Goal: Task Accomplishment & Management: Manage account settings

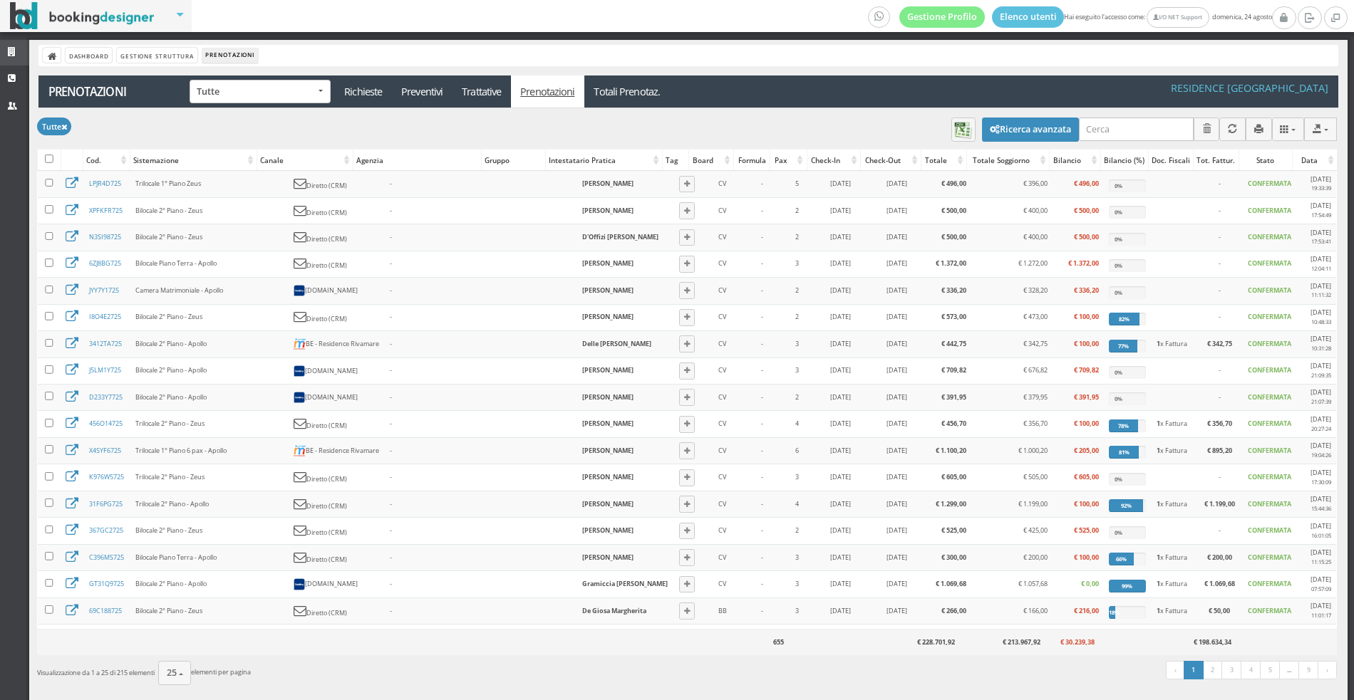
click at [19, 58] on link "Strutture" at bounding box center [14, 53] width 29 height 26
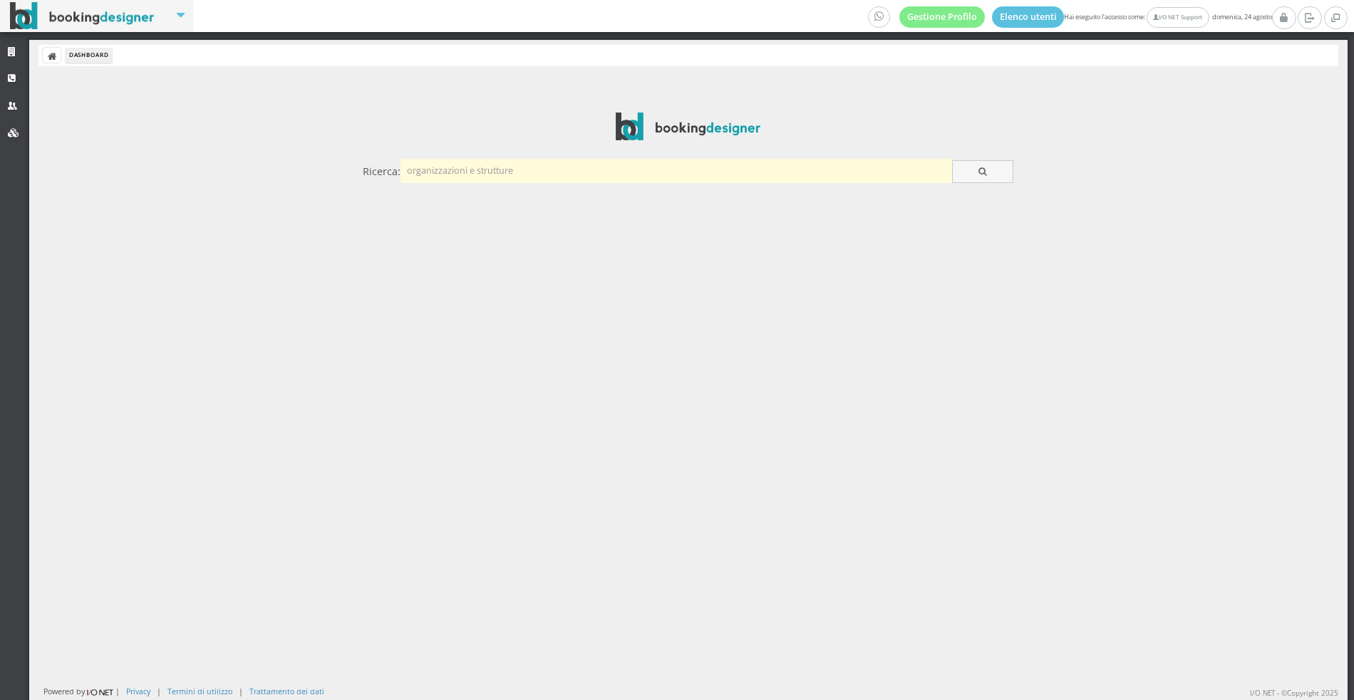
click at [603, 171] on input "text" at bounding box center [675, 171] width 551 height 24
type input "gattarella"
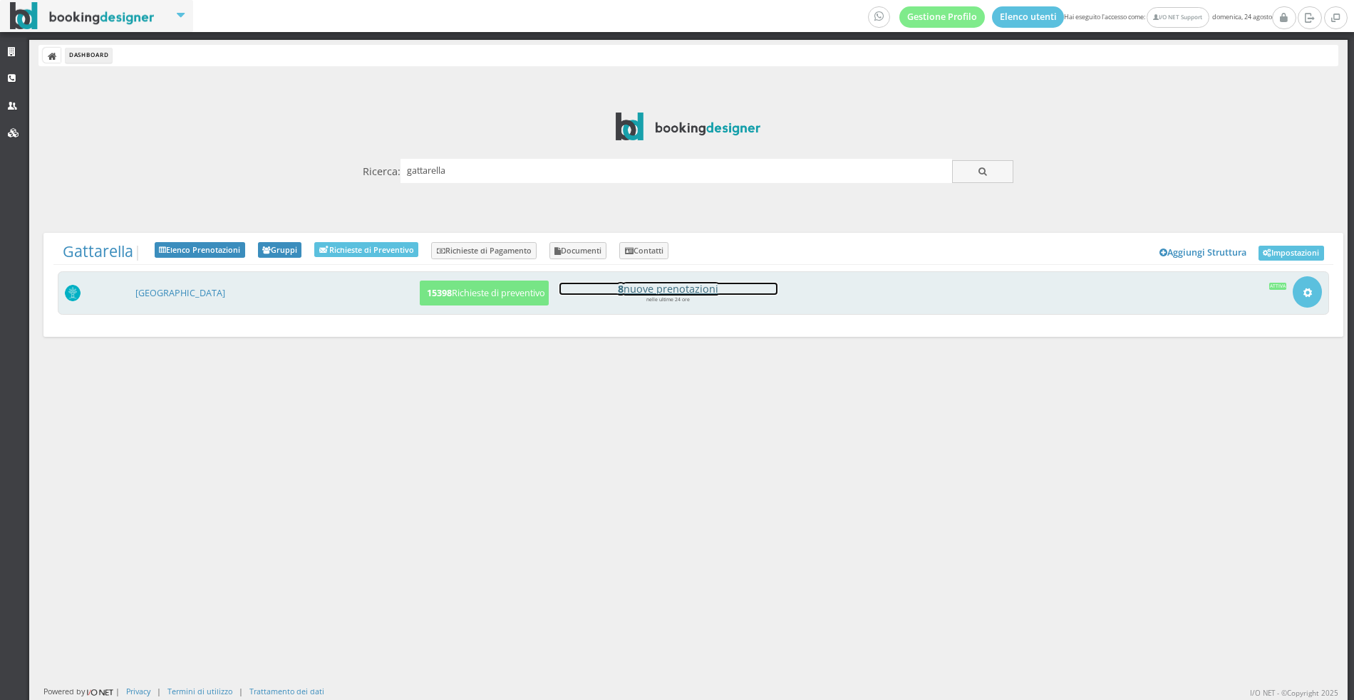
click at [696, 286] on h4 "8 nuove prenotazioni" at bounding box center [668, 289] width 218 height 12
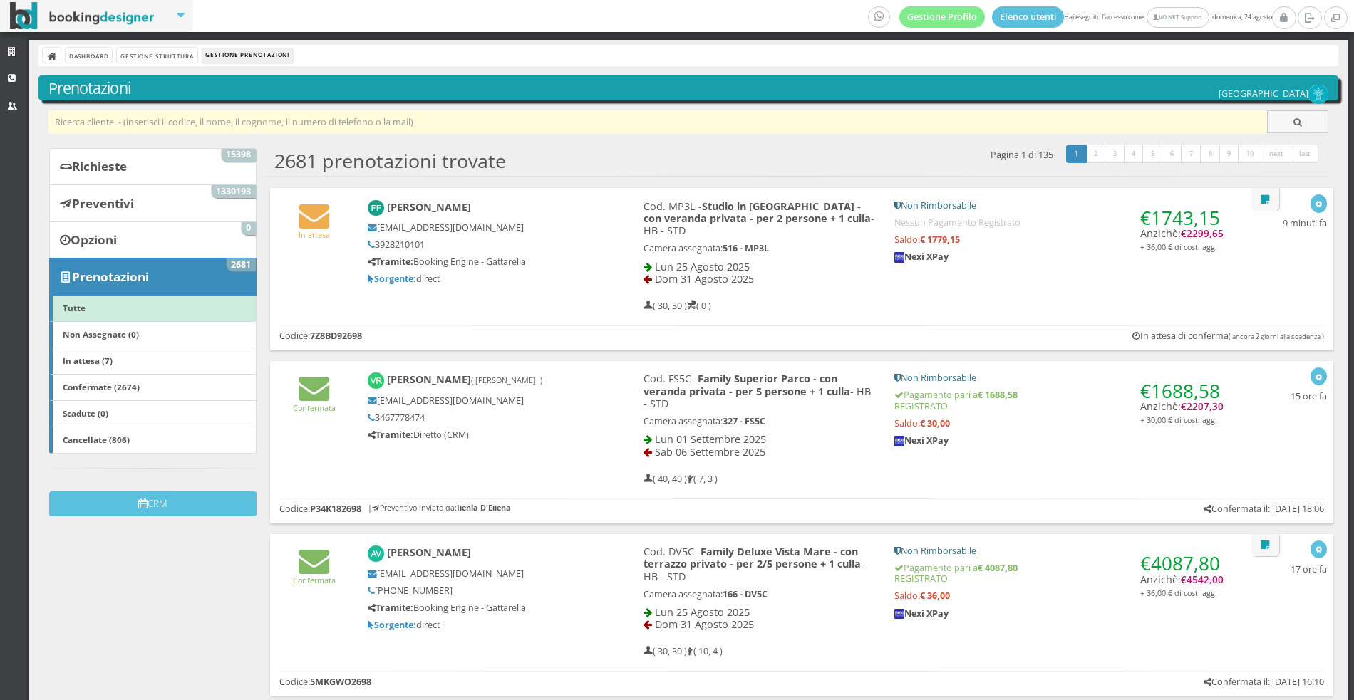
click at [409, 132] on input "text" at bounding box center [657, 122] width 1219 height 24
paste input "WMXEZF2698"
type input "WMXEZF2698"
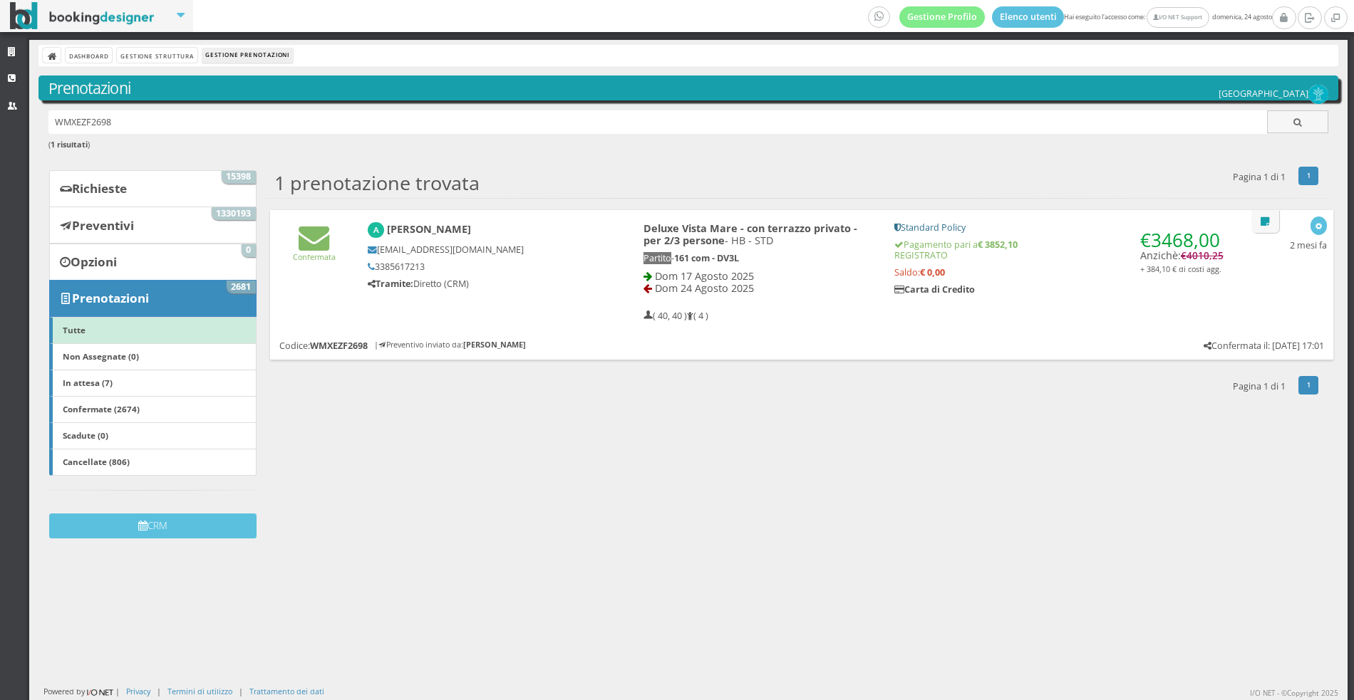
click at [465, 274] on div "a.ferri@feran.it 3385617213 Tramite: Diretto (CRM)" at bounding box center [481, 266] width 227 height 45
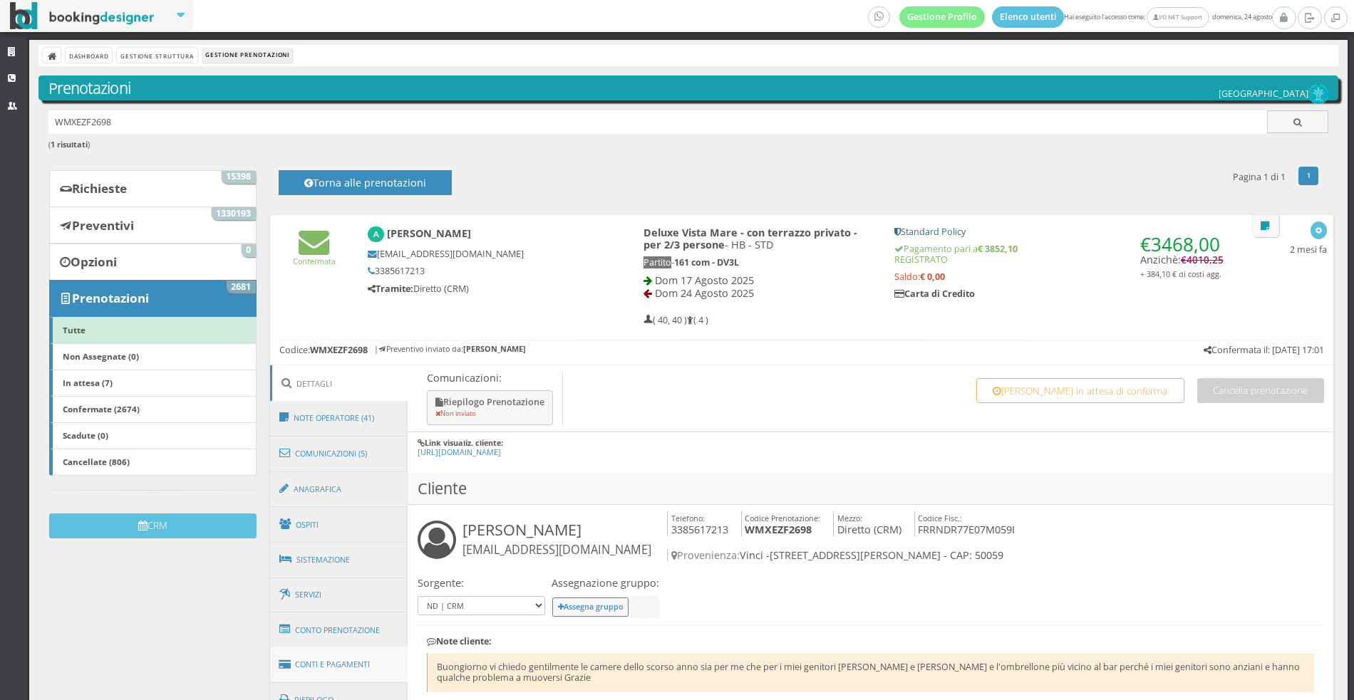
scroll to position [87, 0]
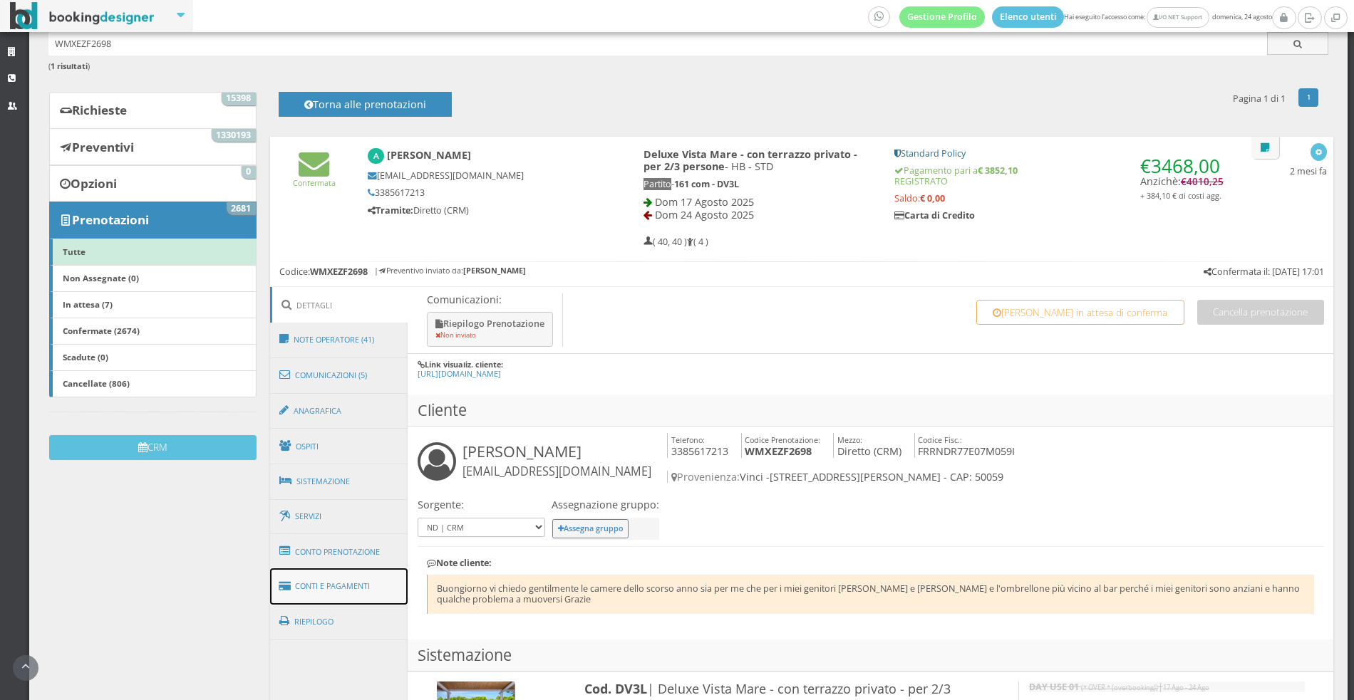
click at [372, 577] on link "Conti e Pagamenti" at bounding box center [339, 587] width 138 height 36
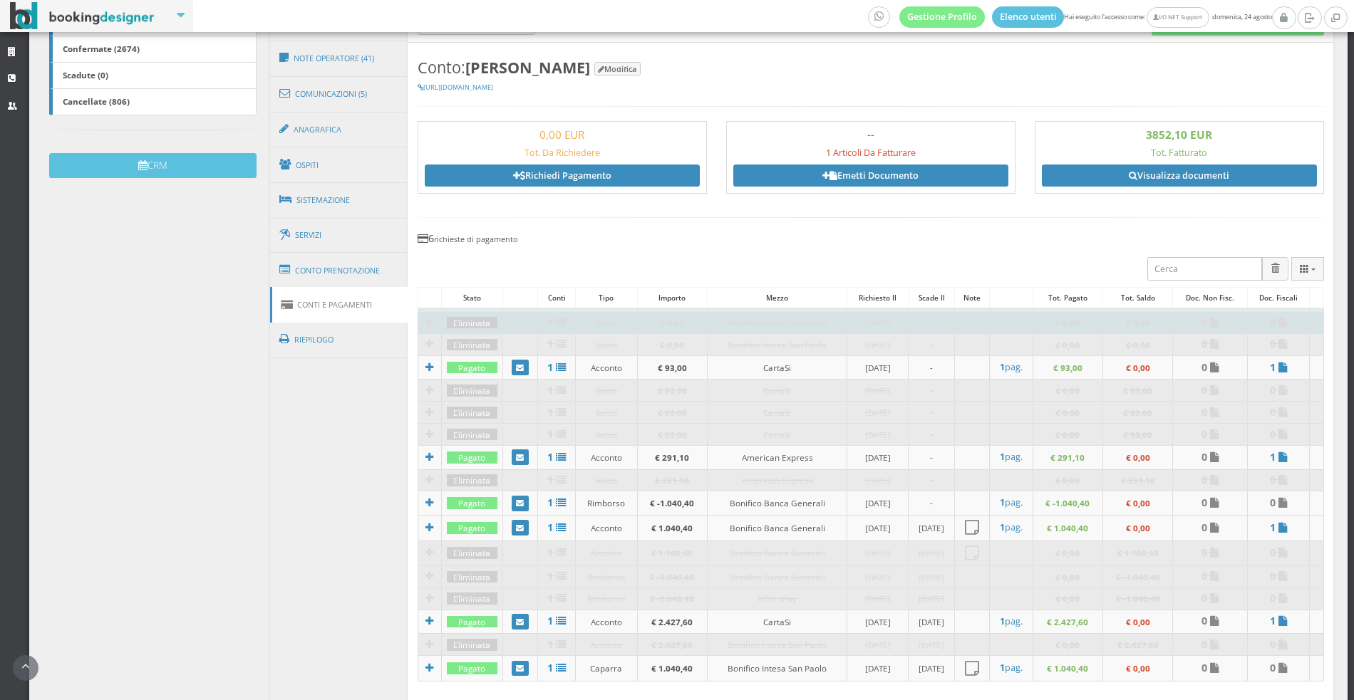
scroll to position [399, 0]
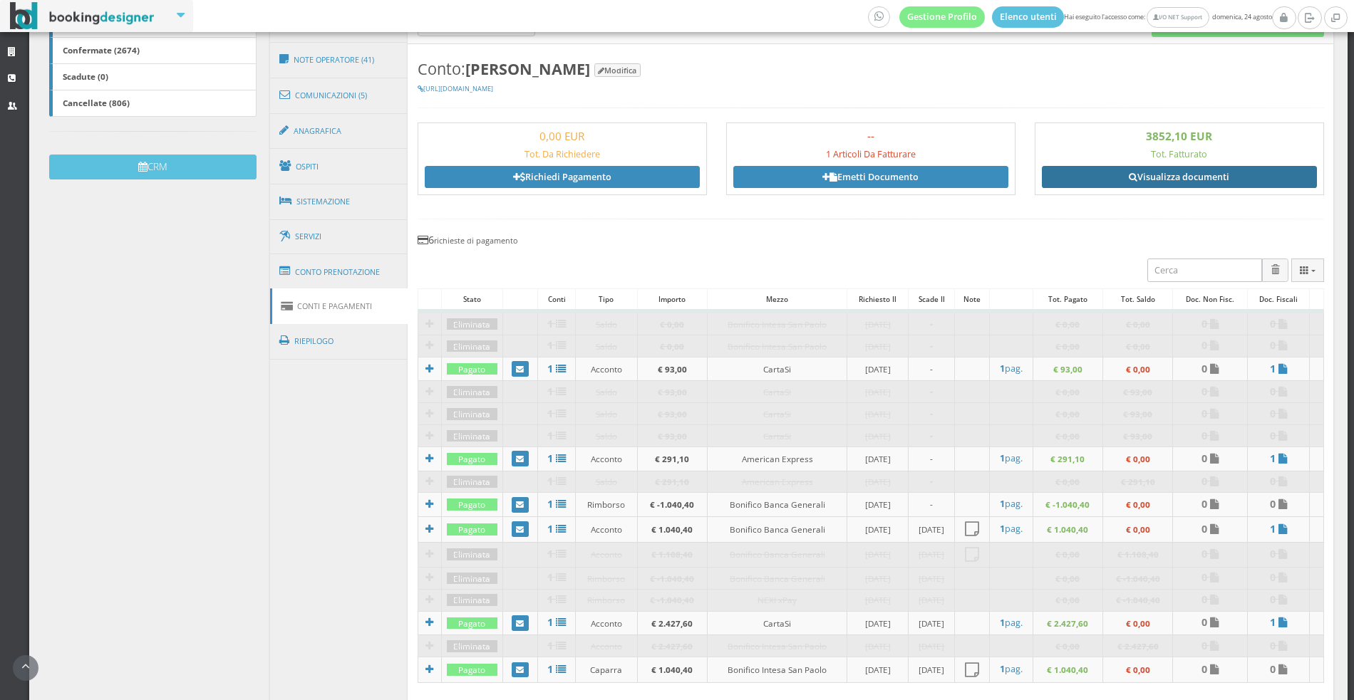
click at [1193, 173] on link "Visualizza documenti" at bounding box center [1179, 176] width 275 height 21
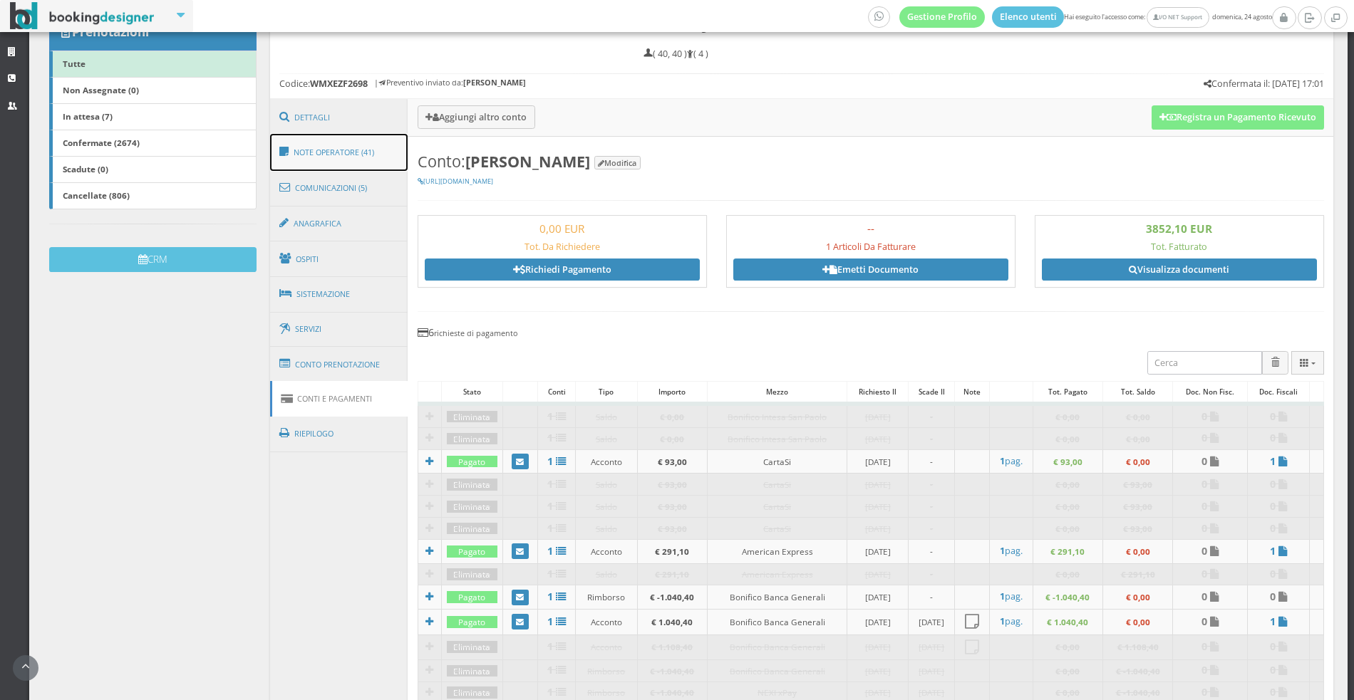
click at [378, 157] on link "Note Operatore (41)" at bounding box center [339, 152] width 138 height 37
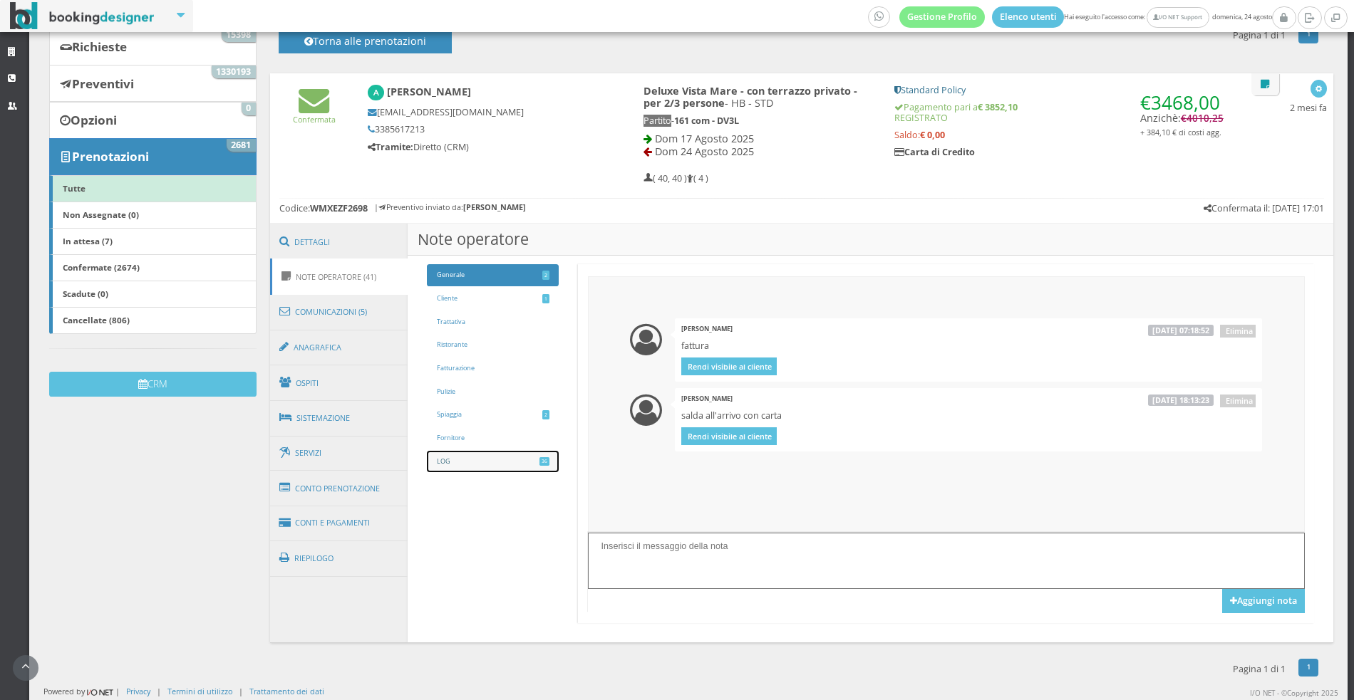
click at [516, 470] on link "LOG 36" at bounding box center [493, 462] width 132 height 22
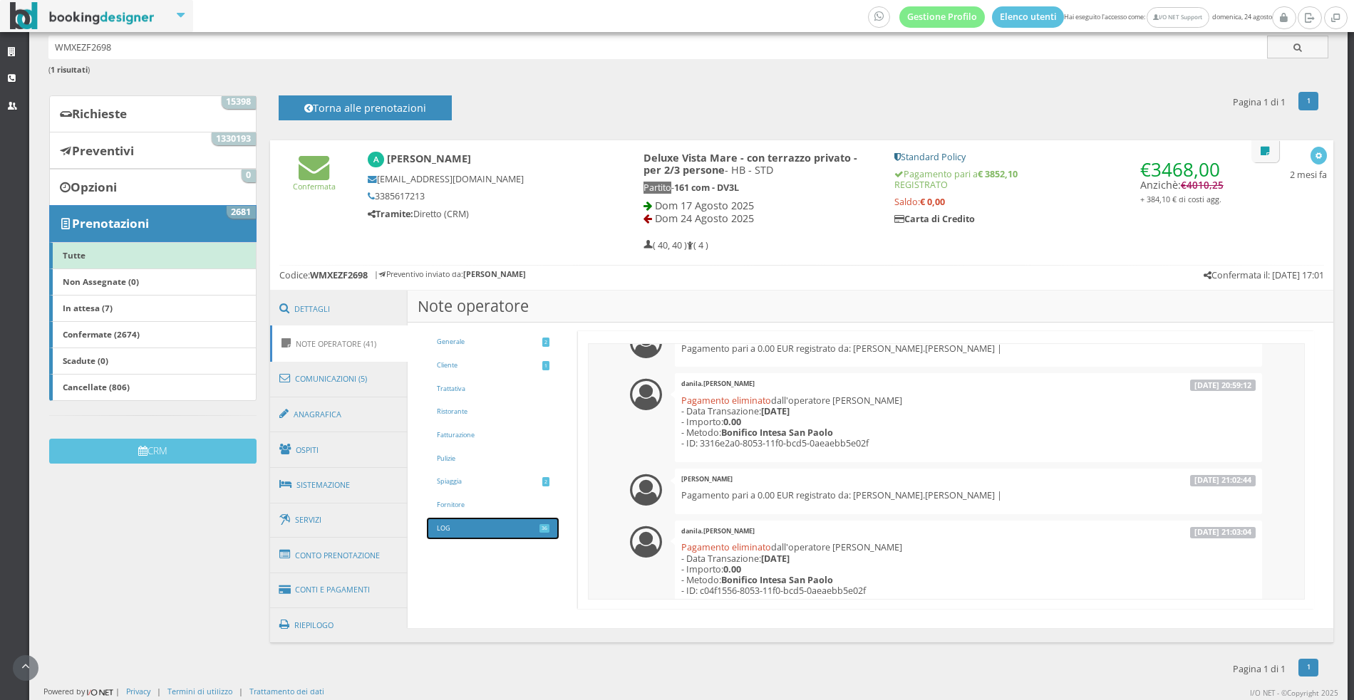
scroll to position [2395, 0]
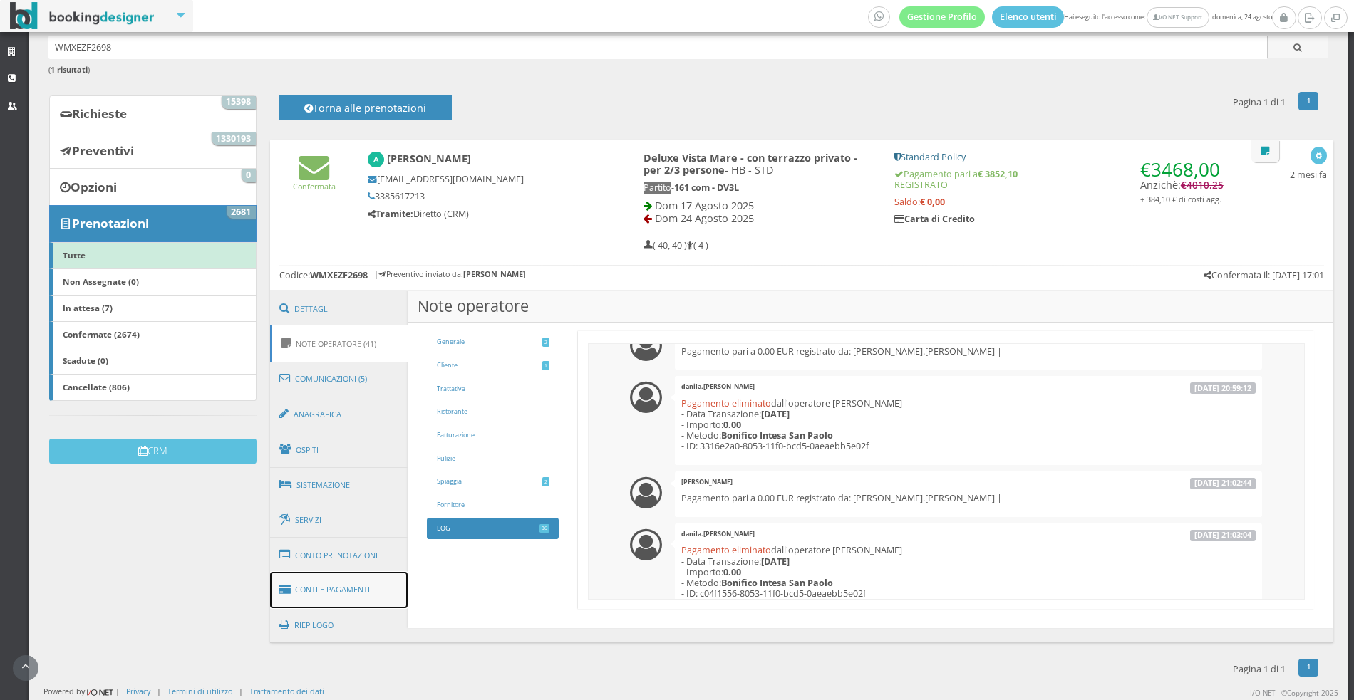
click at [373, 591] on link "Conti e Pagamenti" at bounding box center [339, 590] width 138 height 36
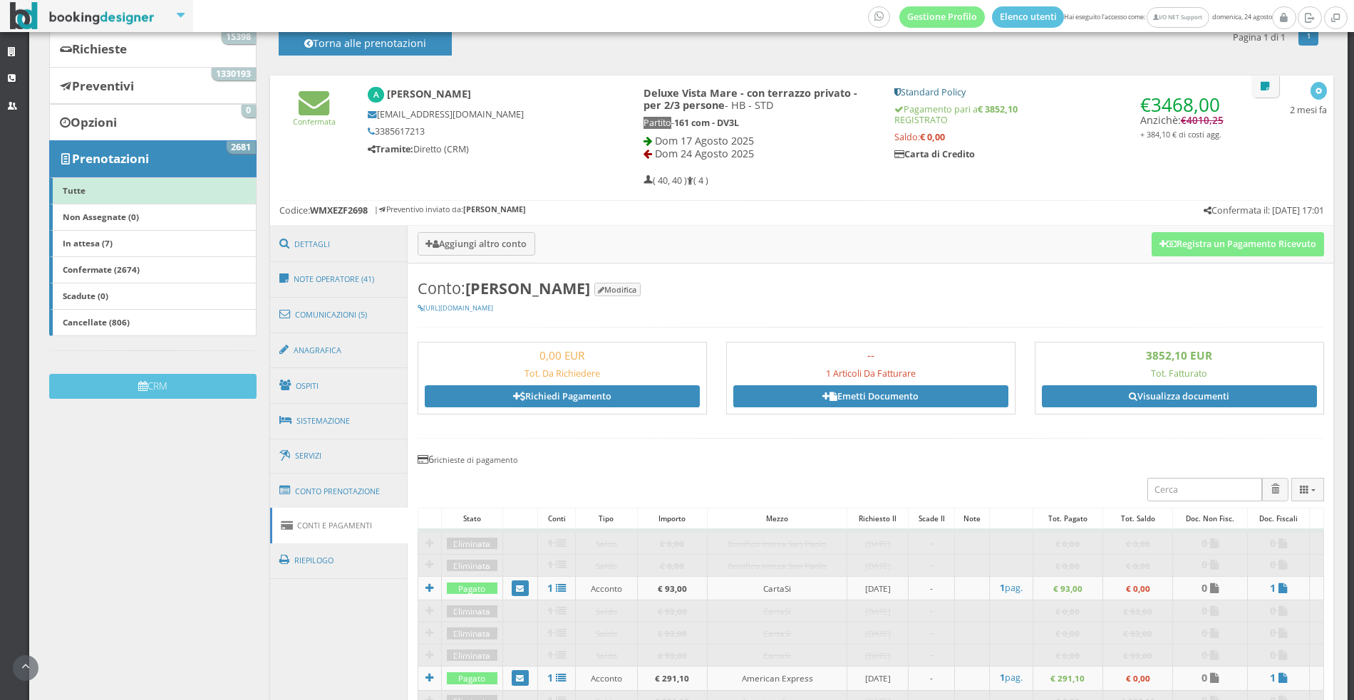
scroll to position [158, 0]
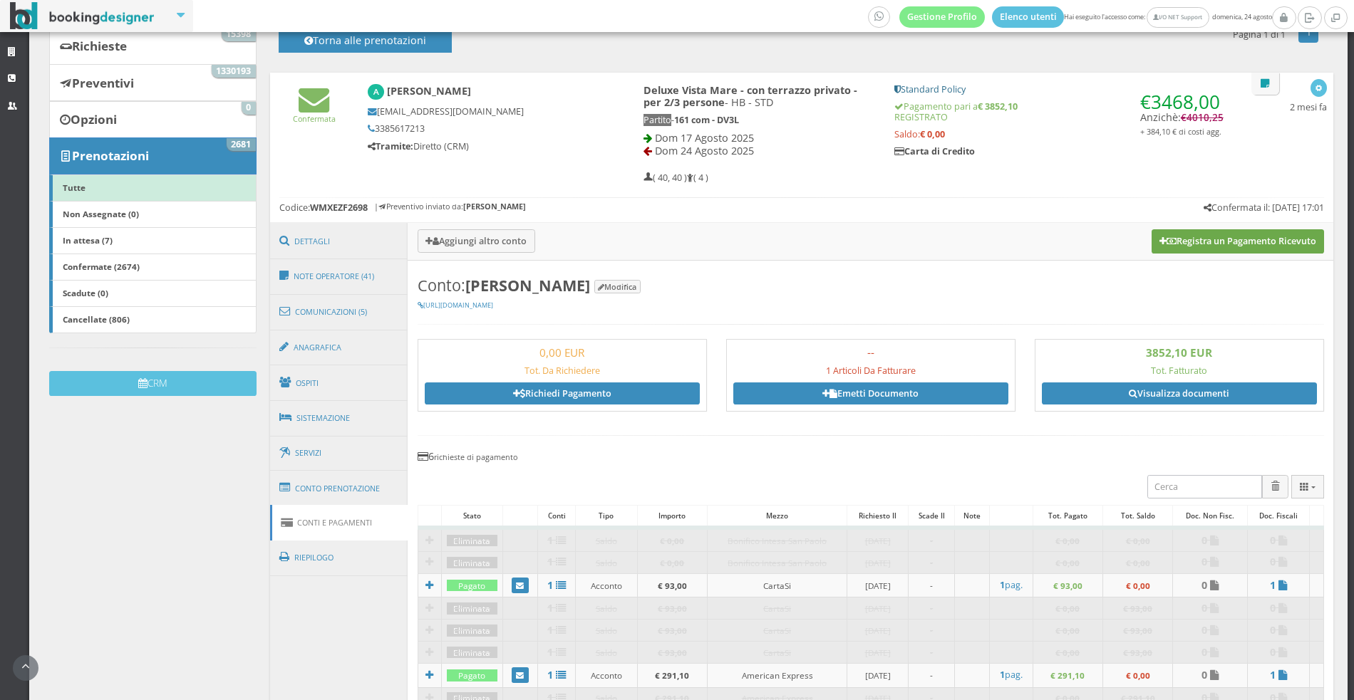
click at [1174, 247] on button "Registra un Pagamento Ricevuto" at bounding box center [1237, 241] width 172 height 24
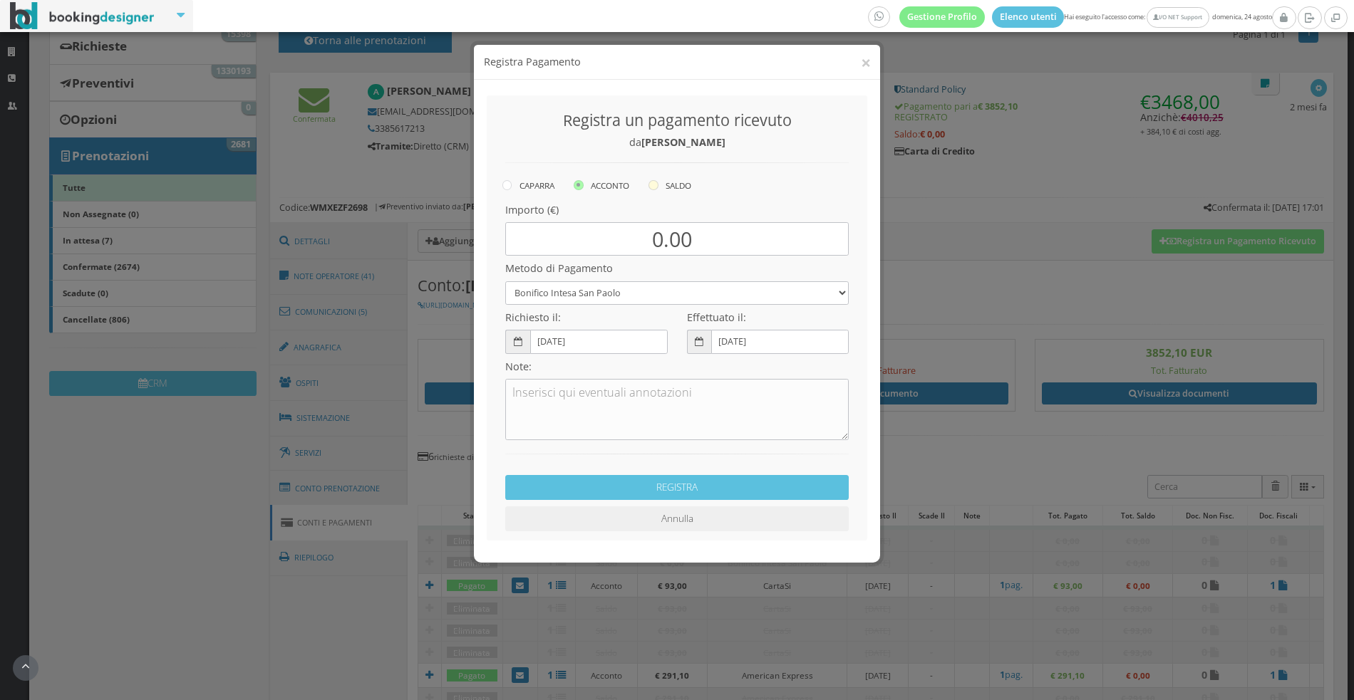
click at [657, 181] on icon at bounding box center [653, 185] width 10 height 10
radio input "true"
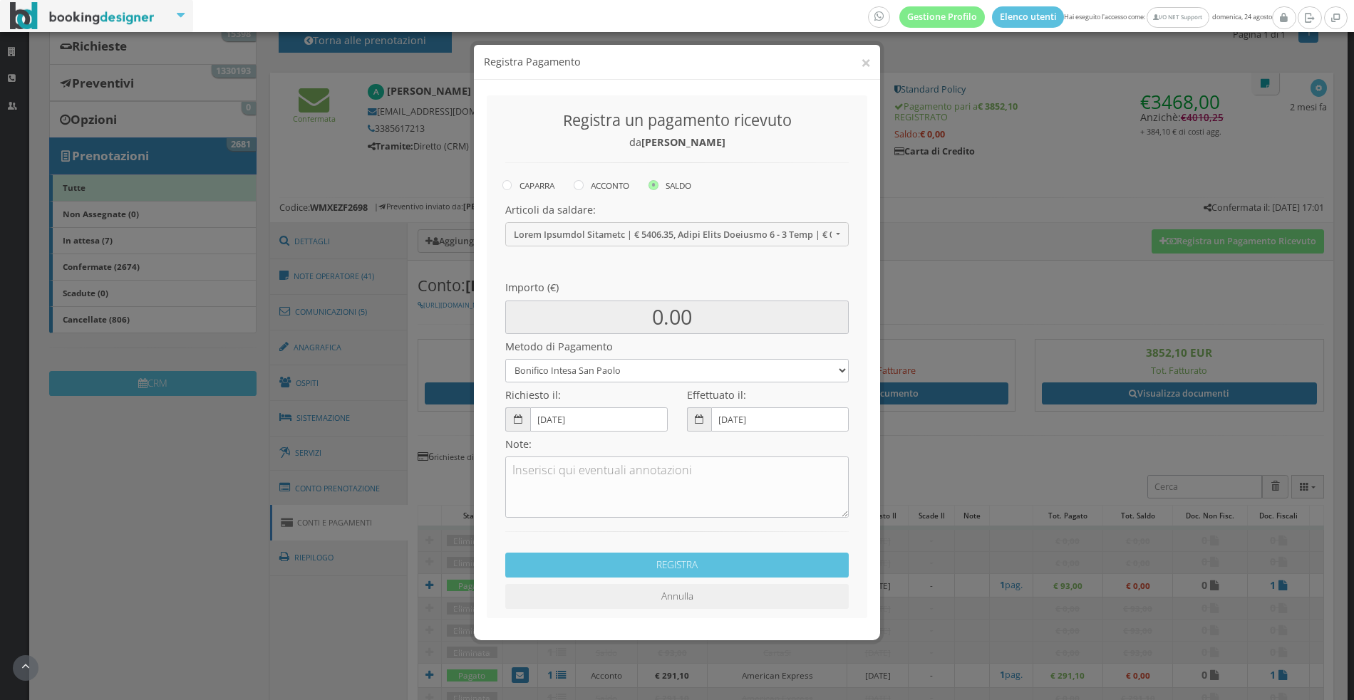
click at [918, 281] on div "× Registra Pagamento Registra un pagamento ricevuto da Andrea Ferri CAPARRA ACC…" at bounding box center [677, 350] width 1354 height 700
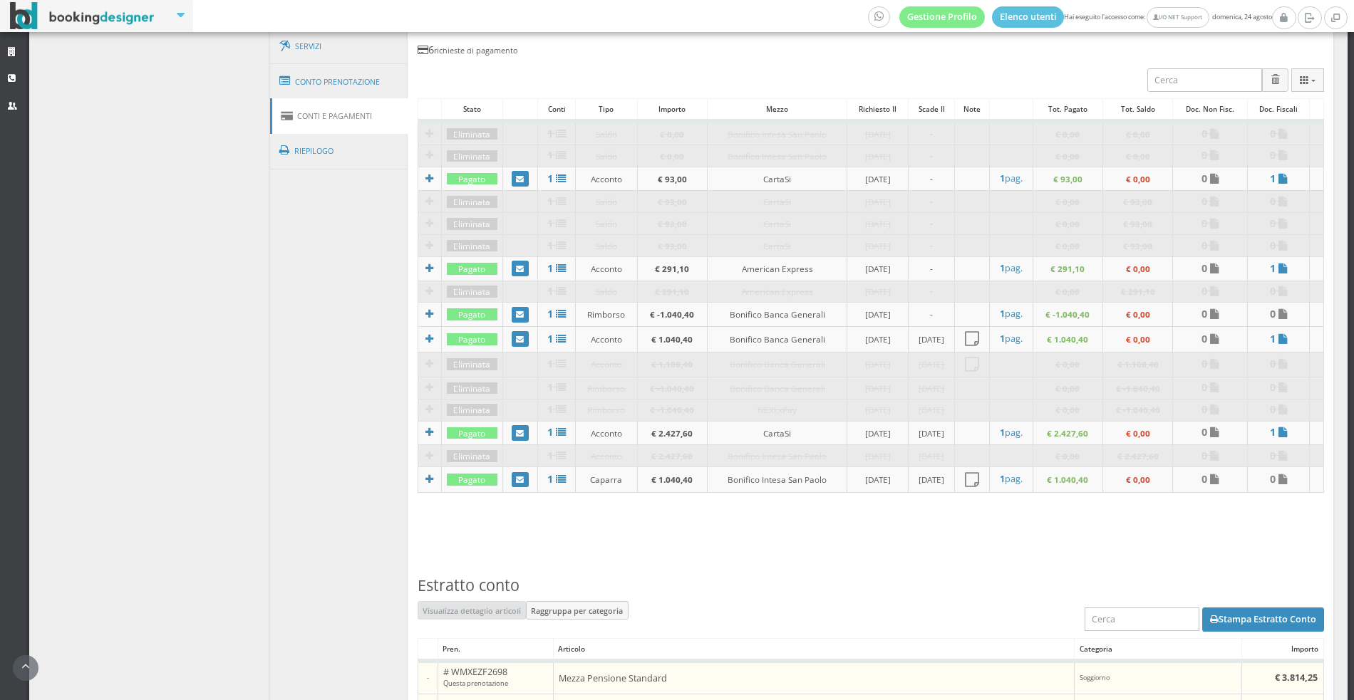
scroll to position [316, 0]
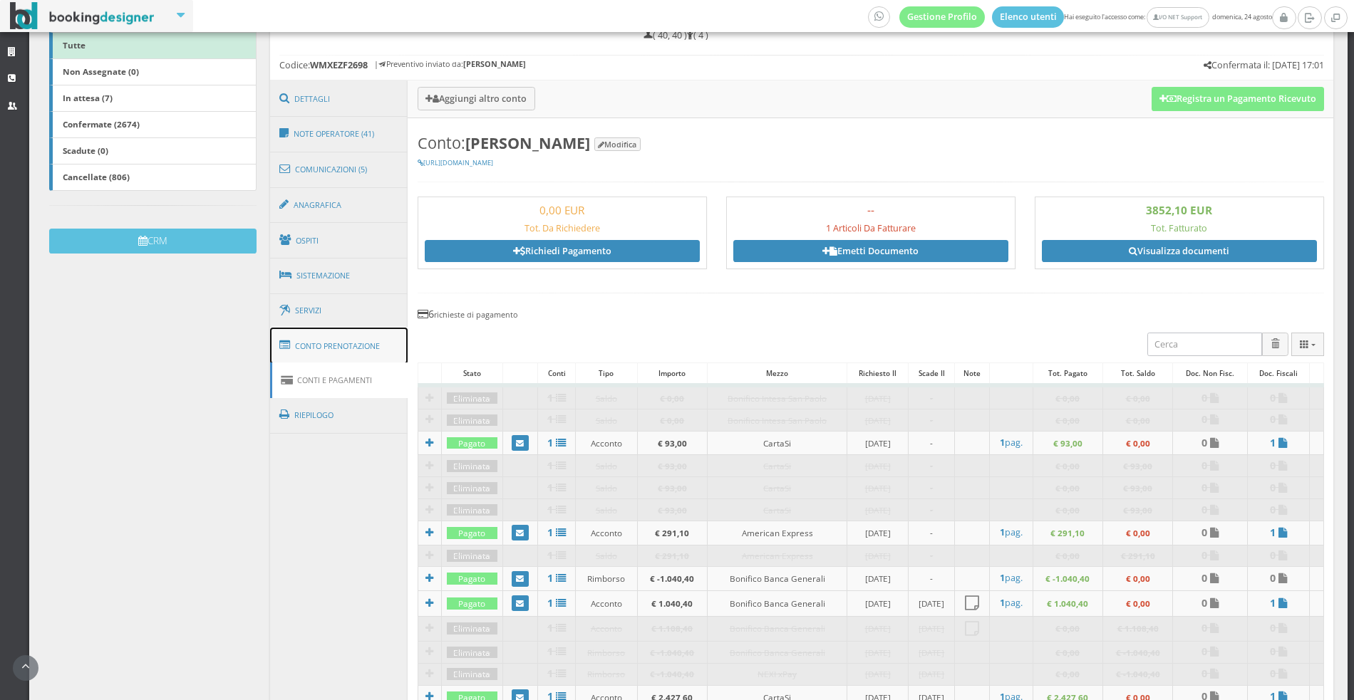
click at [374, 348] on link "Conto Prenotazione" at bounding box center [339, 346] width 138 height 37
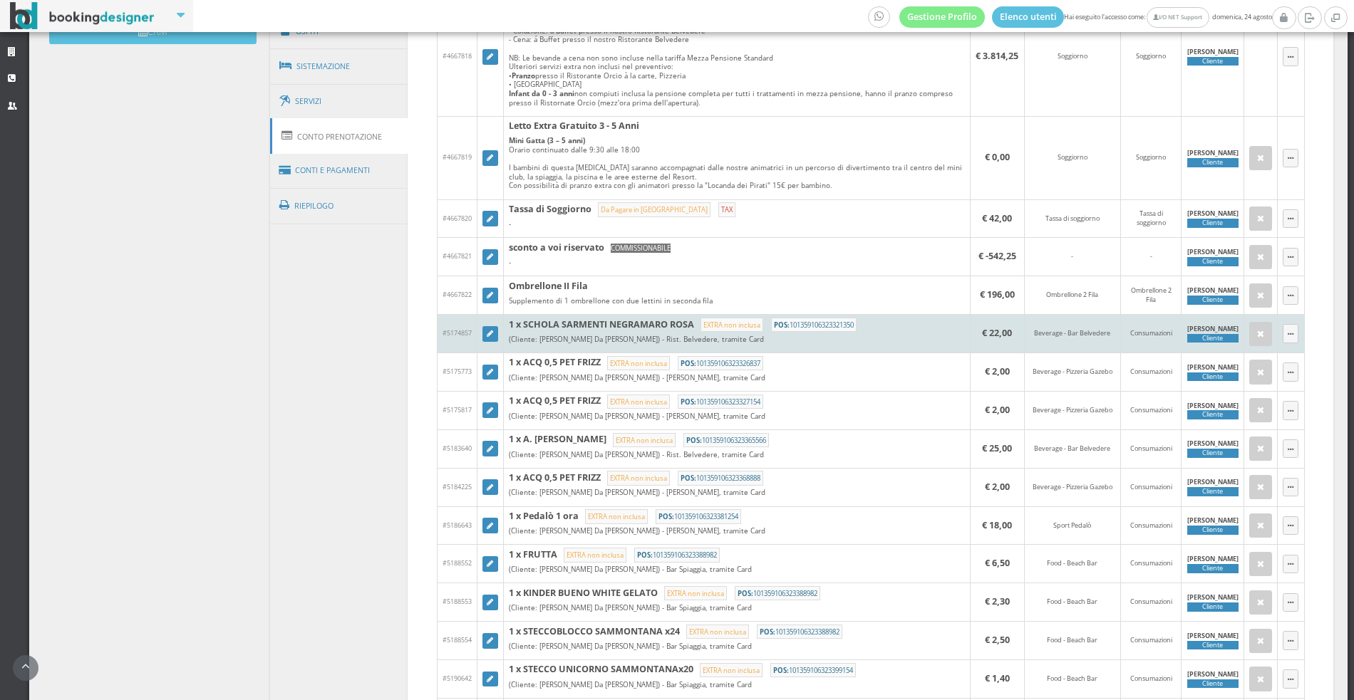
scroll to position [275, 0]
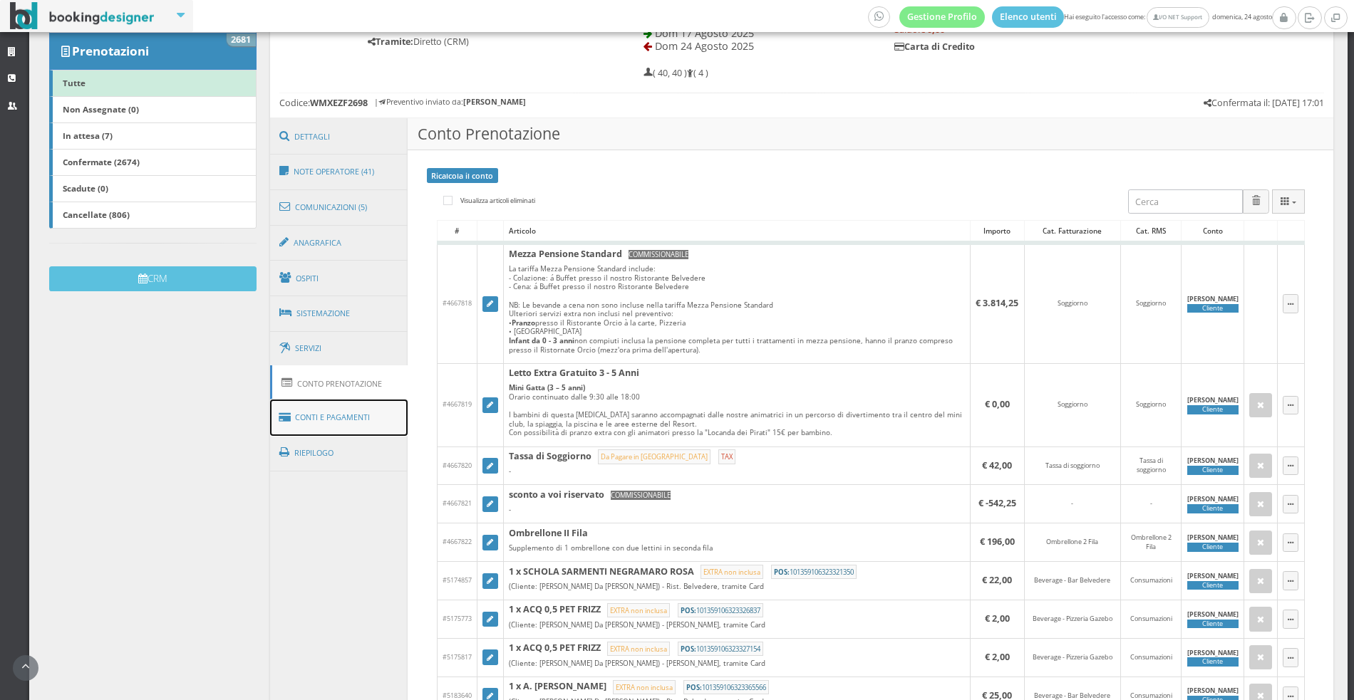
click at [356, 417] on link "Conti e Pagamenti" at bounding box center [339, 418] width 138 height 36
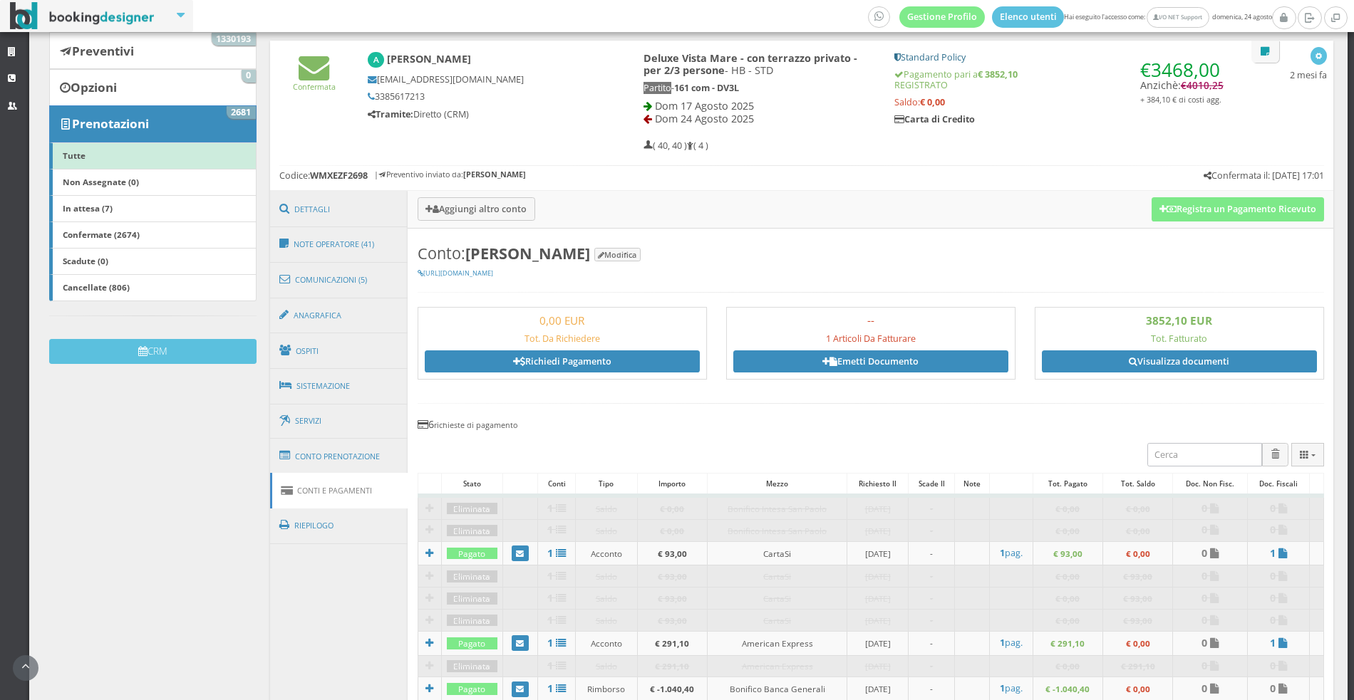
scroll to position [133, 0]
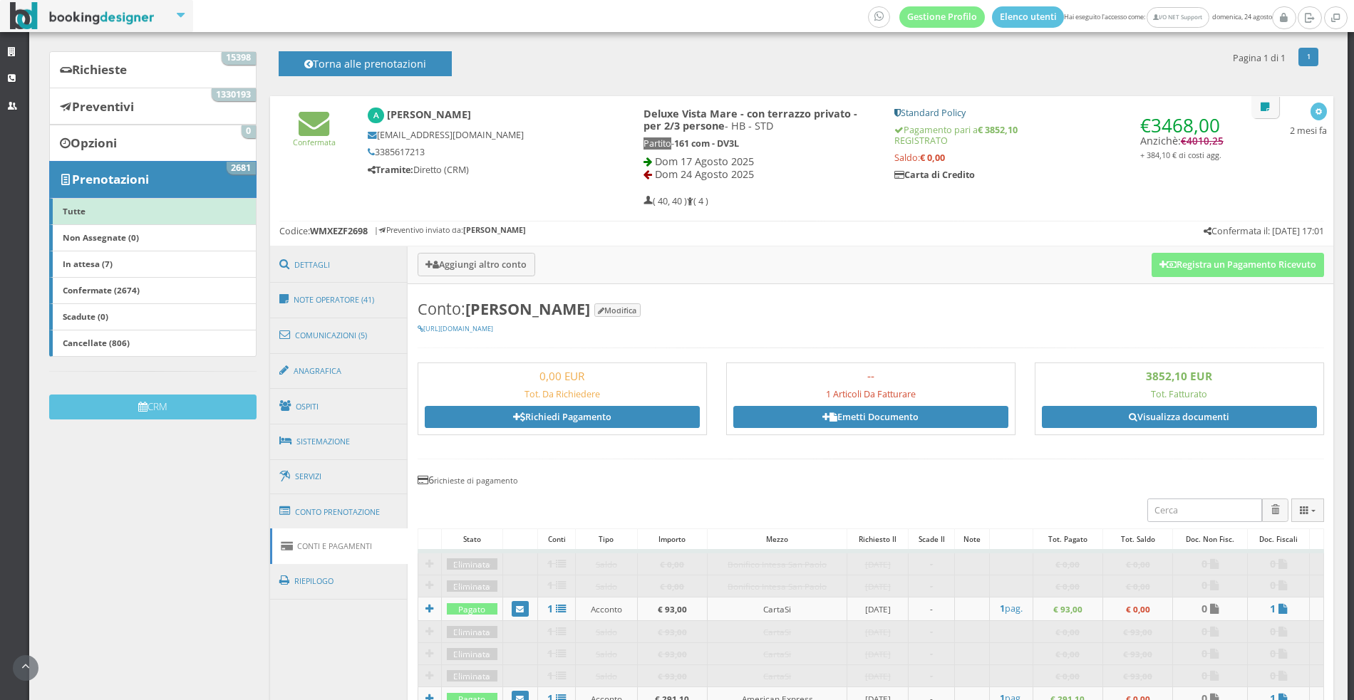
click at [565, 182] on div "Confermata Andrea Ferri a.ferri@feran.it 3385617213 Tramite: Diretto (CRM) Delu…" at bounding box center [802, 154] width 1064 height 117
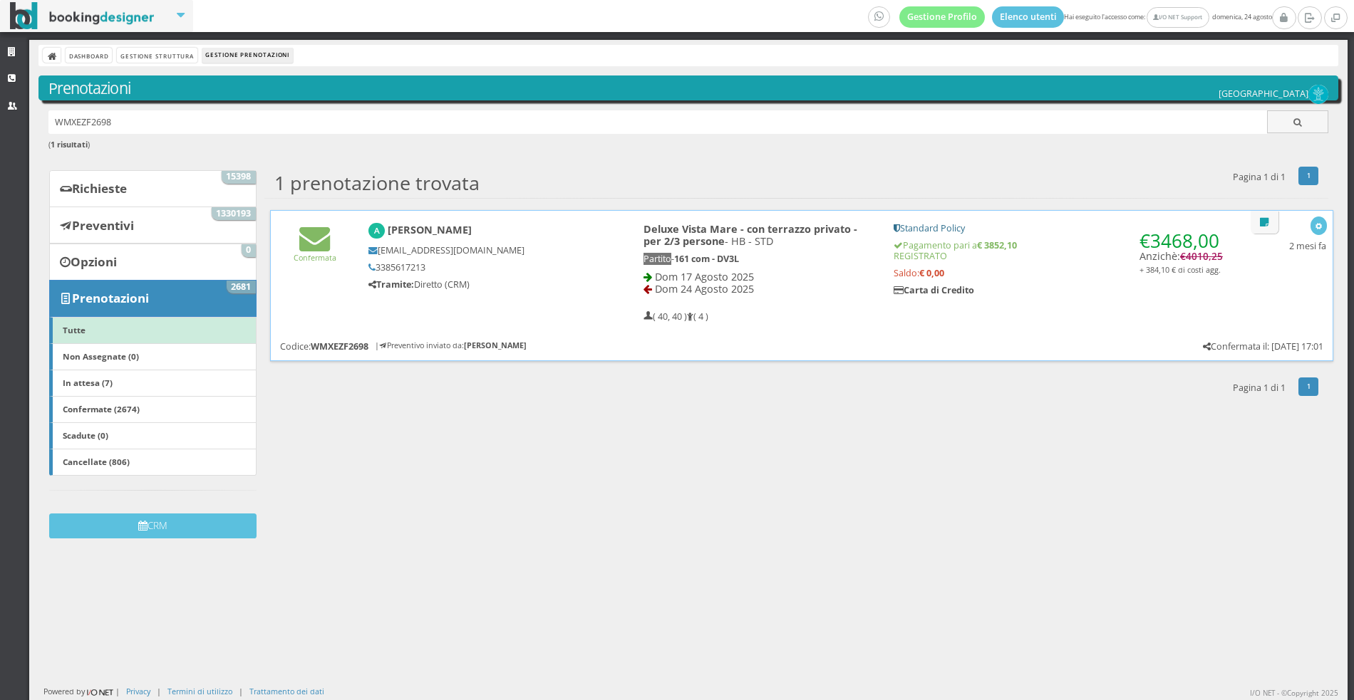
scroll to position [0, 0]
click at [566, 336] on hr at bounding box center [801, 336] width 1043 height 1
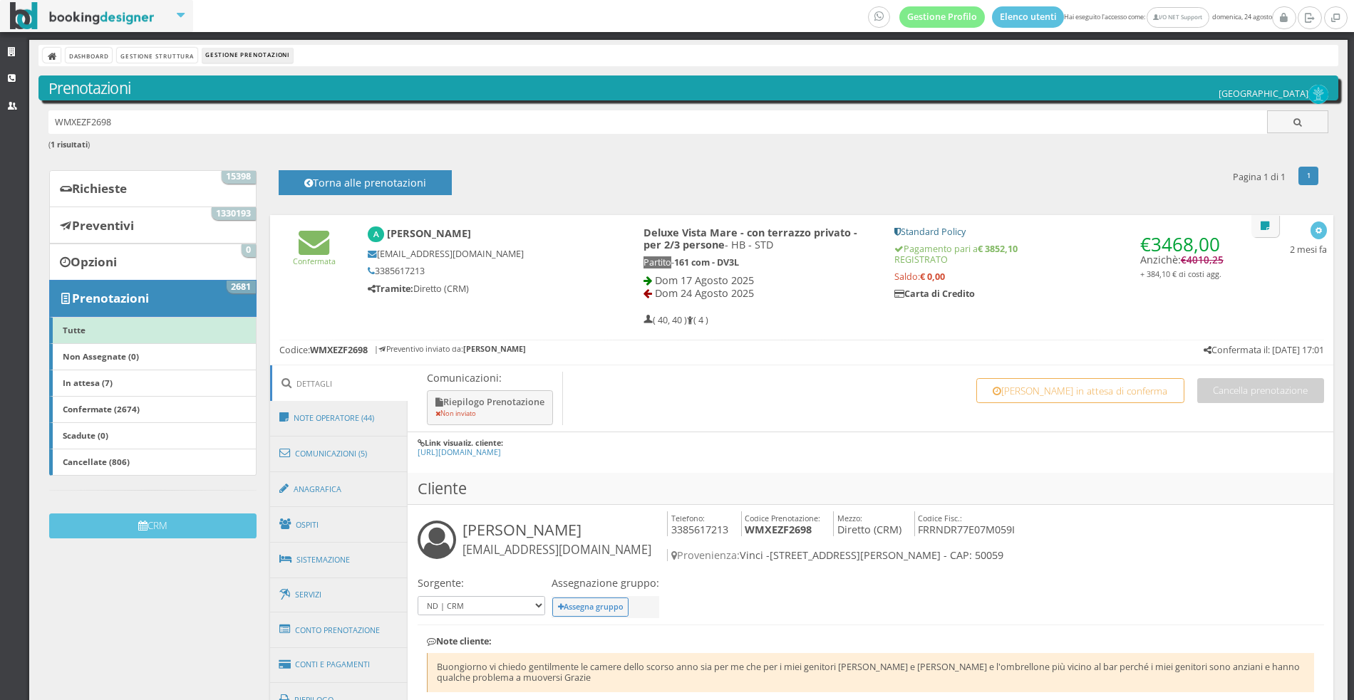
scroll to position [354, 0]
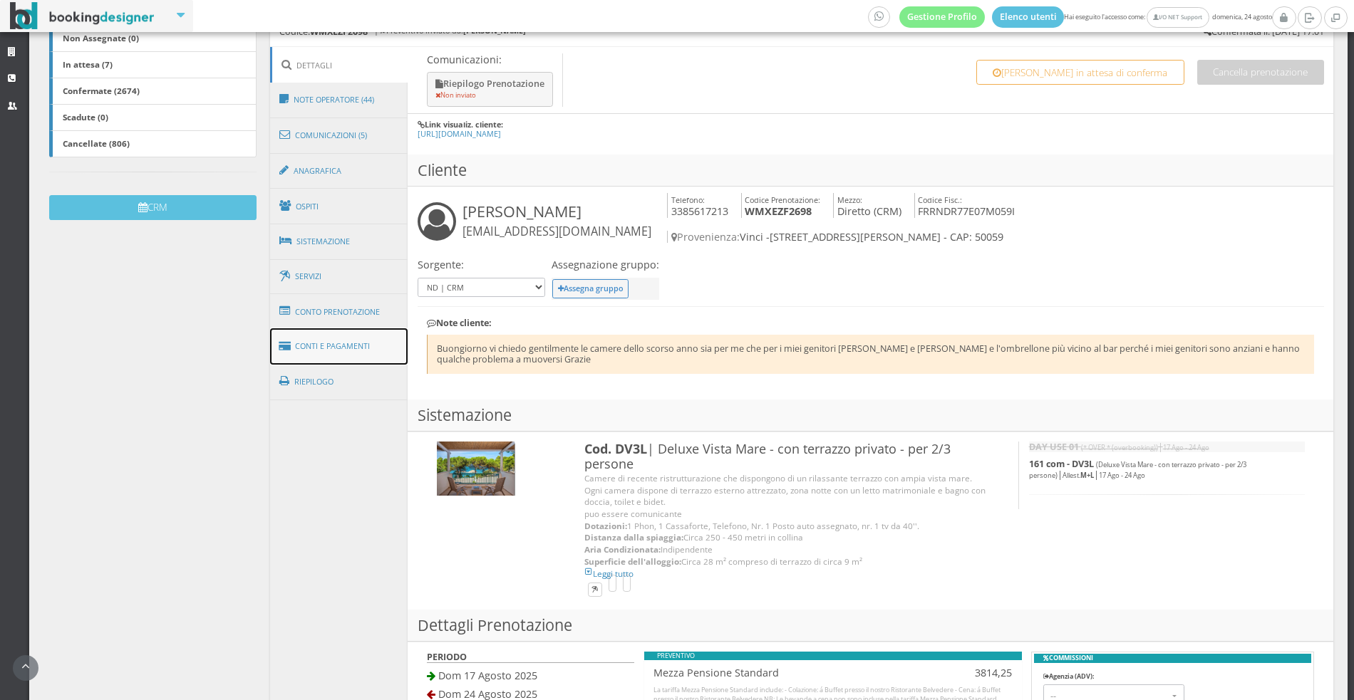
click at [296, 342] on link "Conti e Pagamenti" at bounding box center [339, 346] width 138 height 36
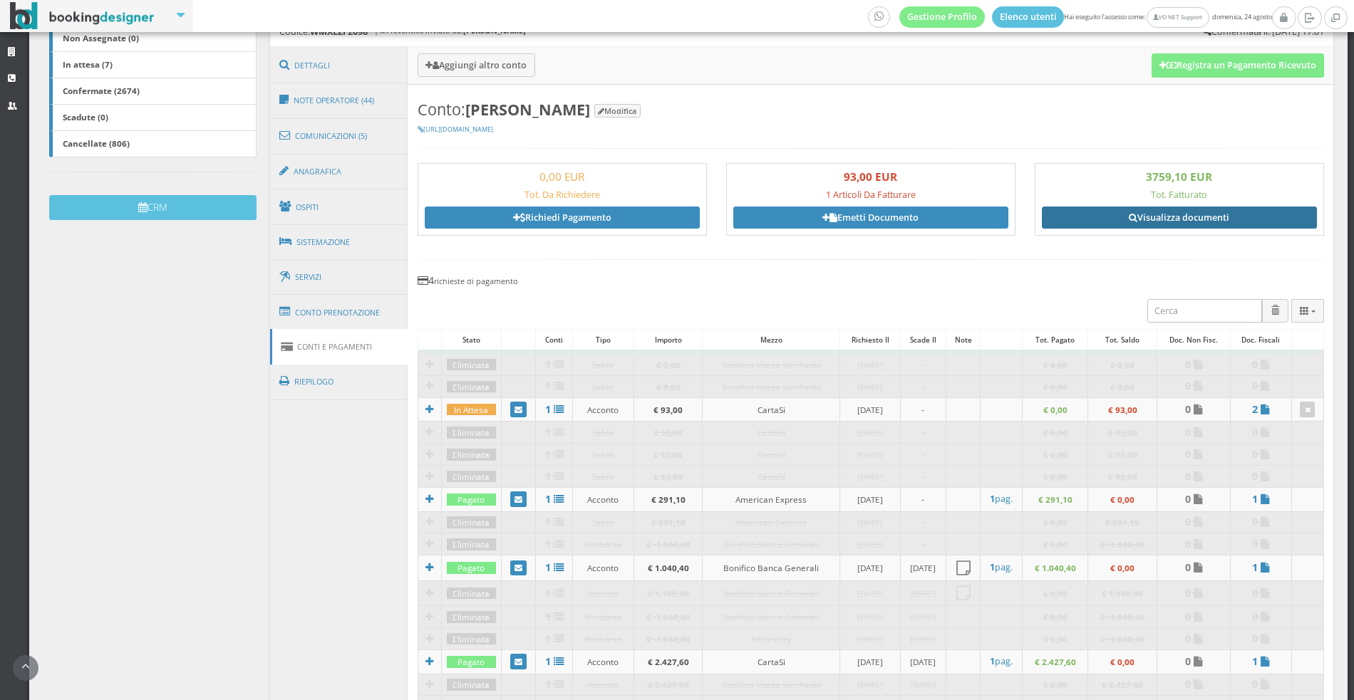
click at [1080, 212] on link "Visualizza documenti" at bounding box center [1179, 217] width 275 height 21
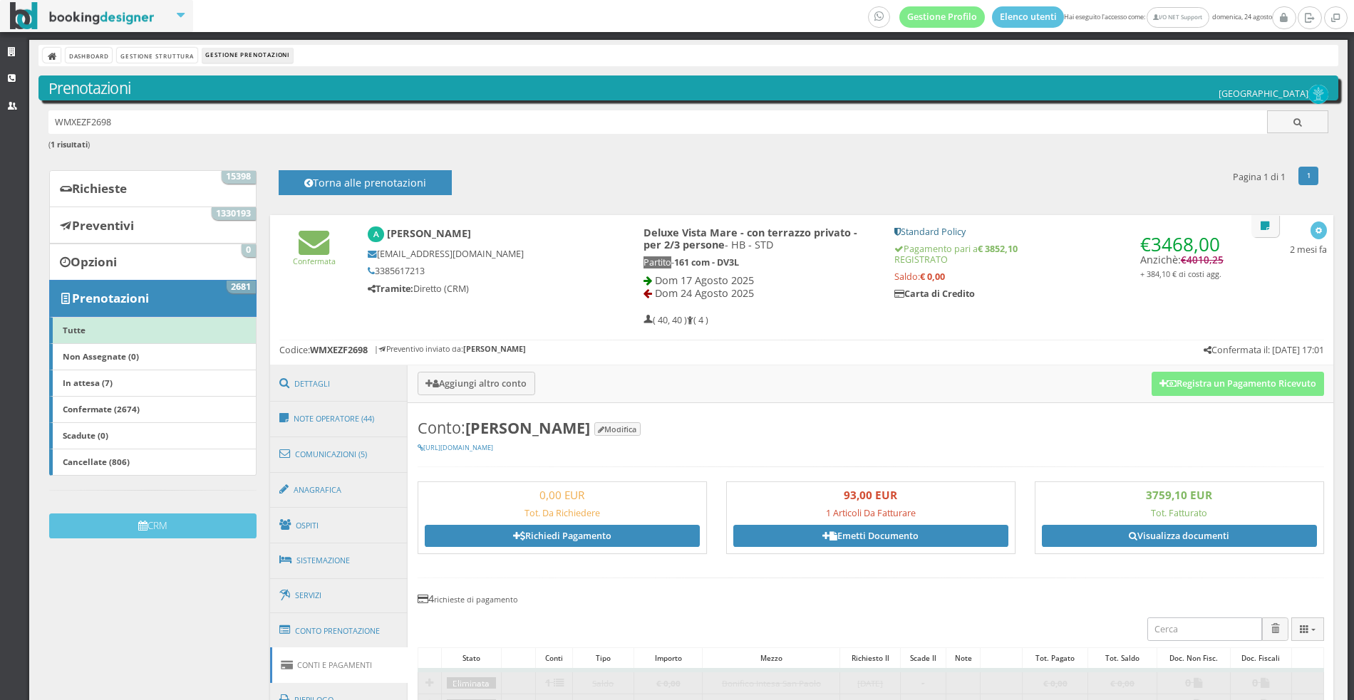
click at [1108, 556] on div "3759,10 EUR Tot. Fatturato Visualizza documenti" at bounding box center [1179, 523] width 308 height 82
click at [1094, 534] on link "Visualizza documenti" at bounding box center [1179, 535] width 275 height 21
click at [481, 333] on div "Confermata Andrea Ferri a.ferri@feran.it 3385617213 Tramite: Diretto (CRM) Delu…" at bounding box center [802, 290] width 1064 height 150
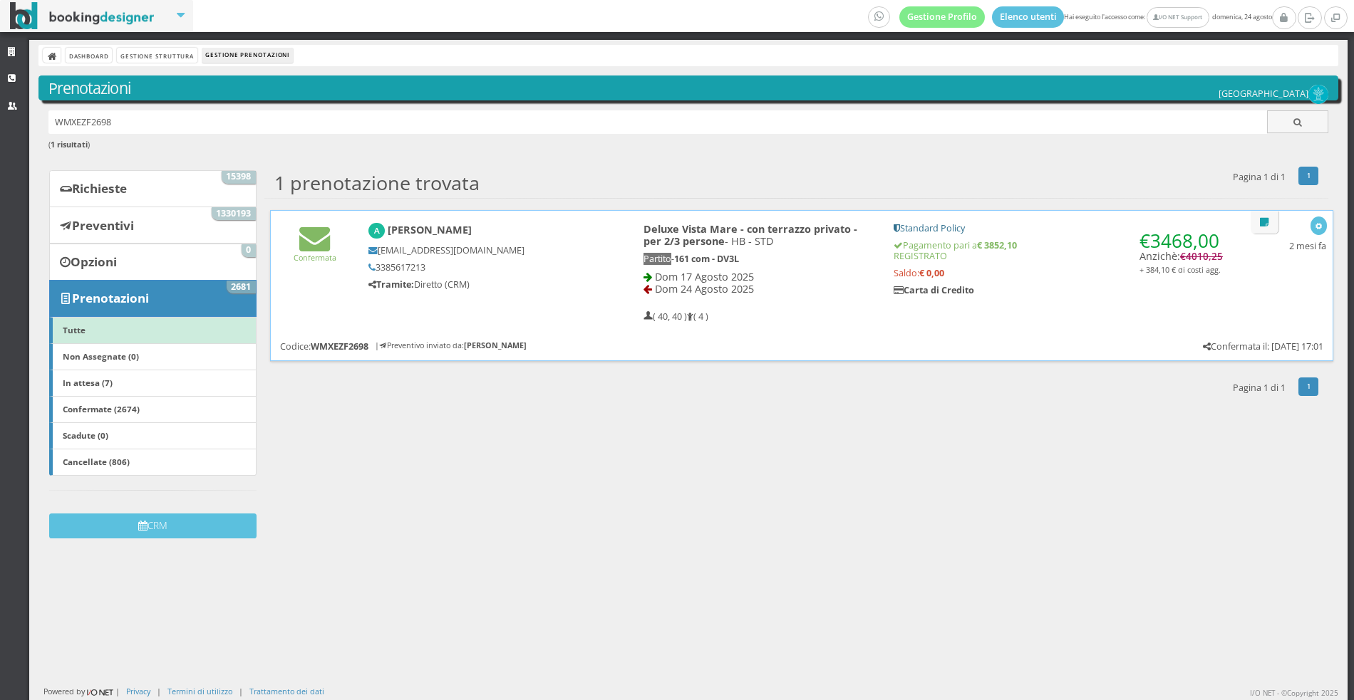
click at [589, 323] on div "Confermata Andrea Ferri a.ferri@feran.it 3385617213 Tramite: Diretto (CRM) Delu…" at bounding box center [802, 269] width 1062 height 117
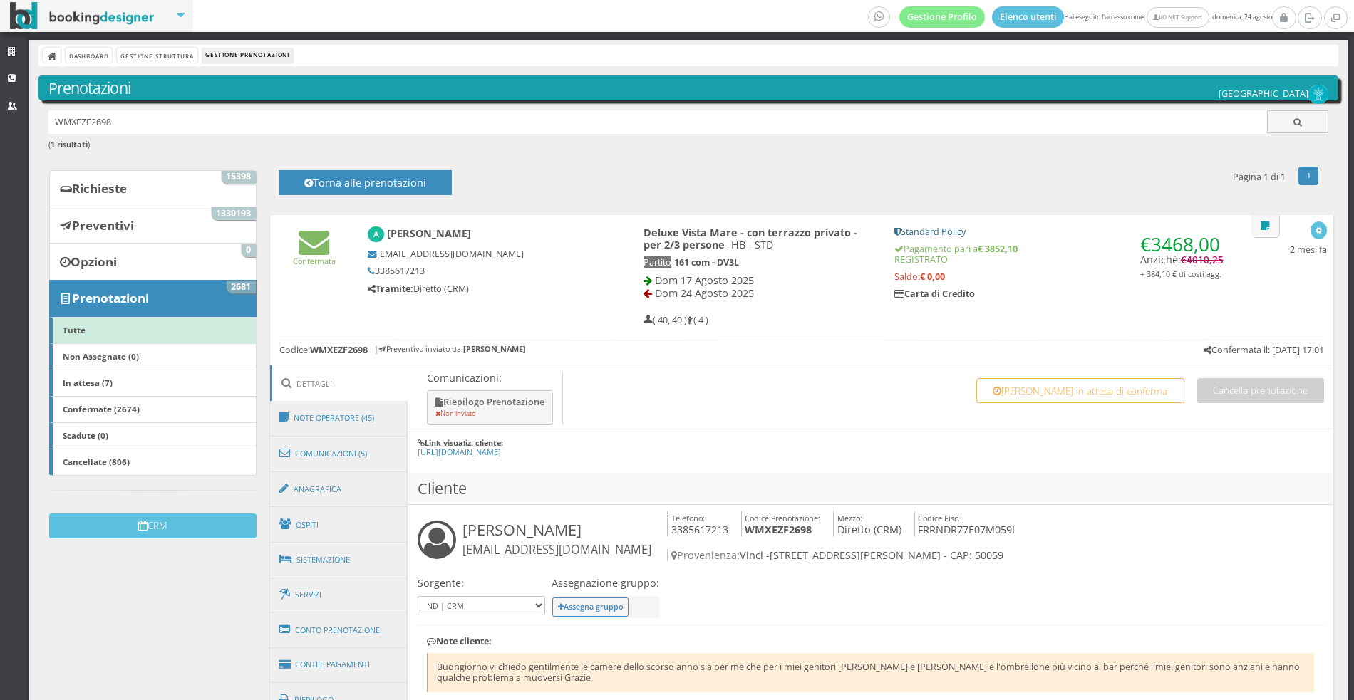
scroll to position [325, 0]
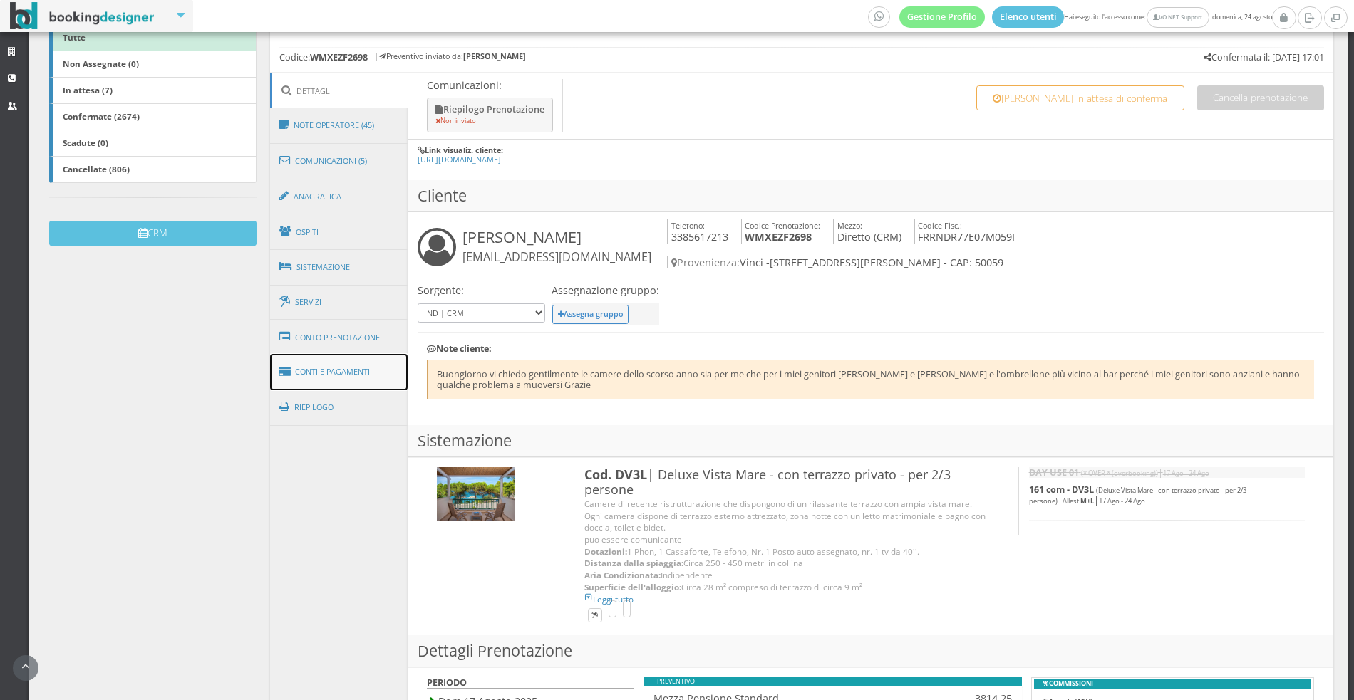
click at [347, 368] on link "Conti e Pagamenti" at bounding box center [339, 372] width 138 height 36
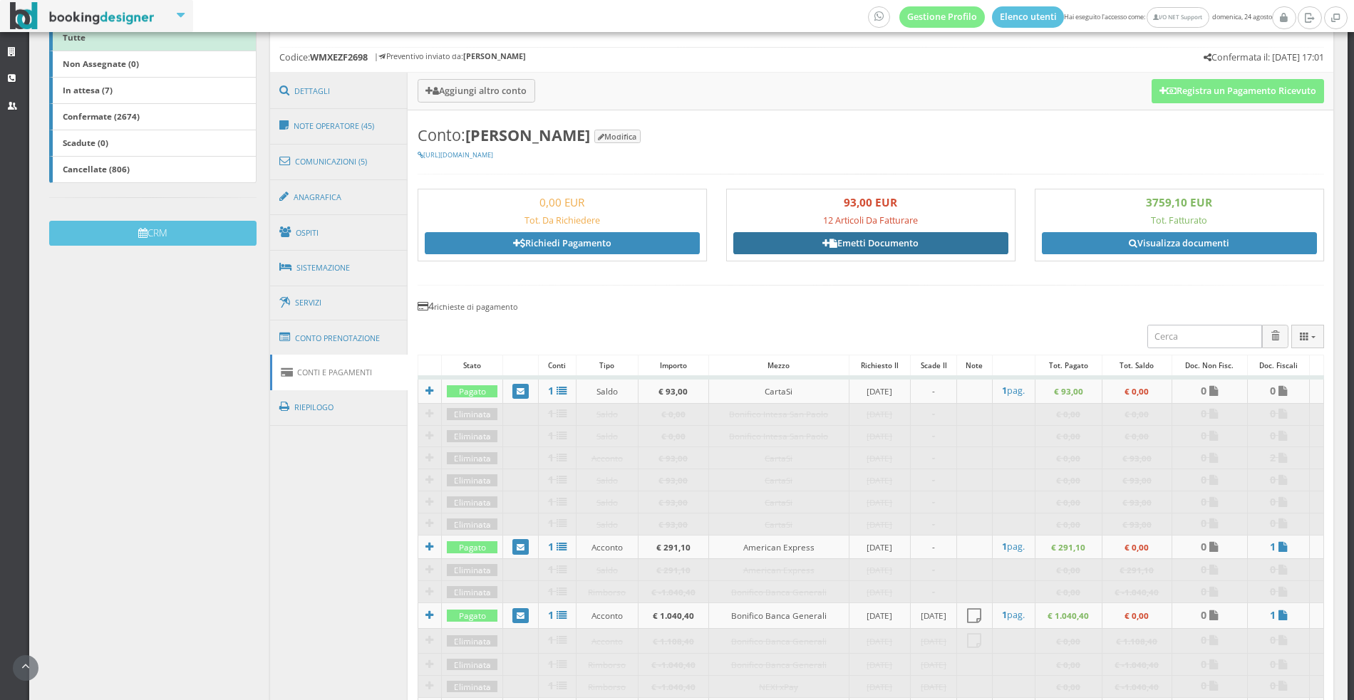
click at [847, 247] on link "Emetti Documento" at bounding box center [870, 242] width 275 height 21
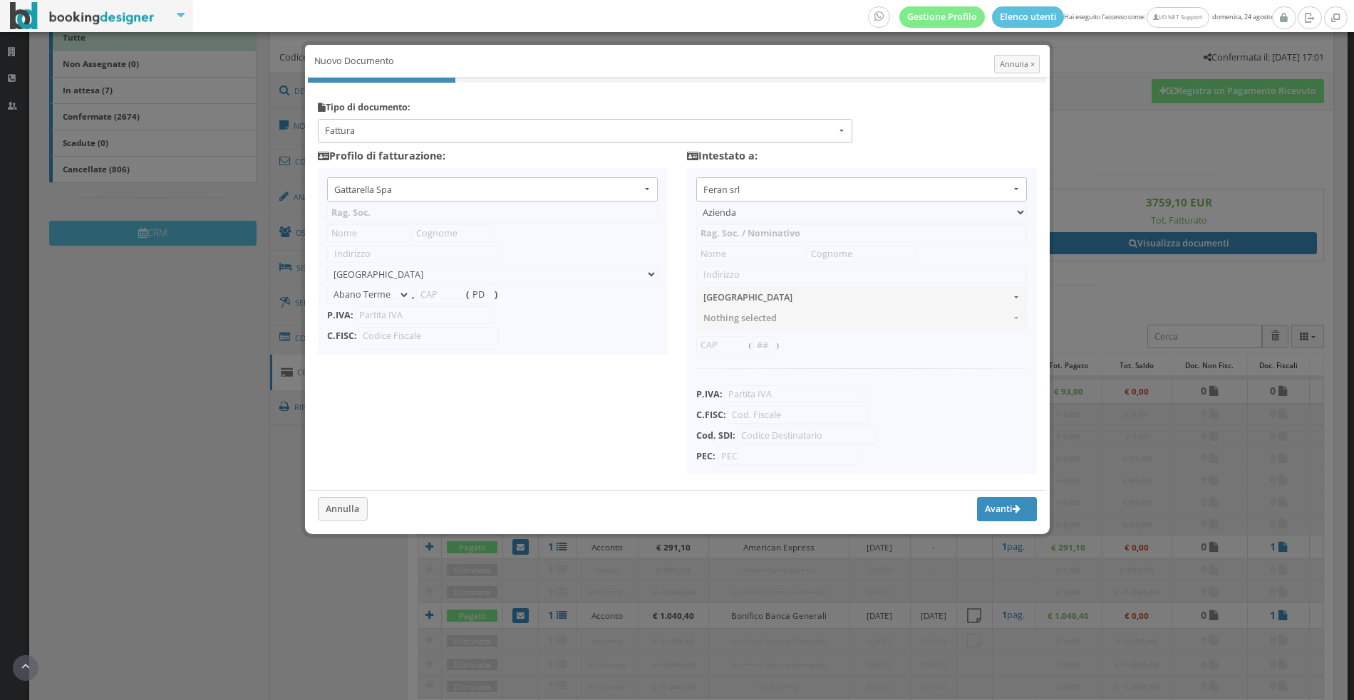
type input "Feran srl"
type input "Via Partigiani d&#039;Italia,80"
select select "EMPOLI"
type input "50053"
type input "FI"
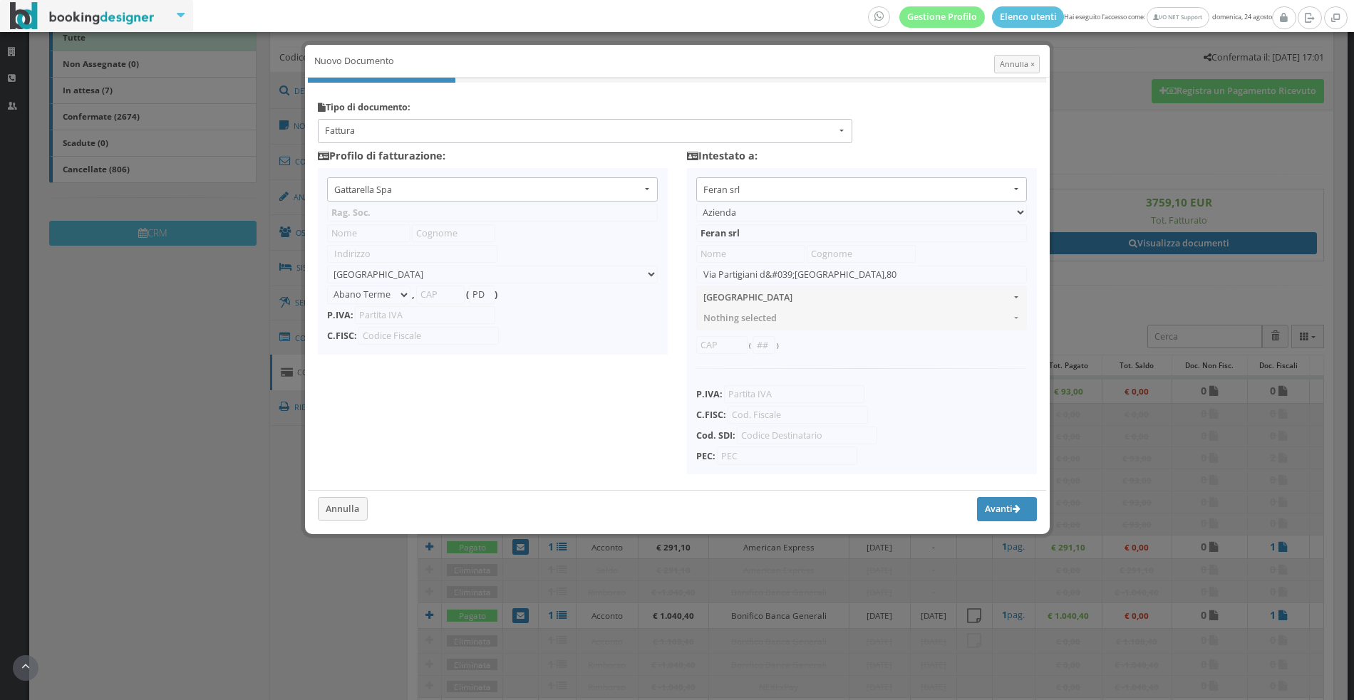
type input "06181410488"
type input "USAL8PV"
type input "Gattarella Spa"
type input "Loc. Lama Le Canne snc"
select select "Vieste"
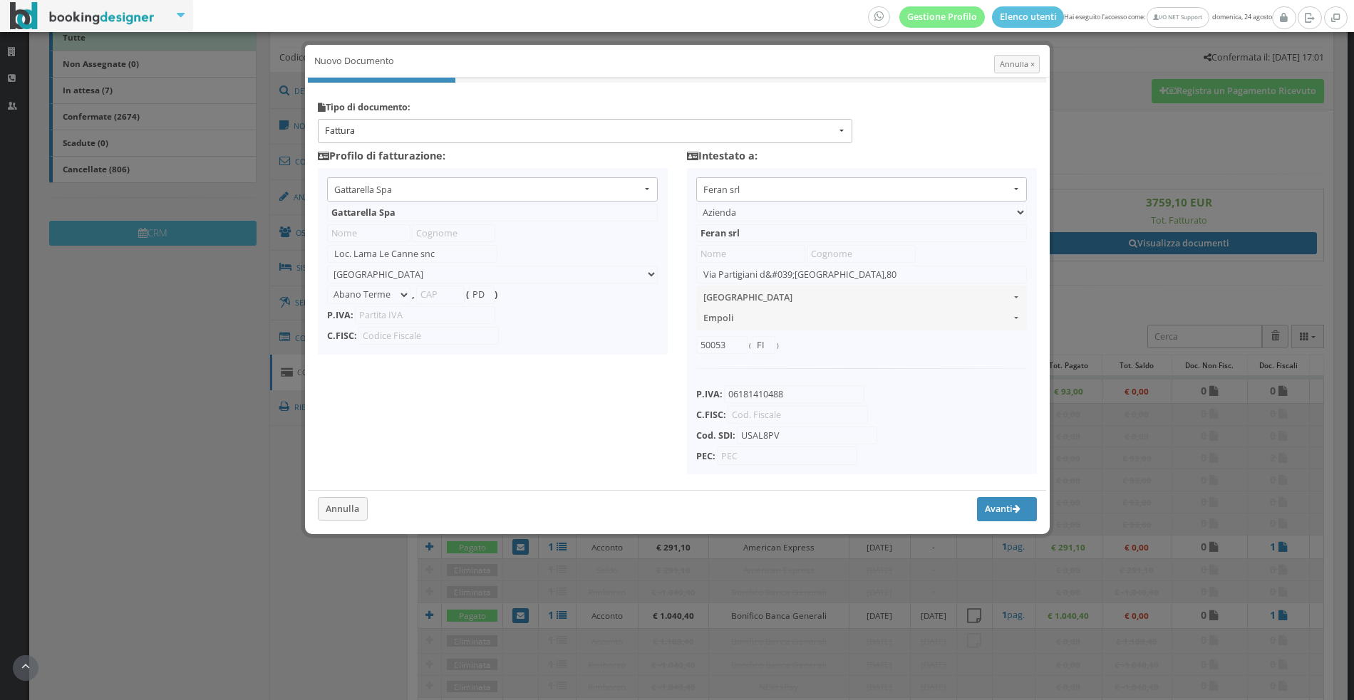
type input "71019"
type input "FG"
type input "01952630711"
type input "00845110154"
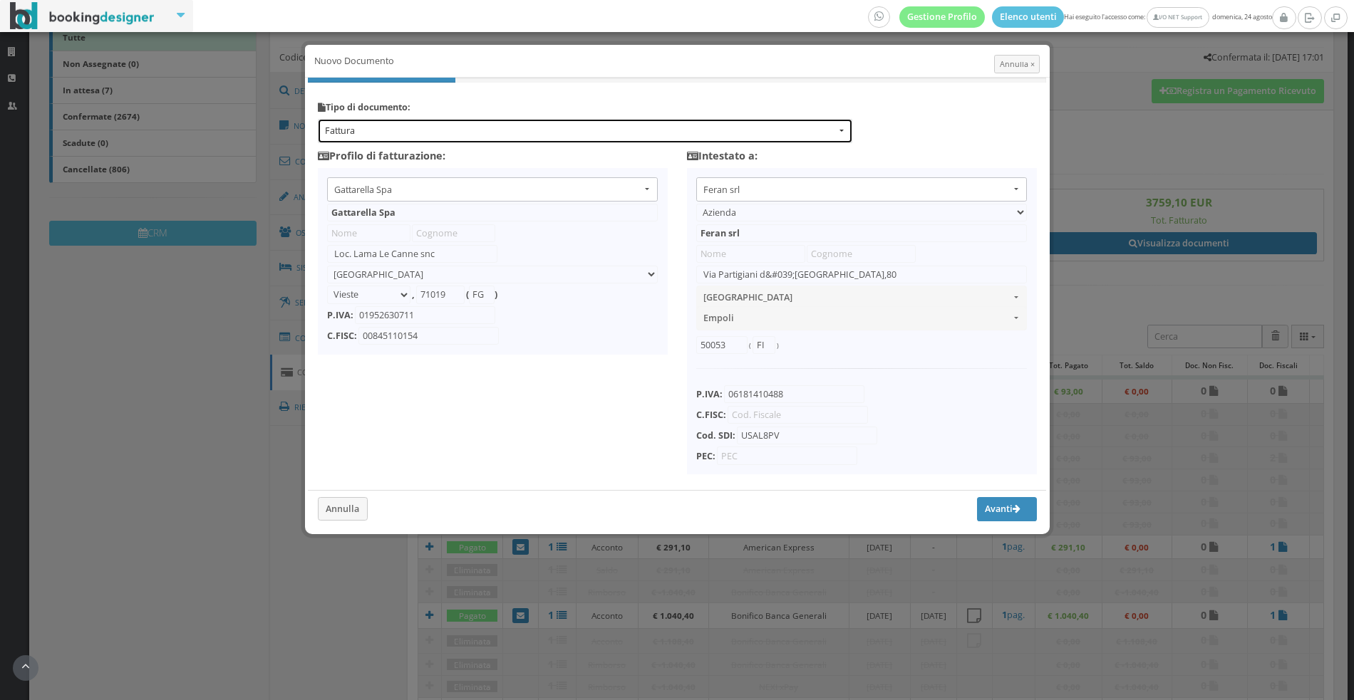
click at [475, 138] on button "Fattura" at bounding box center [585, 131] width 534 height 24
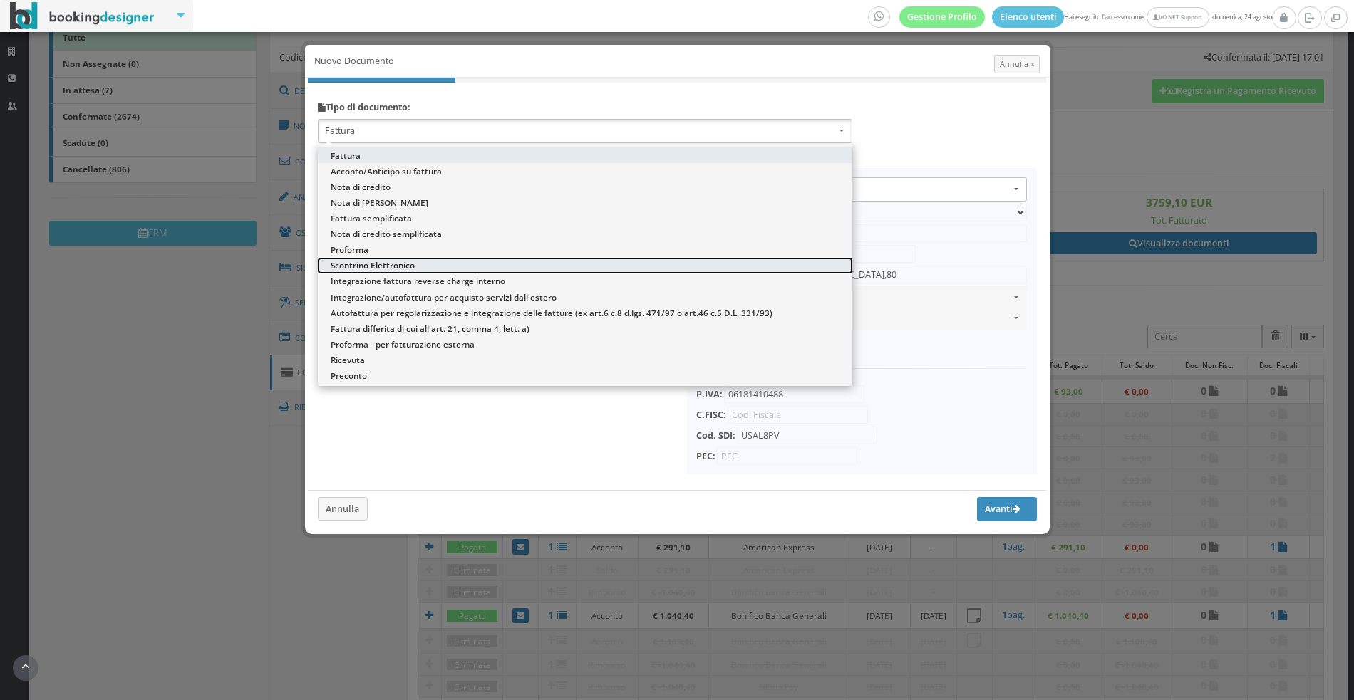
click at [464, 266] on link "Scontrino Elettronico" at bounding box center [585, 266] width 534 height 16
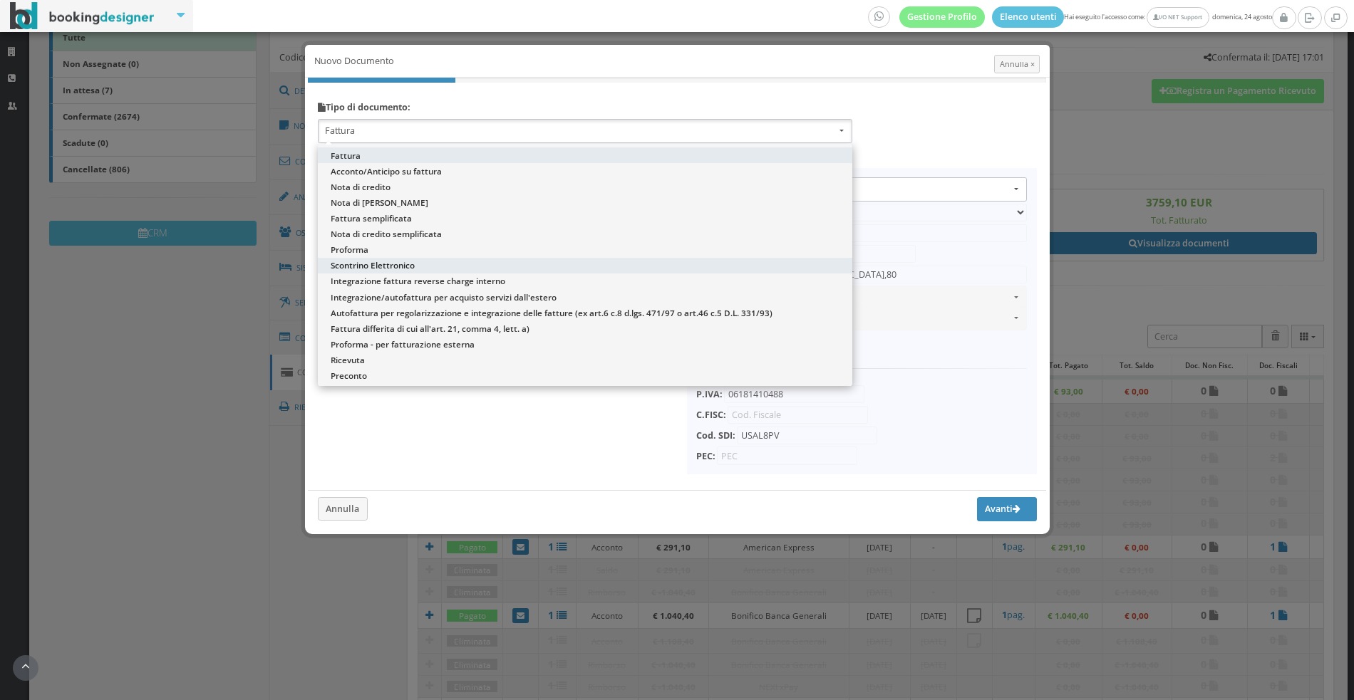
select select "ION02"
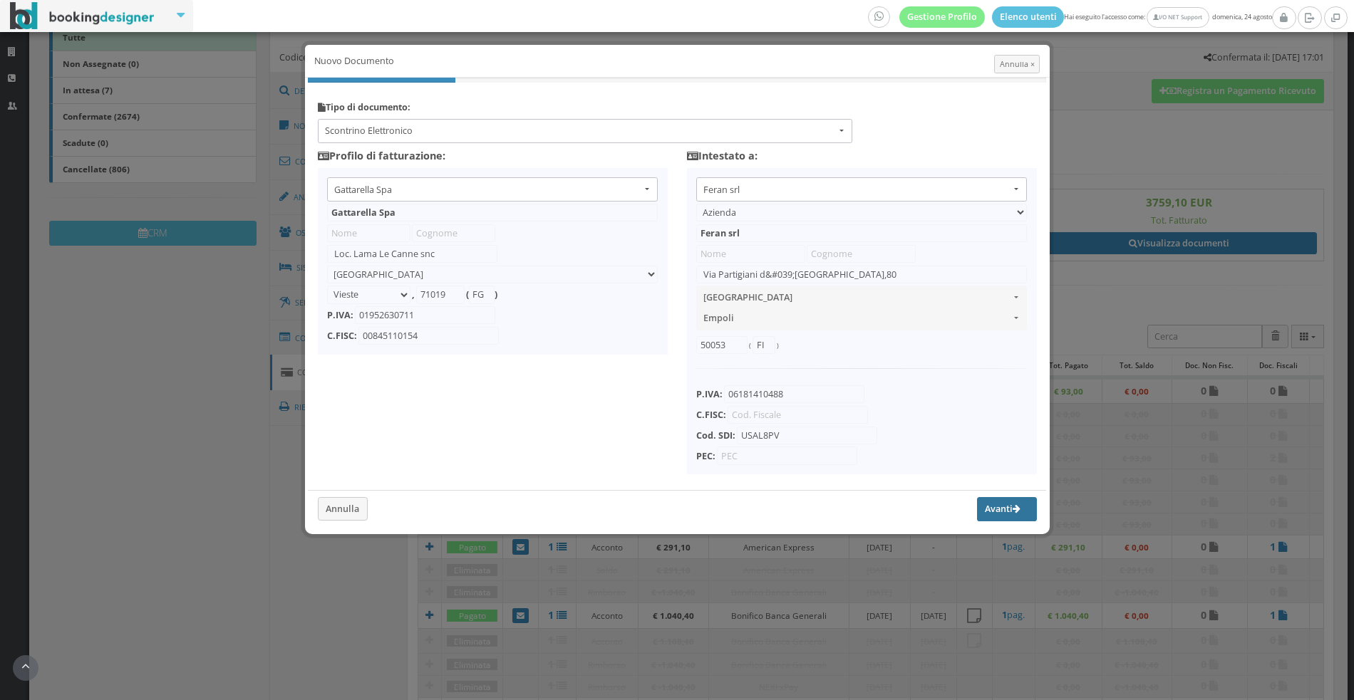
click at [995, 507] on button "Avanti" at bounding box center [1007, 509] width 60 height 24
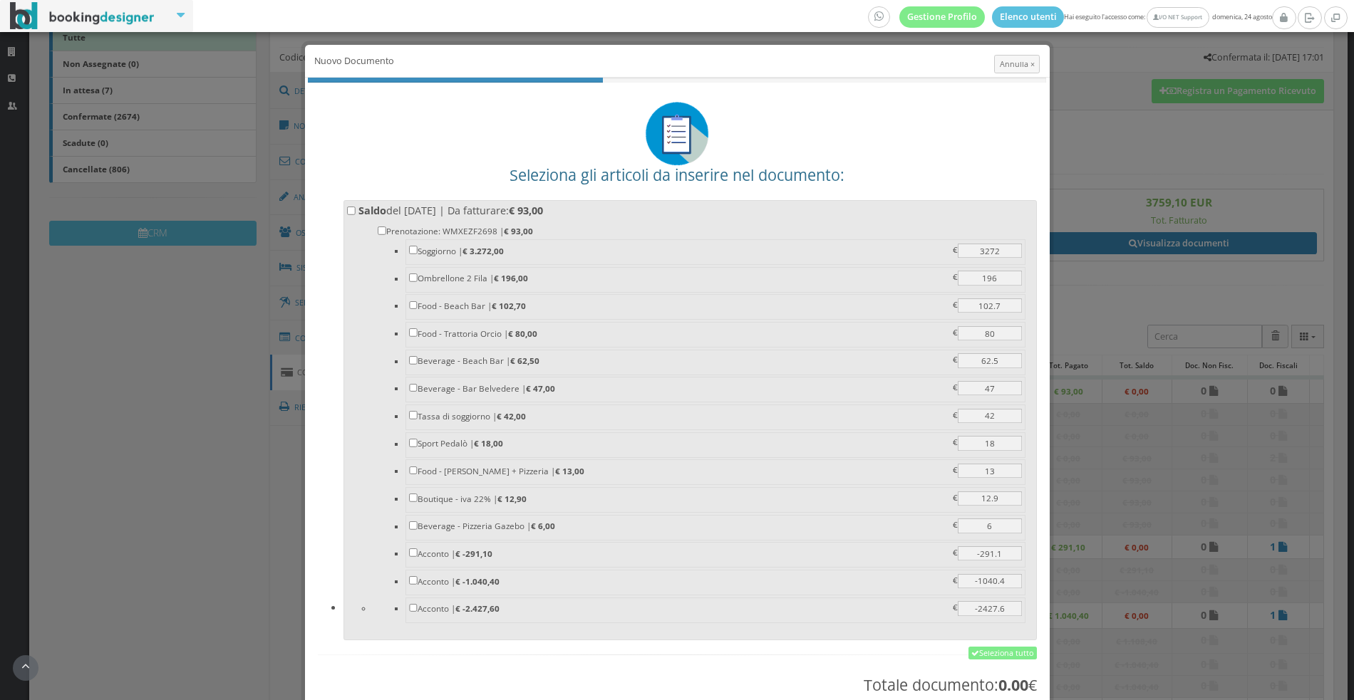
click at [595, 212] on label "Saldo del 24/08/2025 | Da fatturare: € 93,00 Prenotazione: WMXEZF2698 | € 93,00…" at bounding box center [689, 419] width 685 height 430
click at [356, 212] on input "Saldo del 24/08/2025 | Da fatturare: € 93,00 Prenotazione: WMXEZF2698 | € 93,00…" at bounding box center [351, 211] width 9 height 9
checkbox input "true"
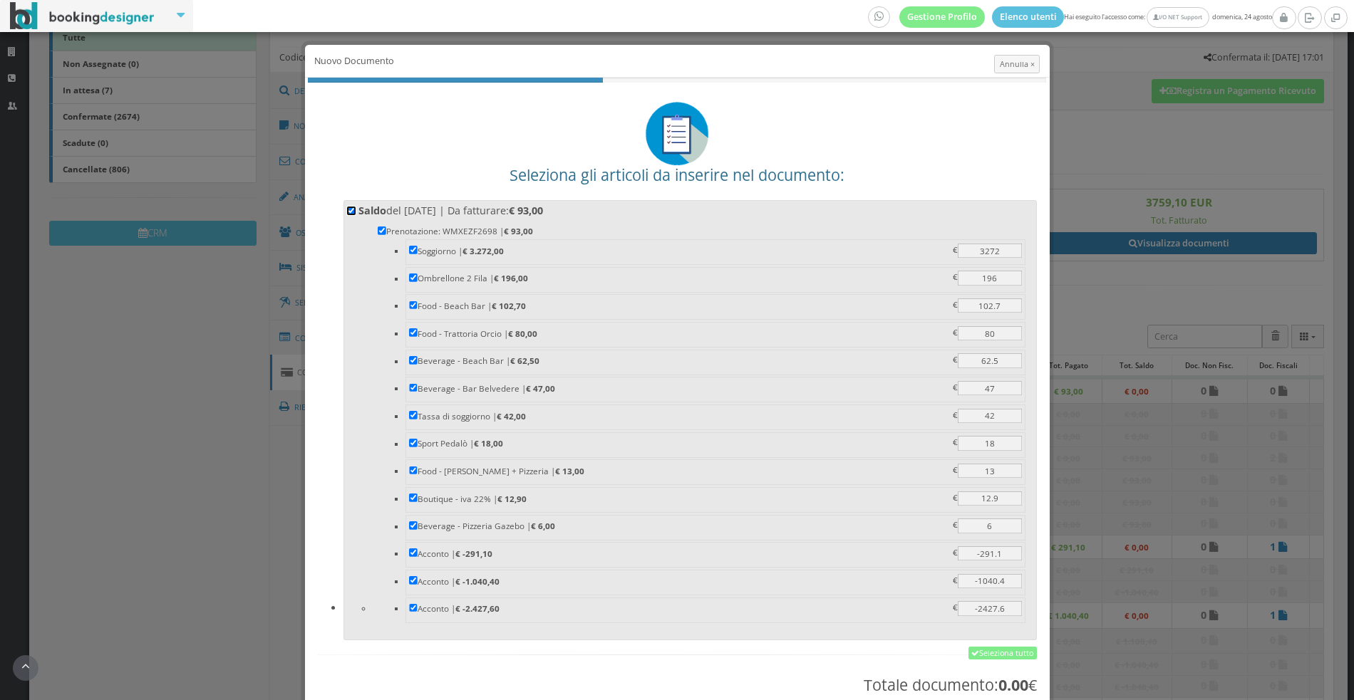
checkbox input "true"
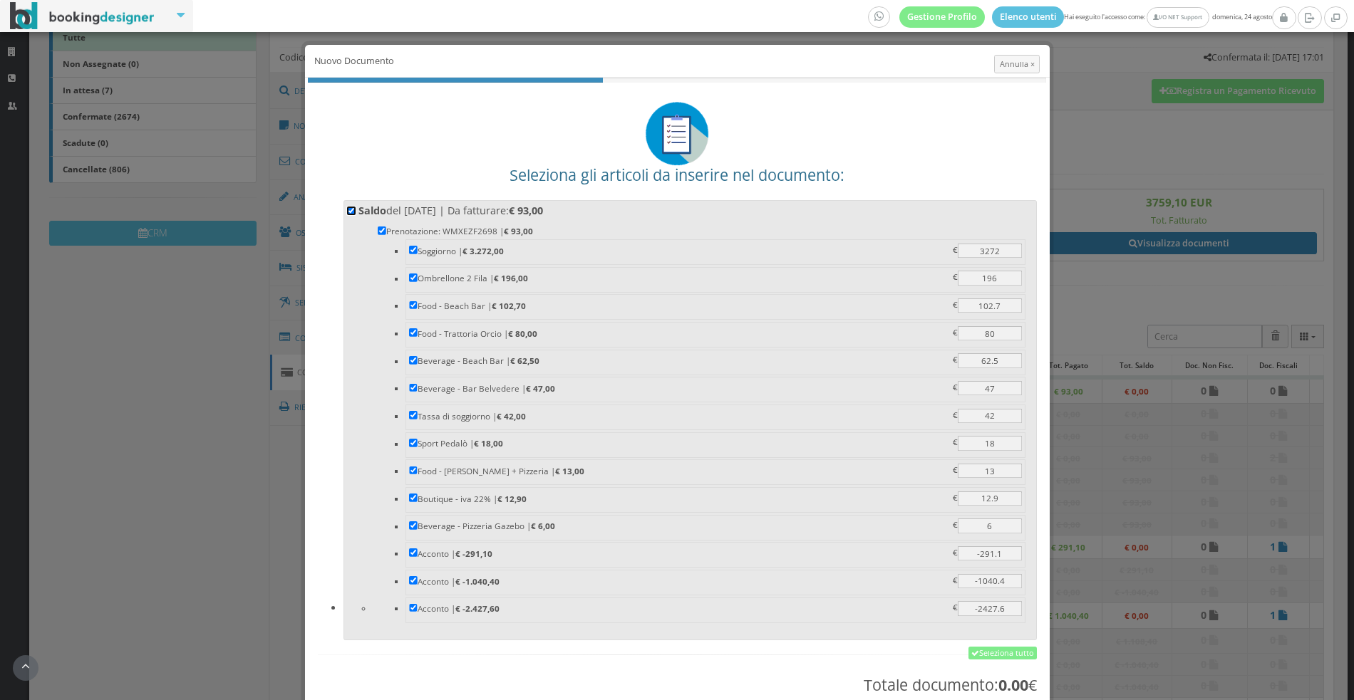
checkbox input "true"
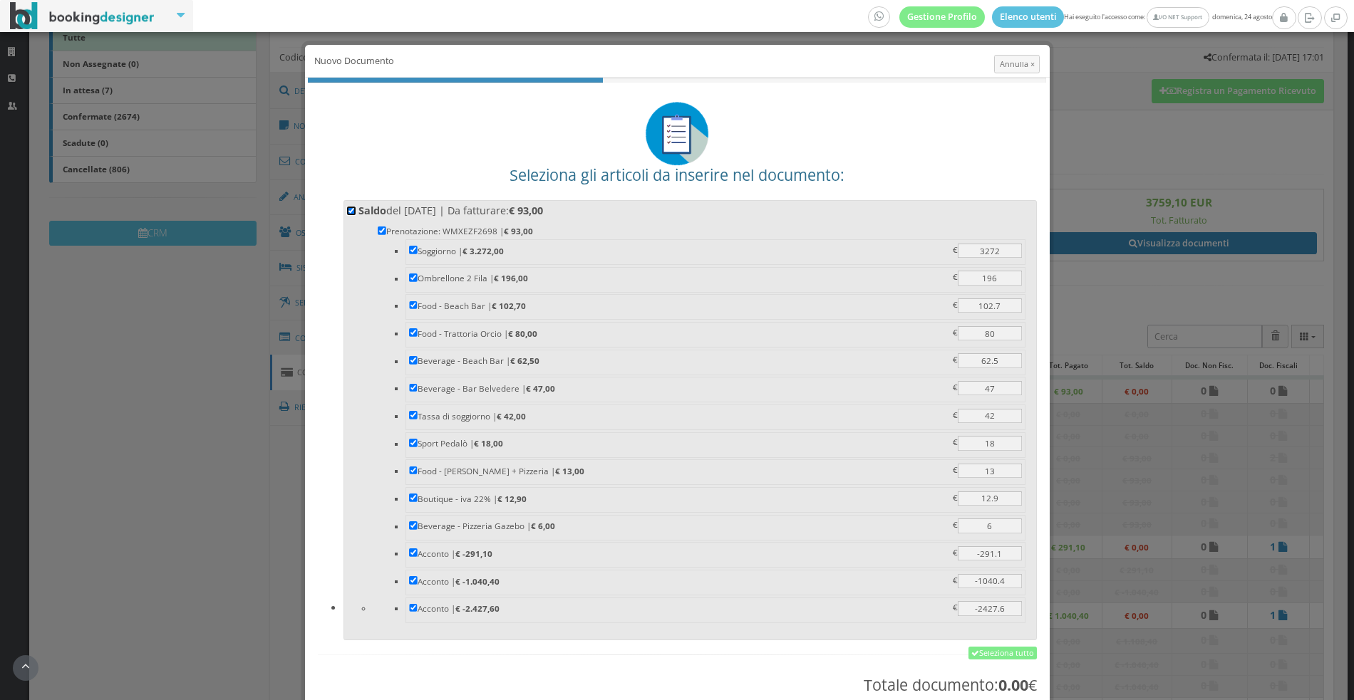
checkbox input "true"
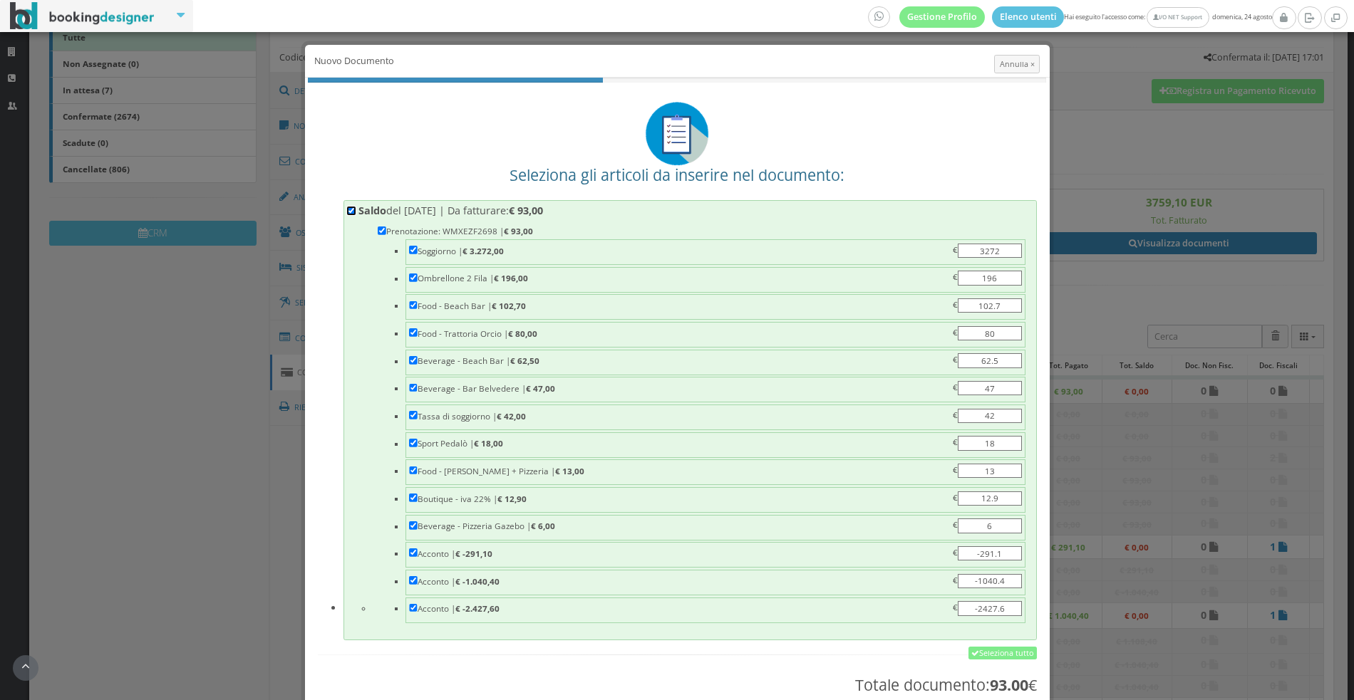
scroll to position [141, 0]
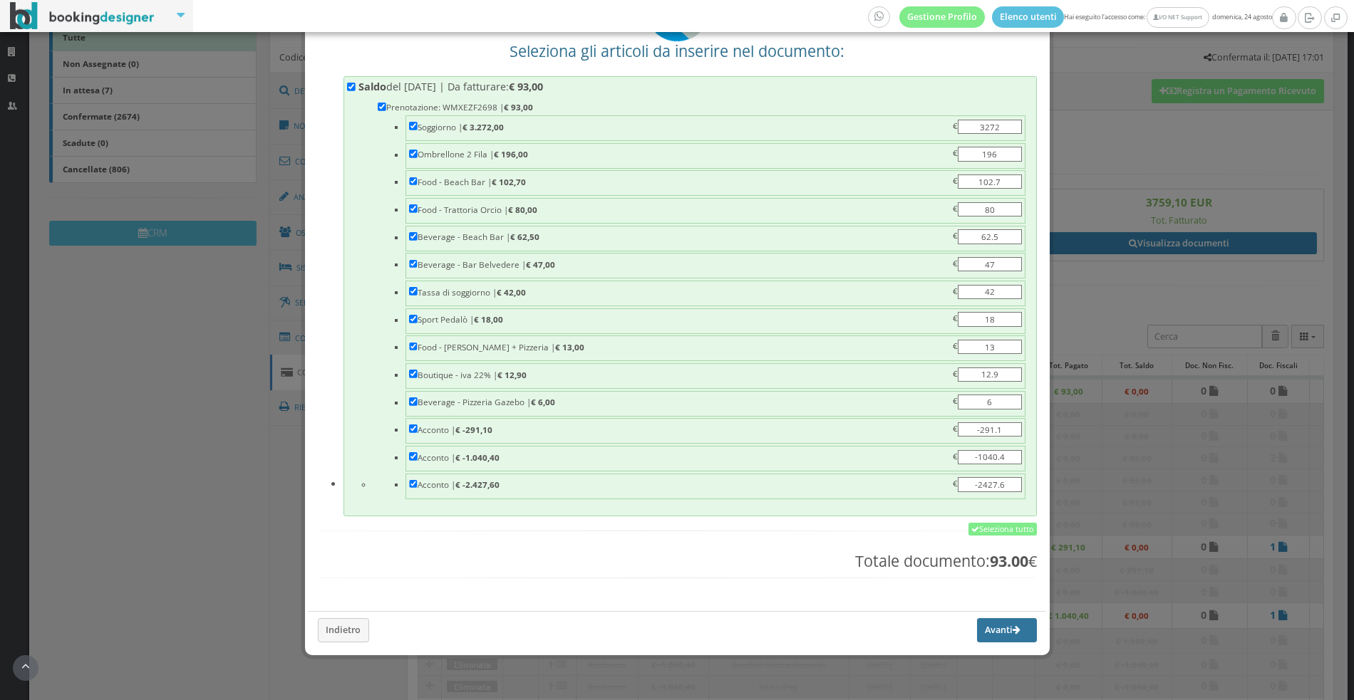
click at [995, 640] on button "Avanti" at bounding box center [1007, 630] width 60 height 24
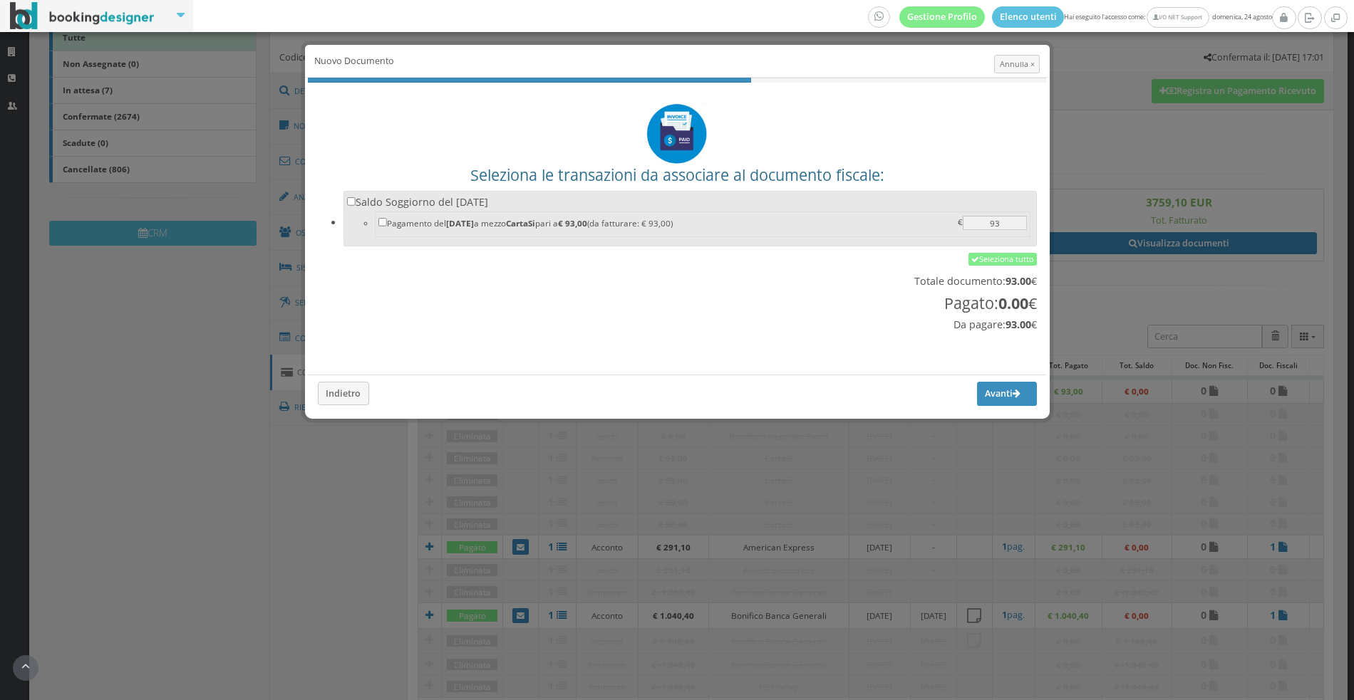
scroll to position [0, 0]
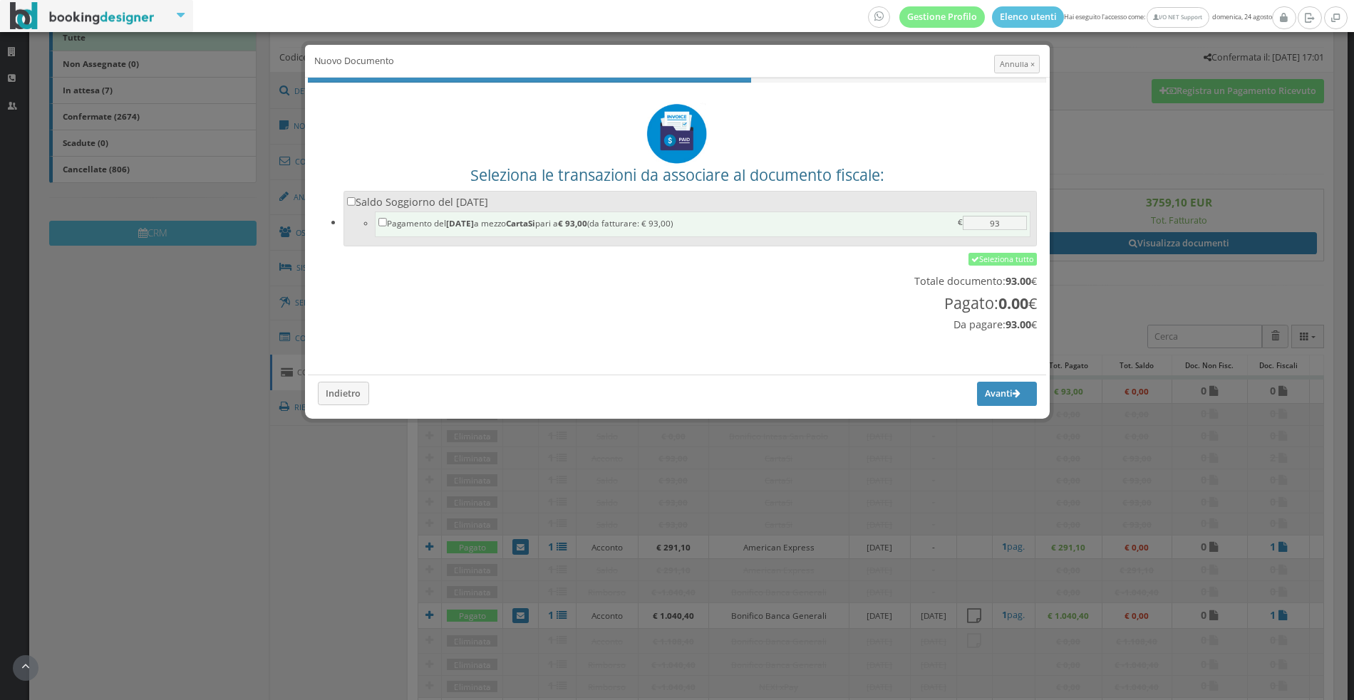
click at [622, 221] on label "Pagamento del 24/08/2025 a mezzo CartaSi pari a € 93,00 (da fatturare: € 93,00)…" at bounding box center [702, 223] width 648 height 14
click at [387, 221] on input "Pagamento del 24/08/2025 a mezzo CartaSi pari a € 93,00 (da fatturare: € 93,00)…" at bounding box center [382, 222] width 9 height 9
checkbox input "true"
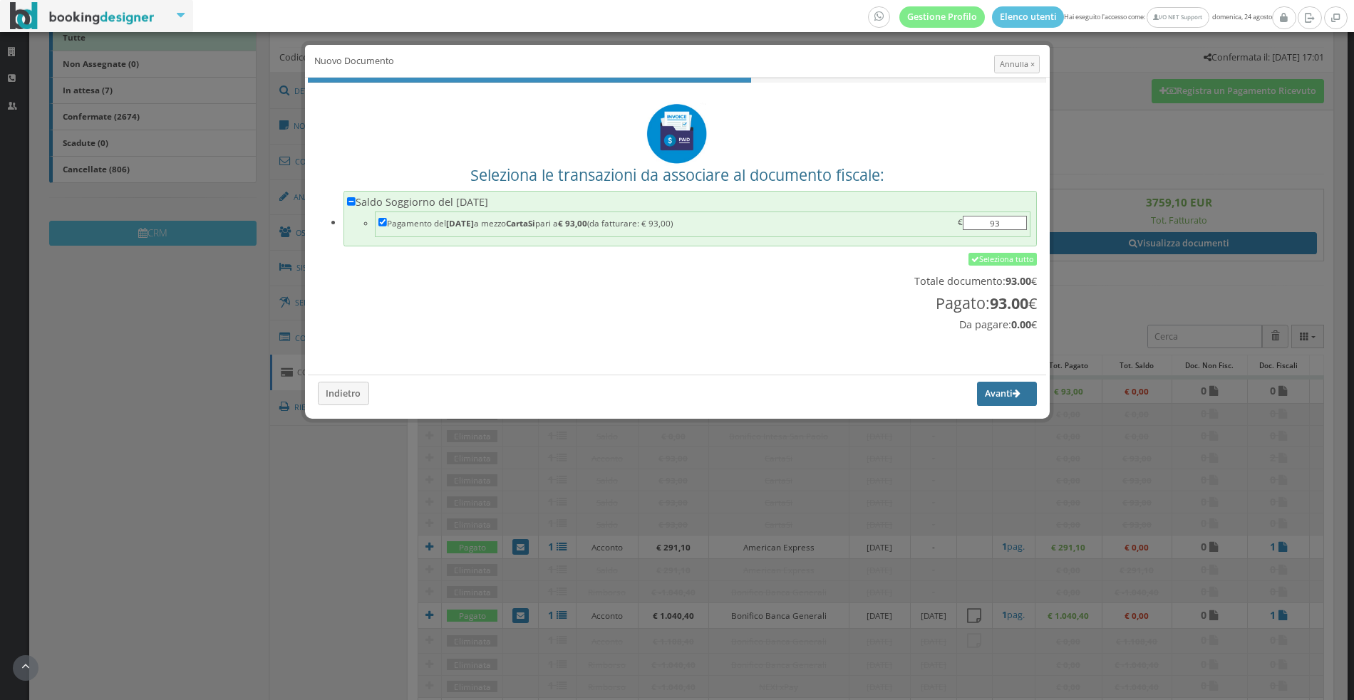
click at [977, 390] on button "Avanti" at bounding box center [1007, 394] width 60 height 24
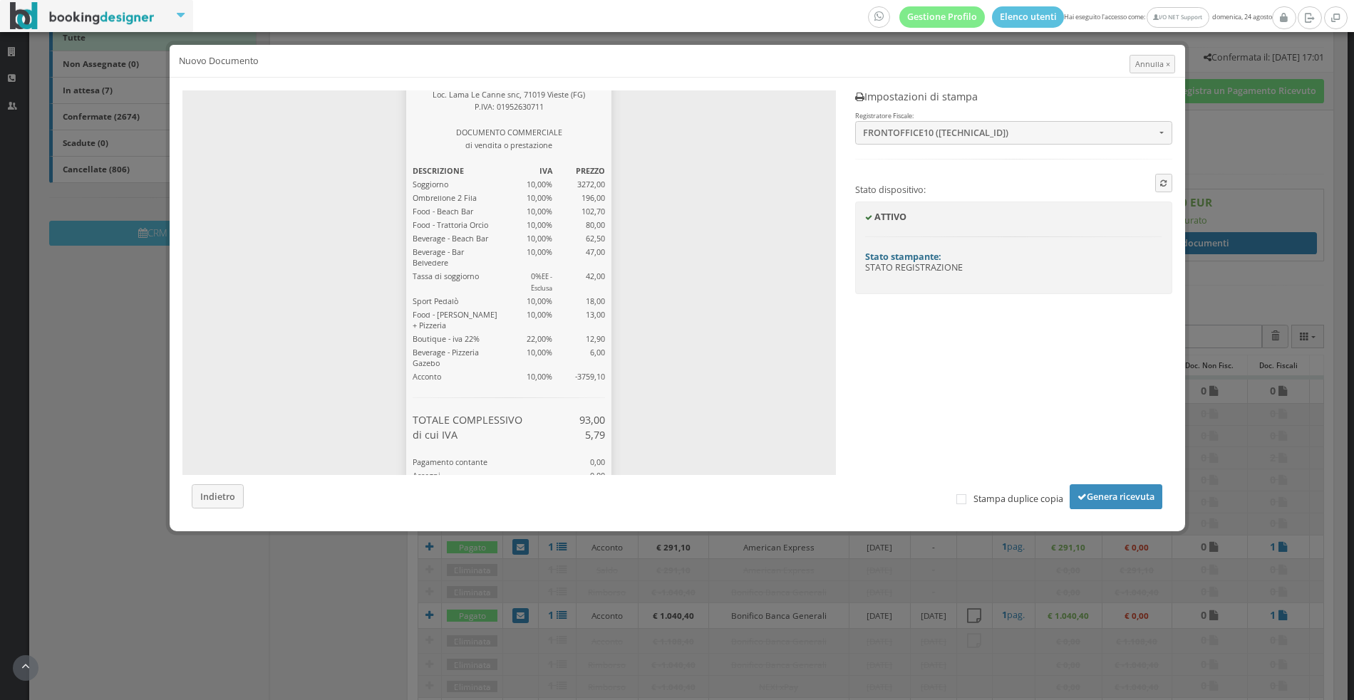
scroll to position [57, 0]
click at [1149, 66] on span "Annulla ×" at bounding box center [1152, 63] width 35 height 11
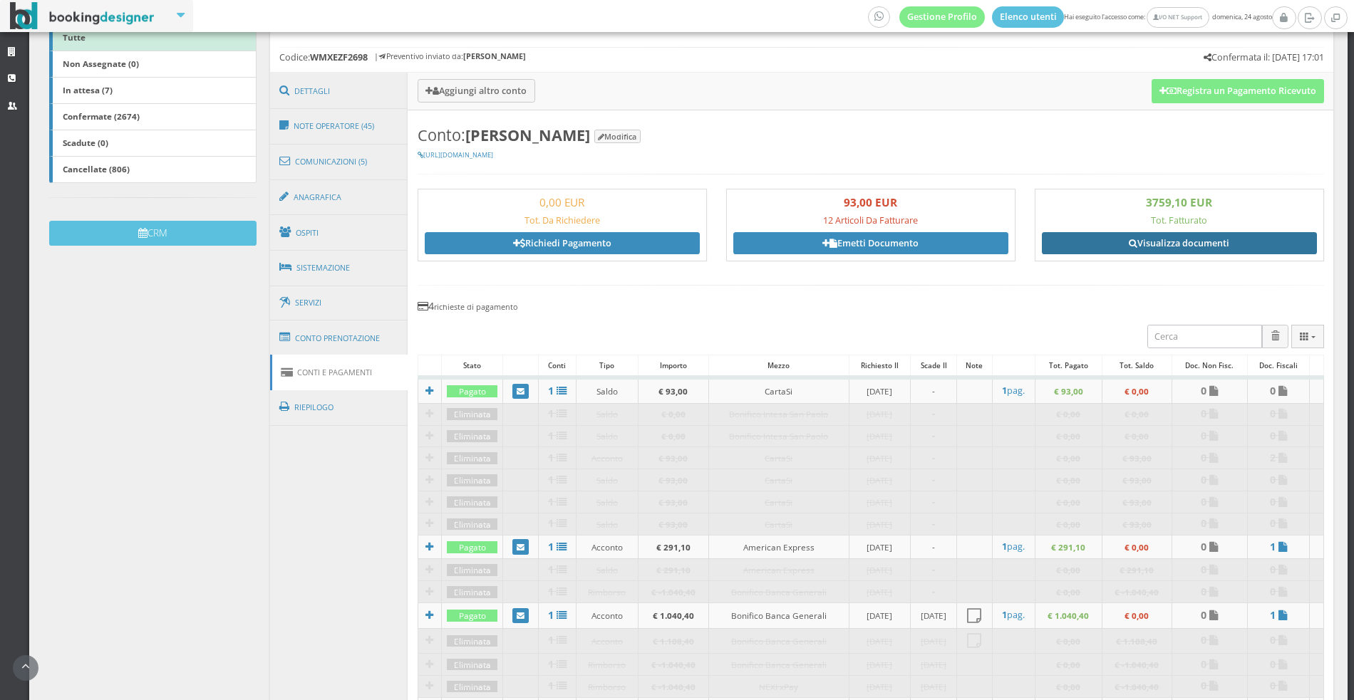
click at [1143, 242] on link "Visualizza documenti" at bounding box center [1179, 242] width 275 height 21
click at [1126, 237] on link "Visualizza documenti" at bounding box center [1179, 242] width 275 height 21
click at [1193, 227] on div "3759,10 EUR Tot. Fatturato Visualizza documenti" at bounding box center [1179, 225] width 275 height 58
click at [1175, 229] on div "3759,10 EUR Tot. Fatturato Visualizza documenti" at bounding box center [1179, 225] width 275 height 58
click at [1160, 239] on link "Visualizza documenti" at bounding box center [1179, 242] width 275 height 21
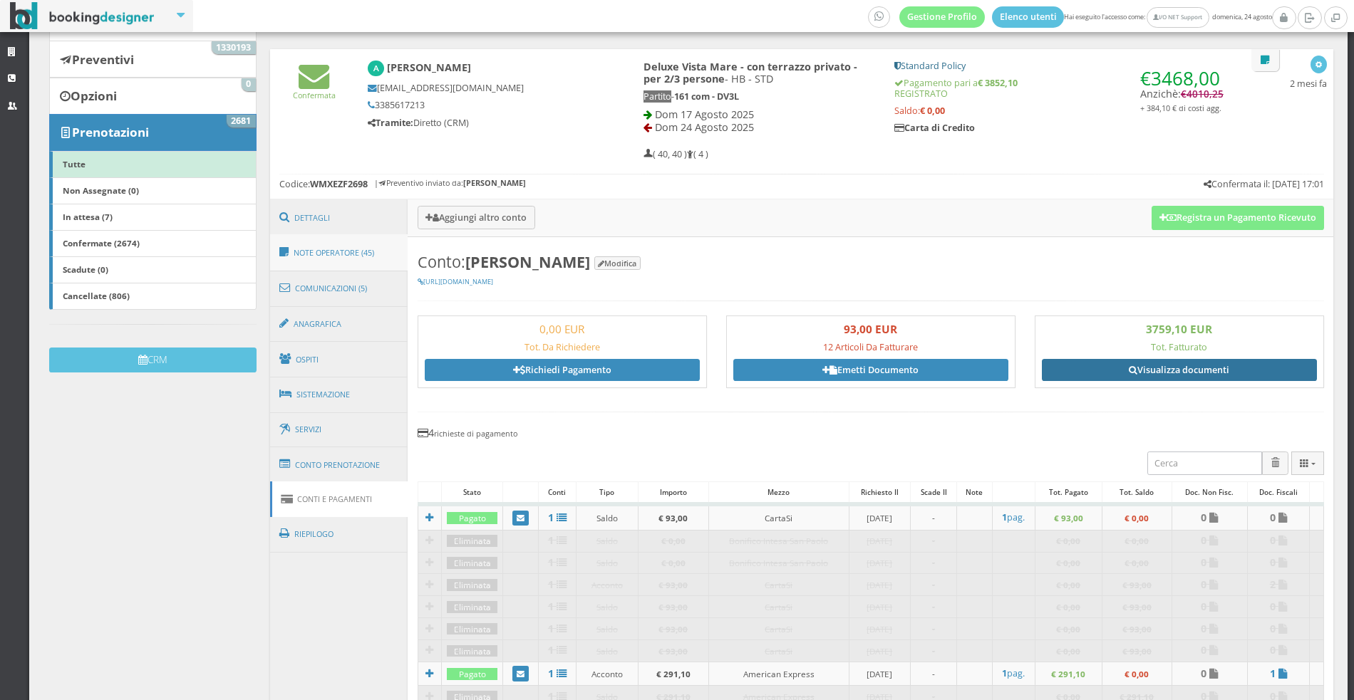
scroll to position [0, 0]
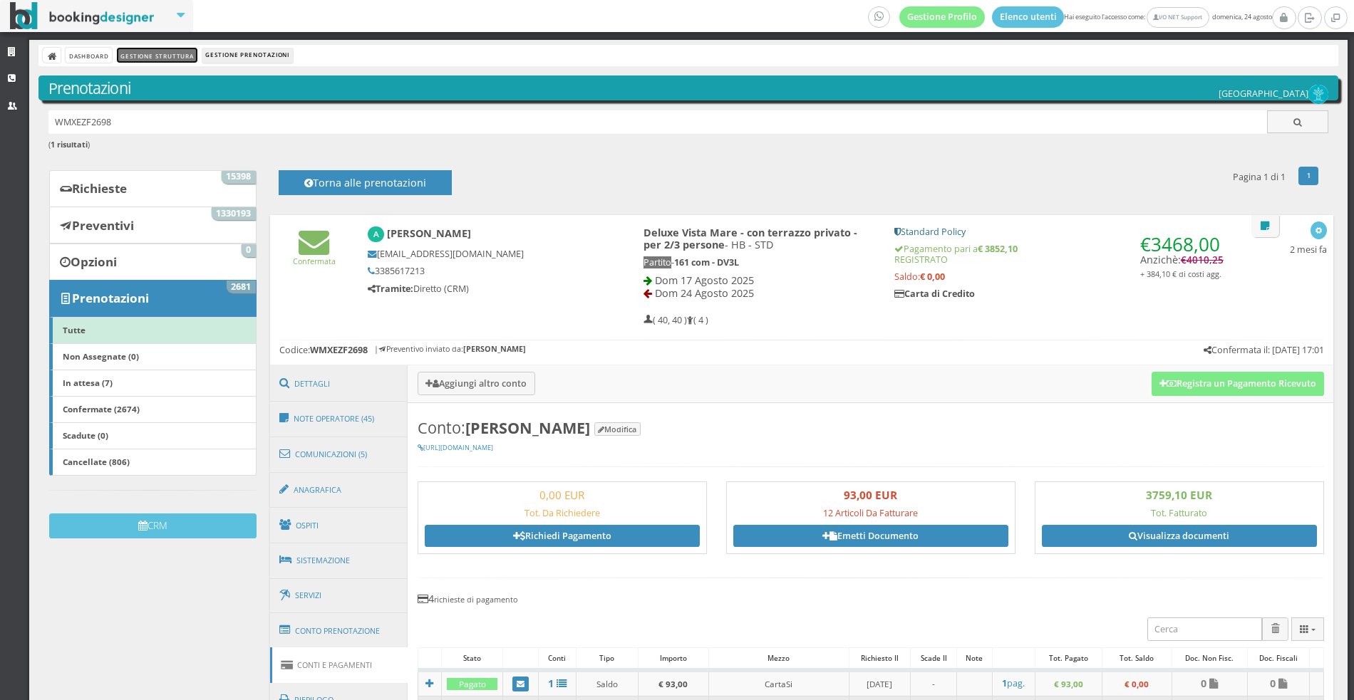
click at [143, 51] on link "Gestione Struttura" at bounding box center [157, 55] width 80 height 15
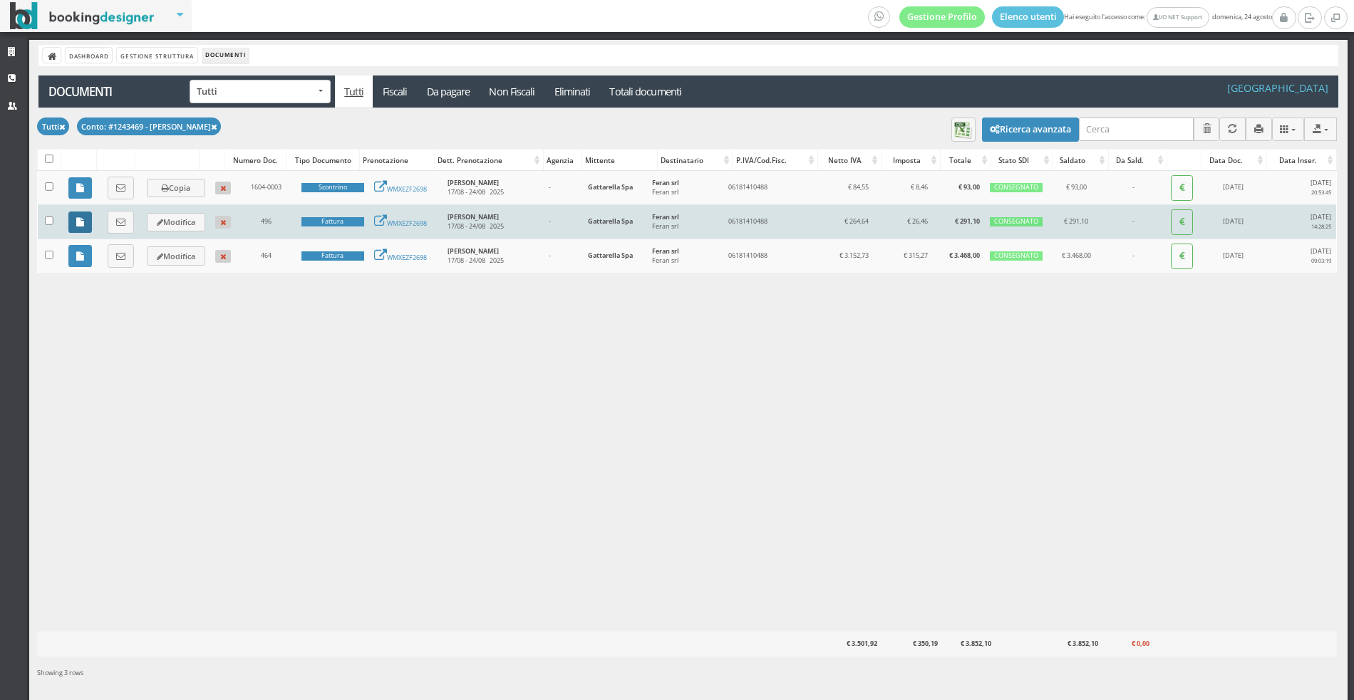
click at [72, 220] on link at bounding box center [80, 222] width 24 height 21
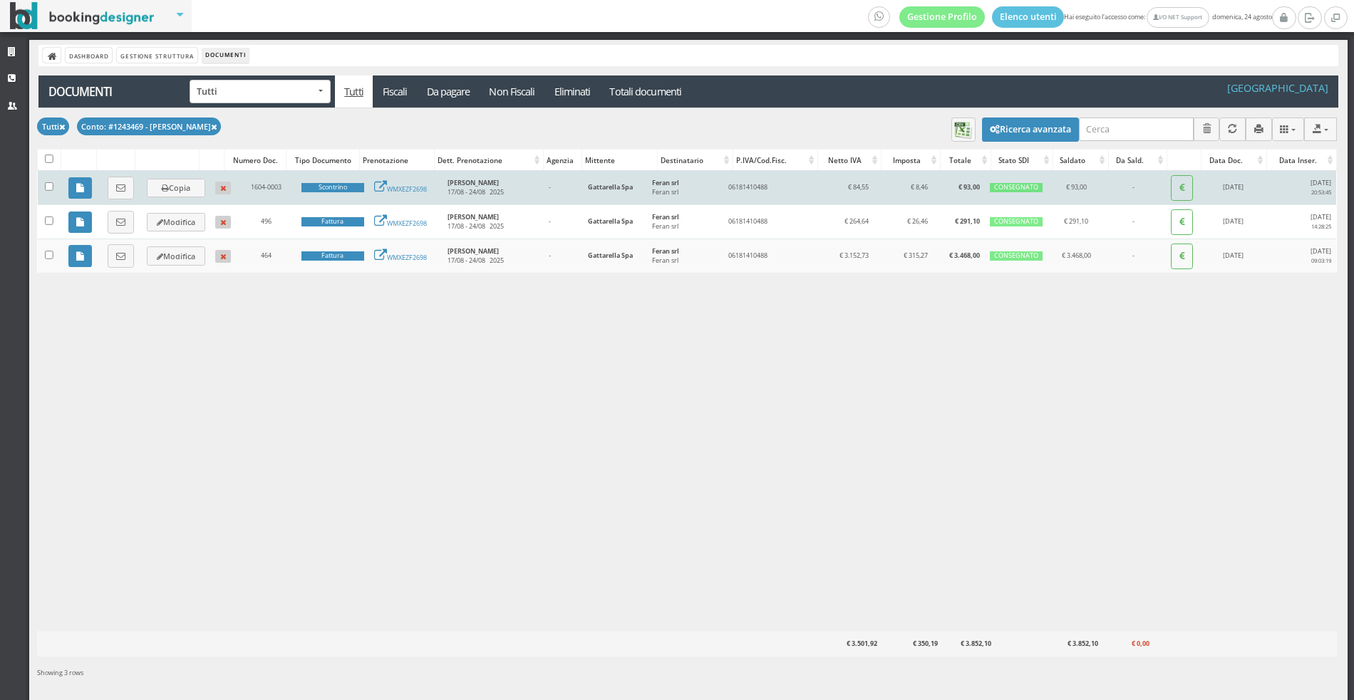
click at [66, 192] on td at bounding box center [80, 188] width 39 height 34
click at [71, 192] on link at bounding box center [80, 187] width 24 height 21
click at [78, 185] on icon at bounding box center [80, 188] width 8 height 9
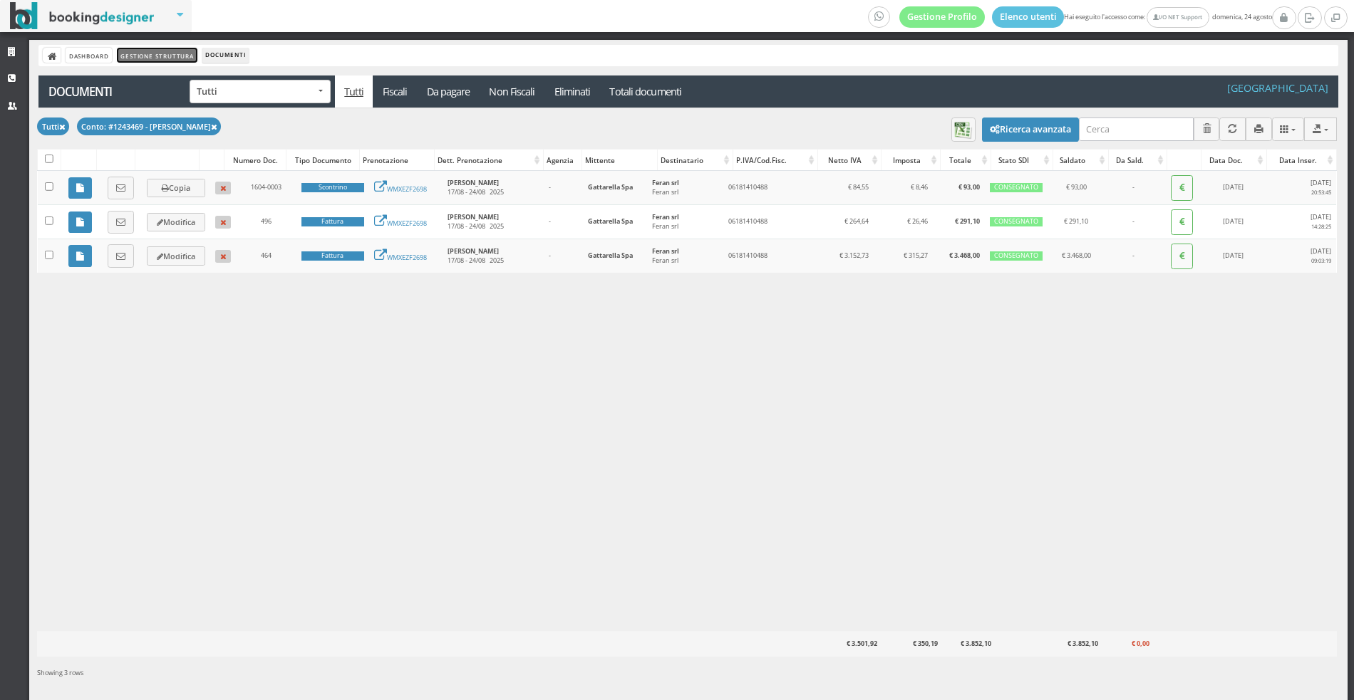
click at [163, 51] on link "Gestione Struttura" at bounding box center [157, 55] width 80 height 15
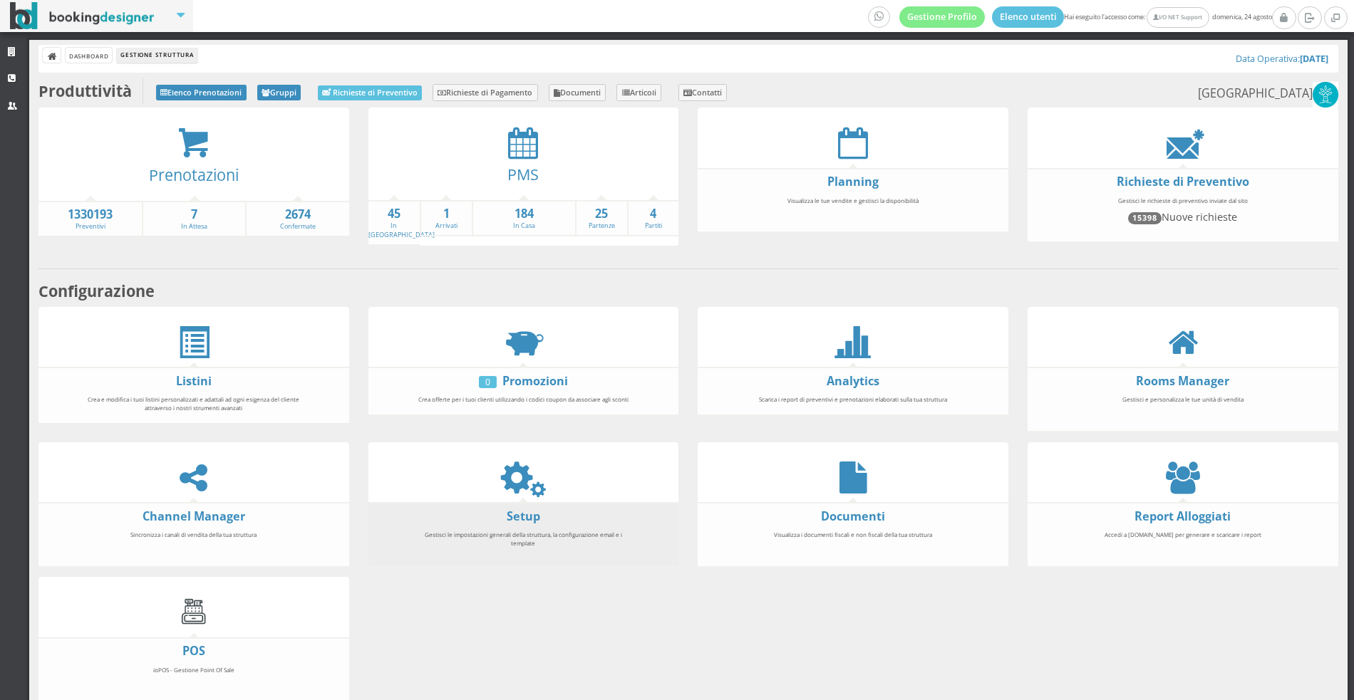
click at [521, 502] on li "Setup Gestisci le impostazioni generali della struttura, la configurazione emai…" at bounding box center [523, 535] width 311 height 66
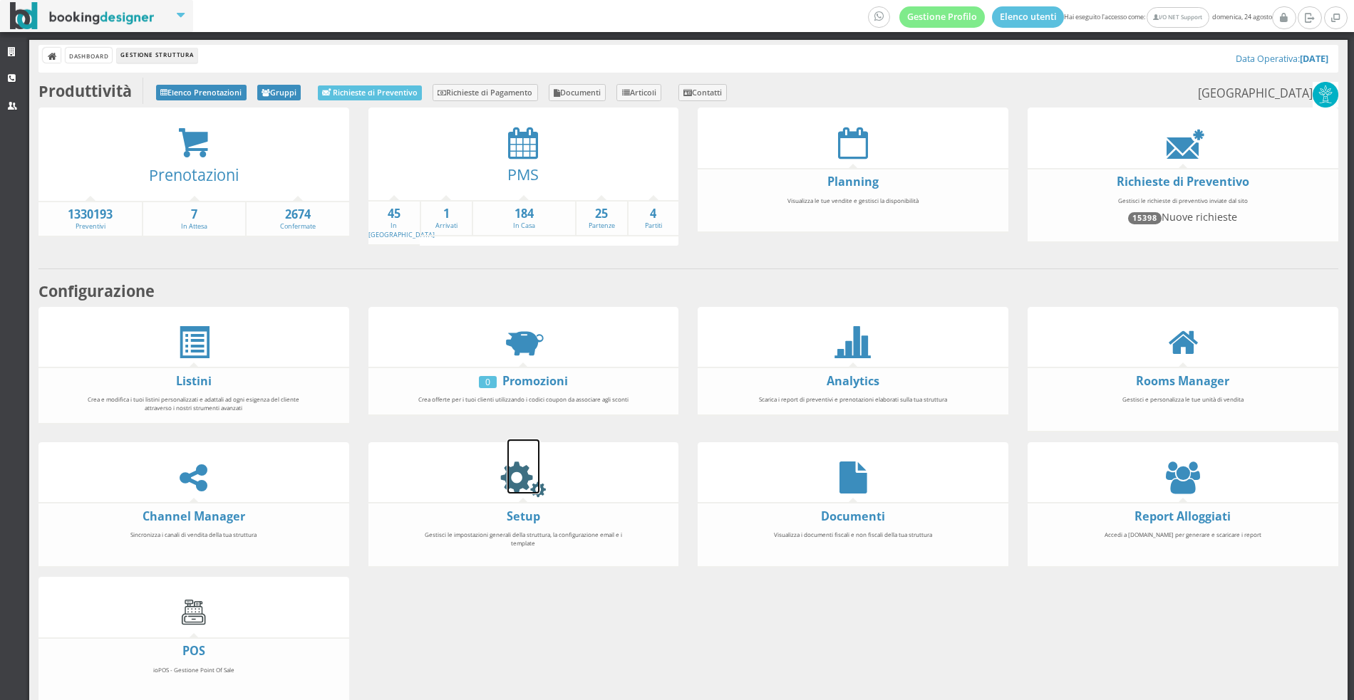
click at [512, 465] on icon at bounding box center [523, 478] width 32 height 32
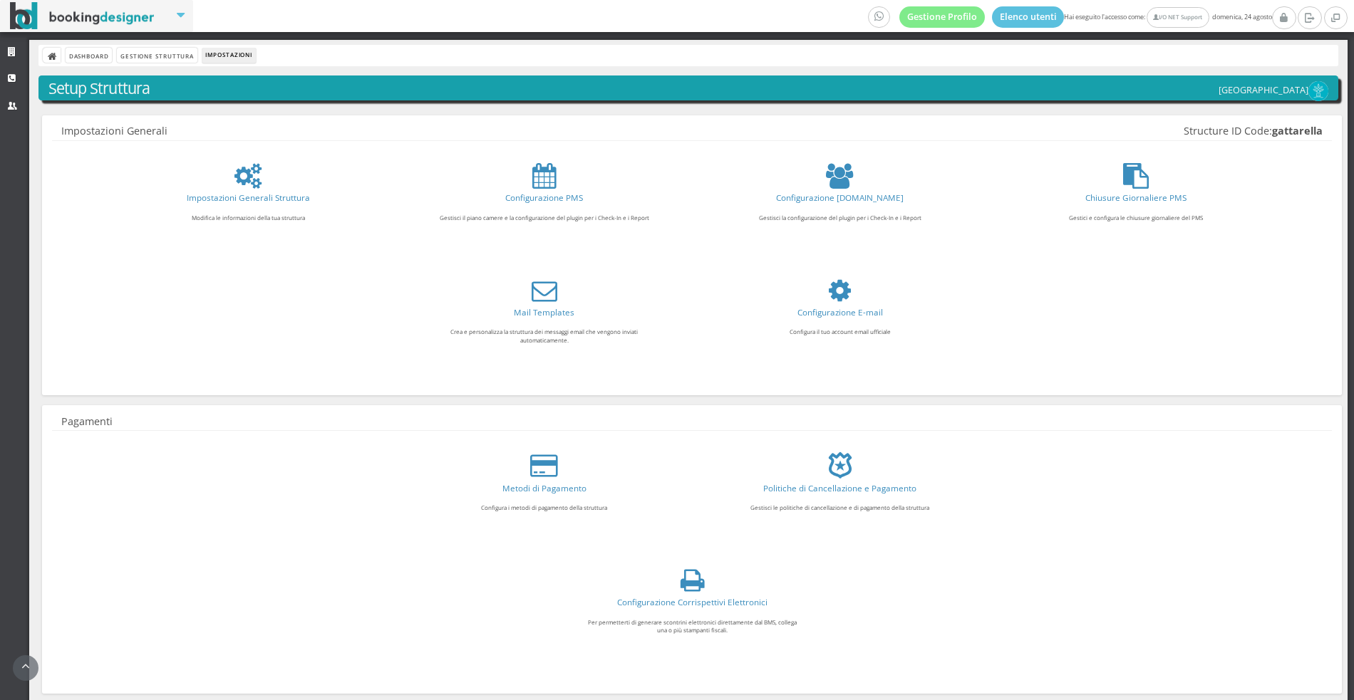
scroll to position [225, 0]
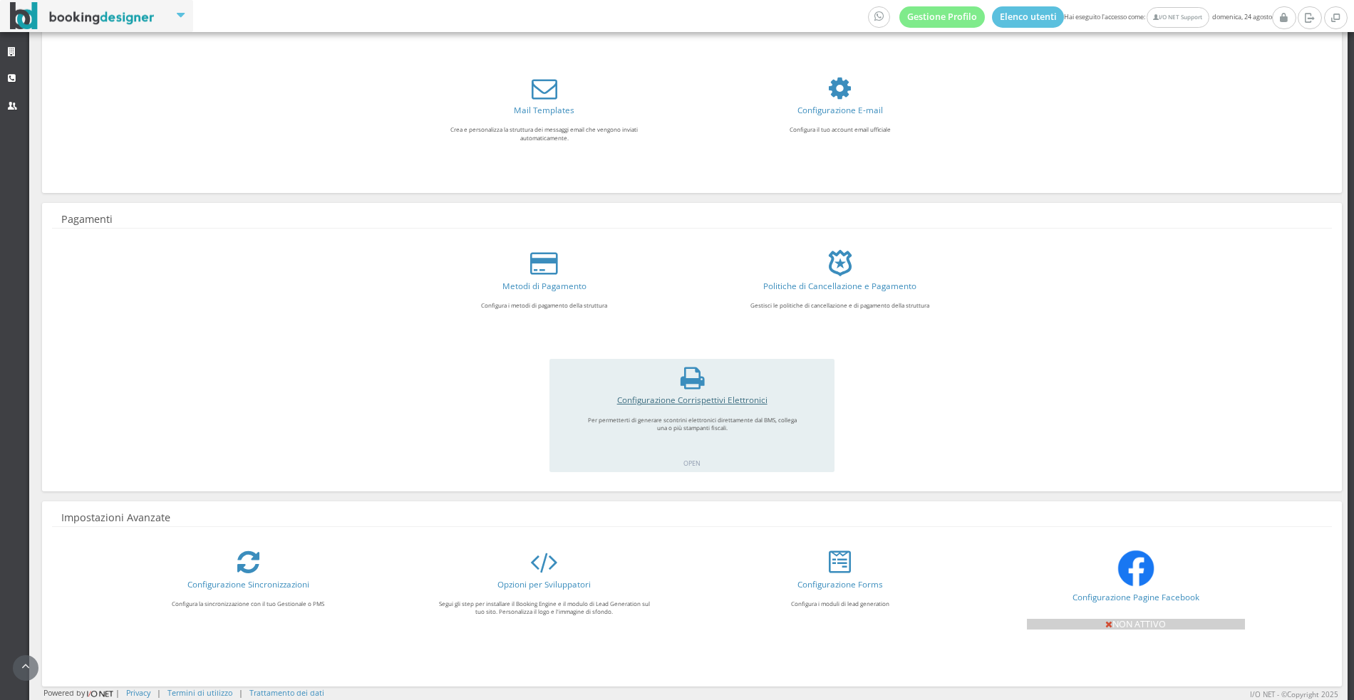
click at [678, 399] on link "Configurazione Corrispettivi Elettronici" at bounding box center [692, 399] width 150 height 11
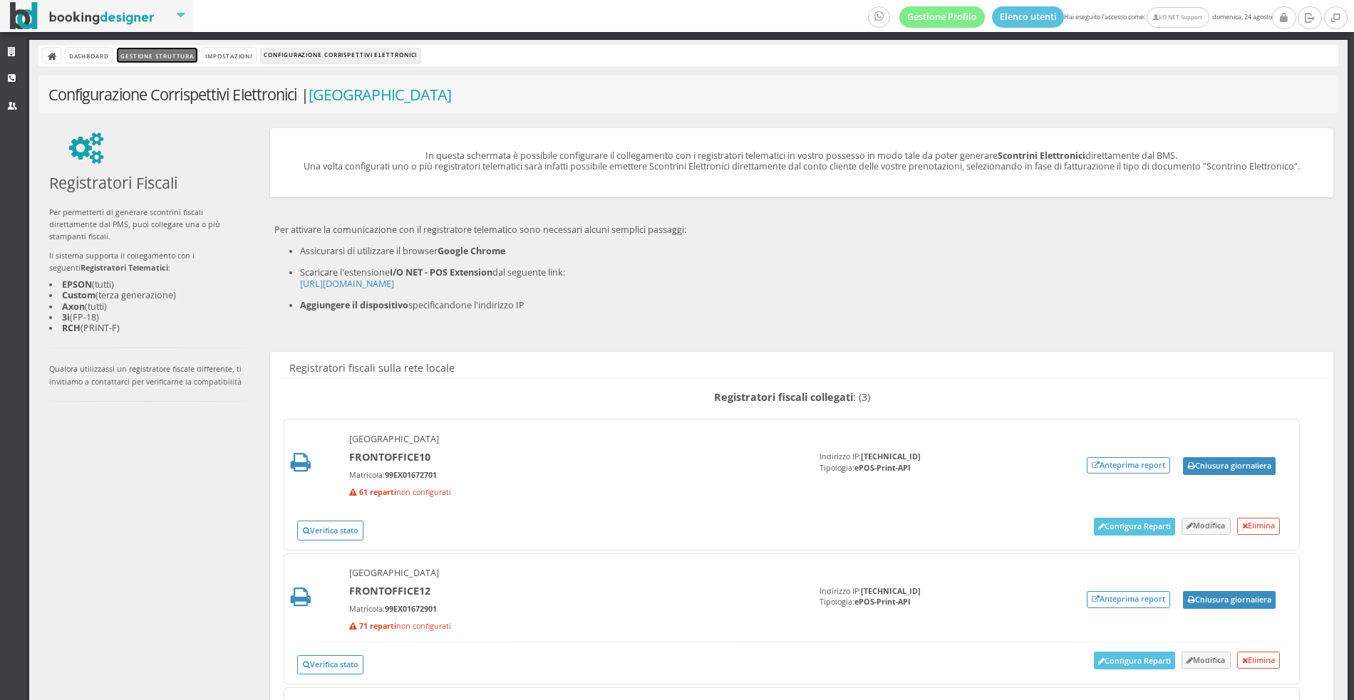
click at [175, 59] on link "Gestione Struttura" at bounding box center [157, 55] width 80 height 15
click at [147, 506] on div "Registratori Fiscali Per permetterti di generare scontrini fiscali direttamente…" at bounding box center [688, 516] width 1319 height 786
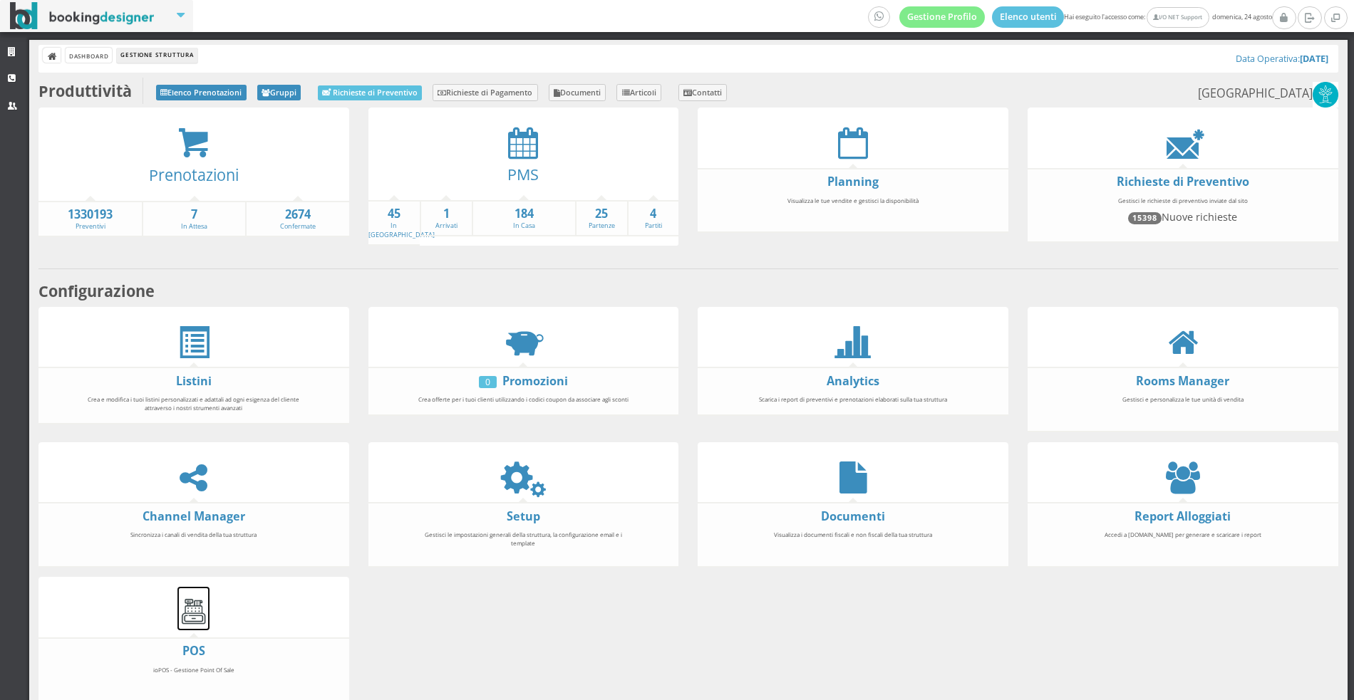
click at [187, 611] on img at bounding box center [193, 612] width 32 height 32
click at [3, 61] on link "Strutture" at bounding box center [14, 53] width 29 height 26
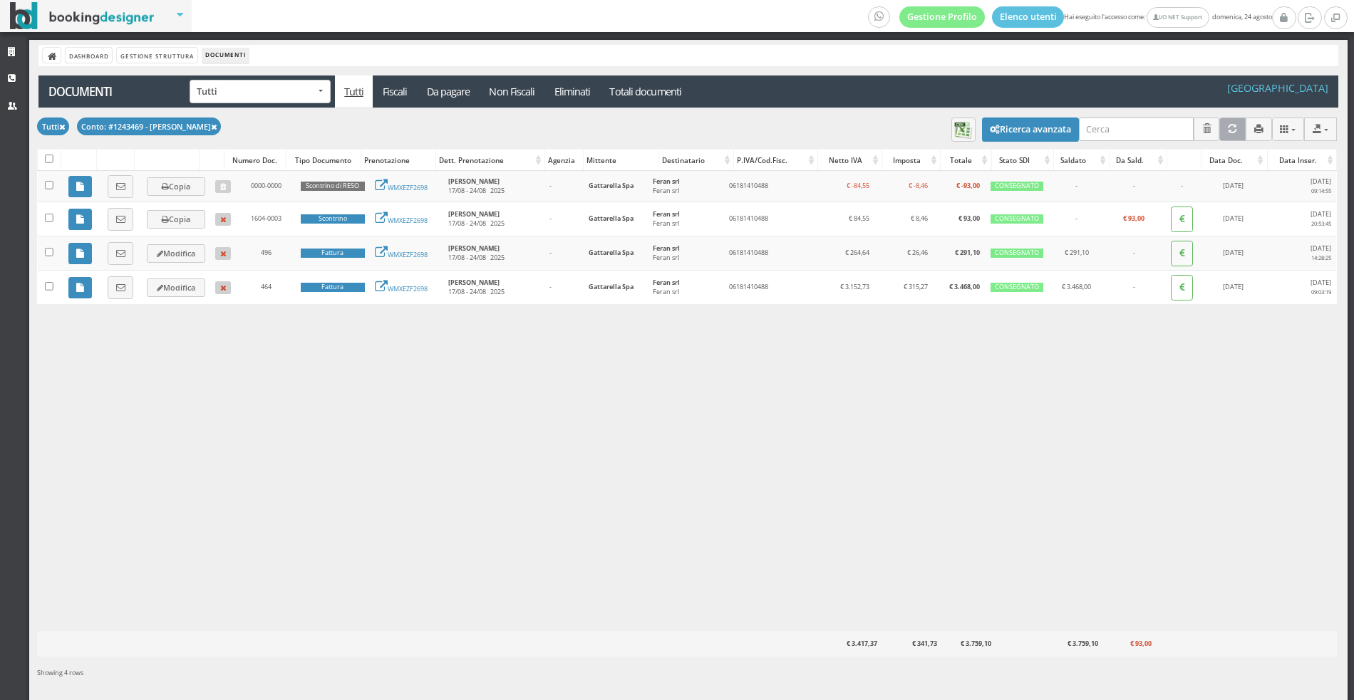
click at [1233, 129] on icon "Aggiorna" at bounding box center [1232, 129] width 9 height 9
click at [211, 128] on icon at bounding box center [214, 128] width 6 height 8
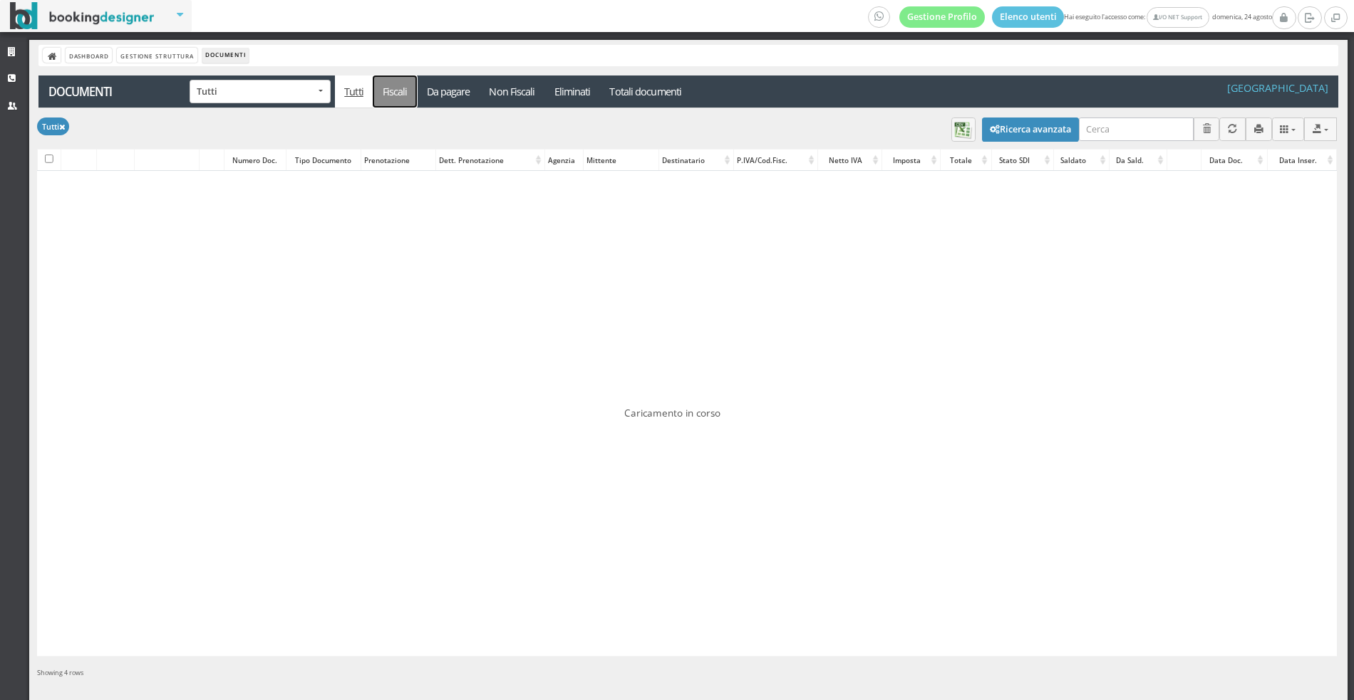
click at [402, 91] on link "Fiscali" at bounding box center [395, 92] width 44 height 32
select select "fiscal-documents"
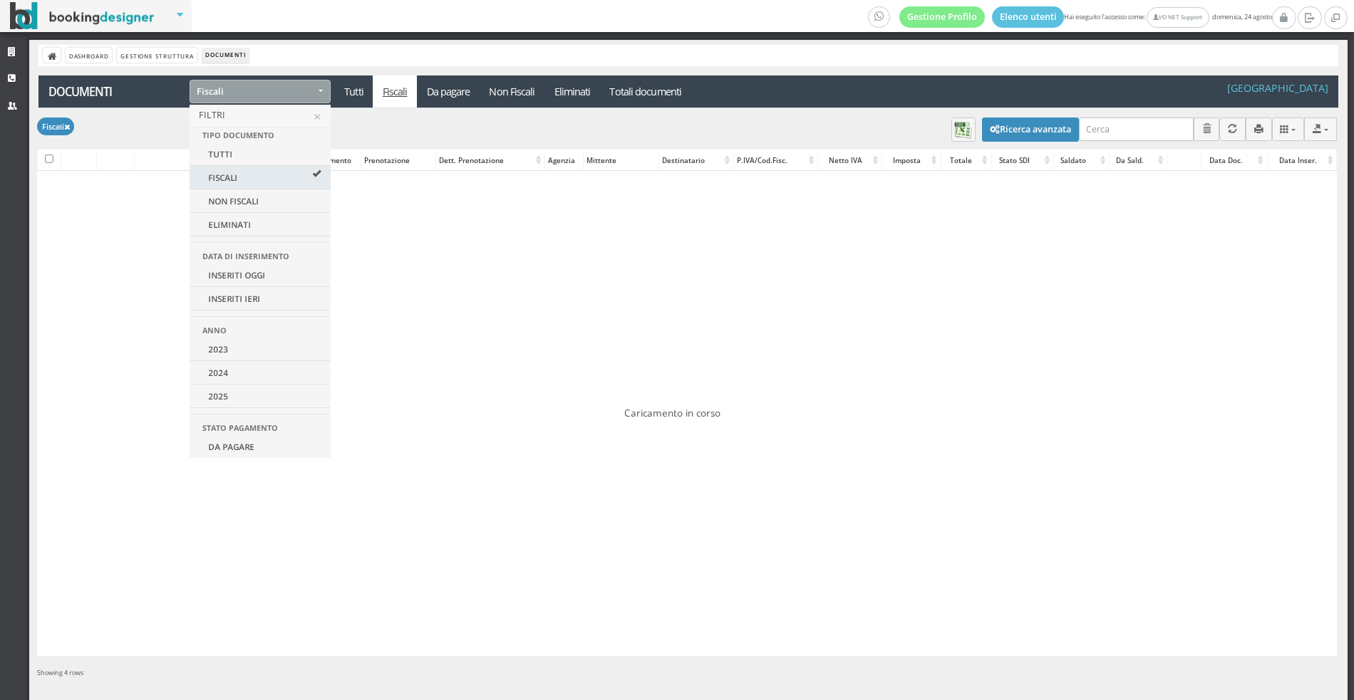
click at [790, 106] on div "Applica Fiscali × Filtri Tipo Documento Tutti Fiscali Non Fiscali Eliminati Dat…" at bounding box center [688, 92] width 1300 height 32
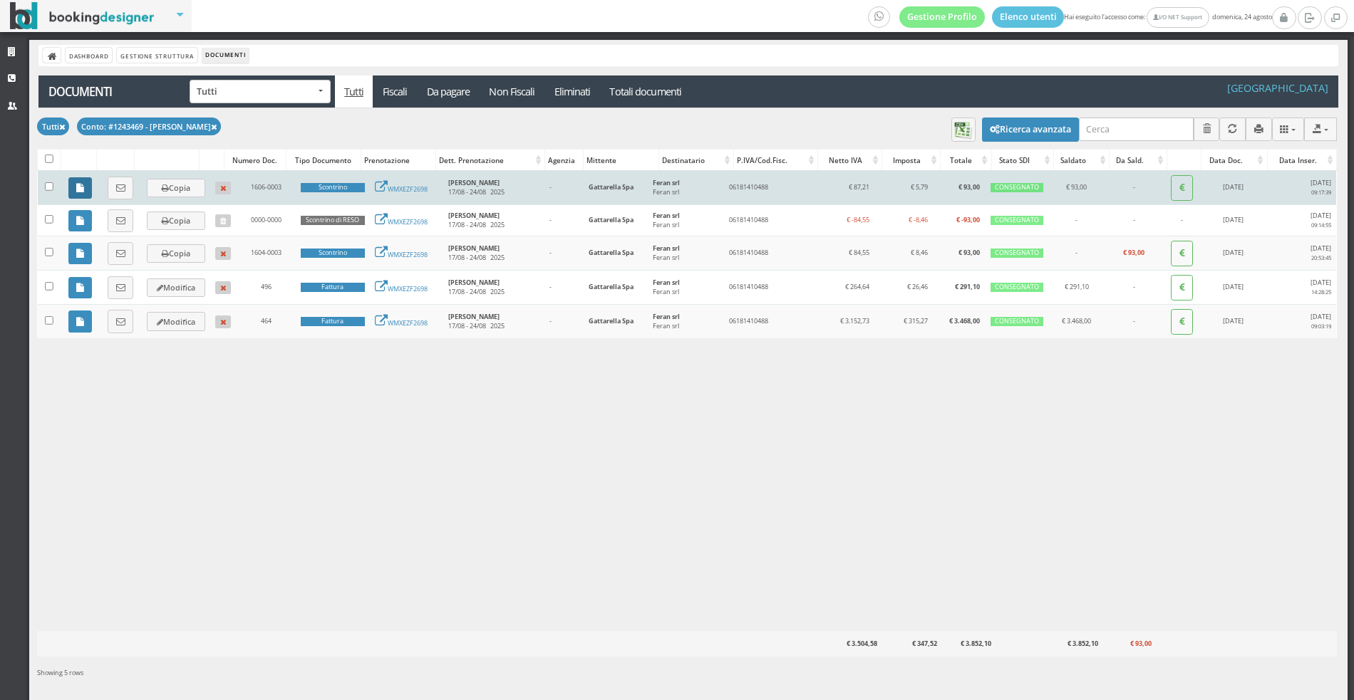
click at [76, 188] on icon at bounding box center [80, 188] width 8 height 9
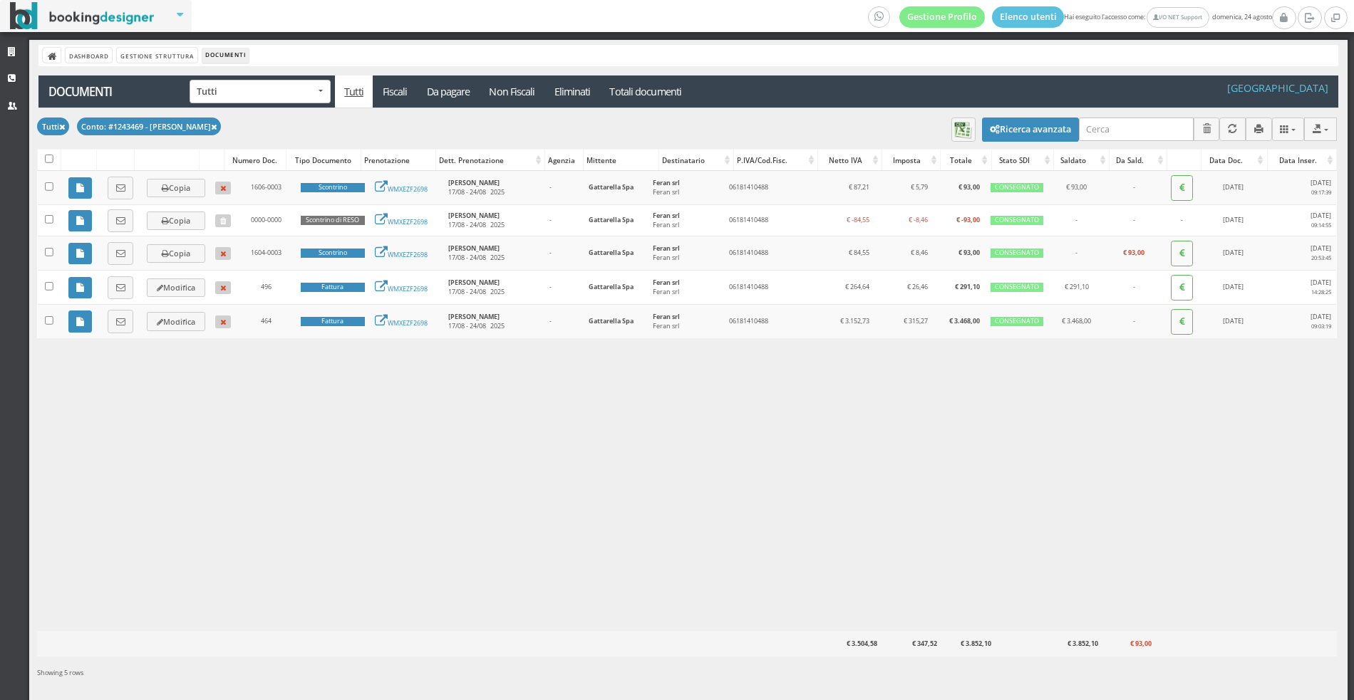
click at [449, 140] on div "Tutti Conto: #1243469 - [PERSON_NAME] CSV TXT MS-Excel MS-Word JSON [GEOGRAPHIC…" at bounding box center [687, 128] width 1300 height 40
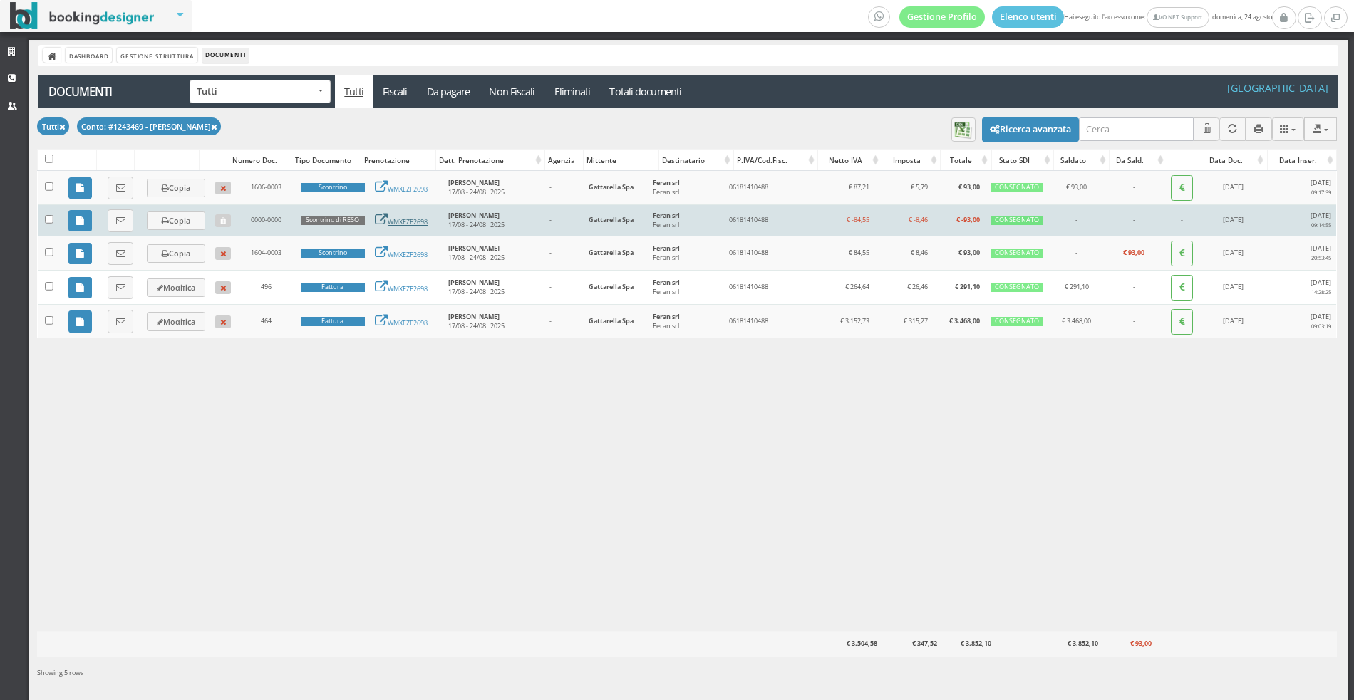
drag, startPoint x: 429, startPoint y: 219, endPoint x: 388, endPoint y: 219, distance: 41.3
click at [388, 219] on td "WMXEZF2698" at bounding box center [406, 220] width 73 height 31
copy link "WMXEZF2698"
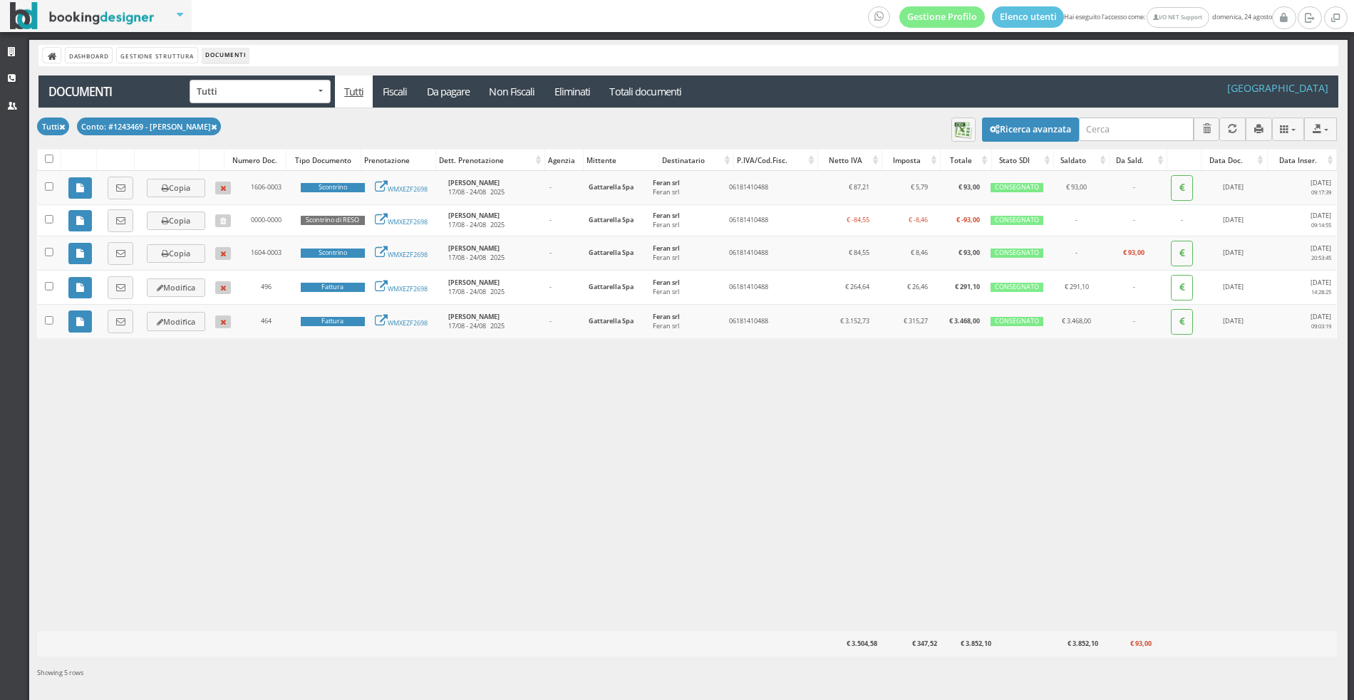
click at [211, 121] on div "Tutti Conto: #1243469 - [PERSON_NAME]" at bounding box center [132, 127] width 190 height 18
click at [211, 124] on icon at bounding box center [214, 128] width 6 height 8
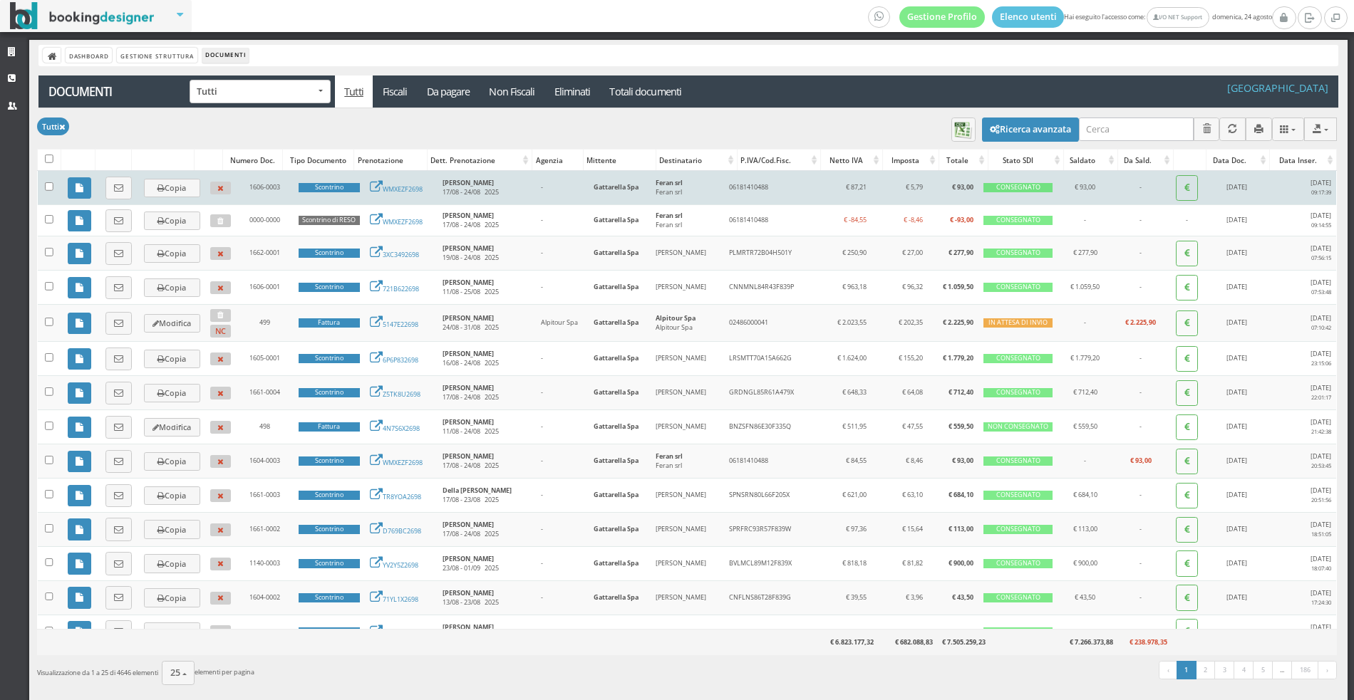
click at [260, 188] on td "1606-0003" at bounding box center [265, 188] width 58 height 34
copy td "1606-0003"
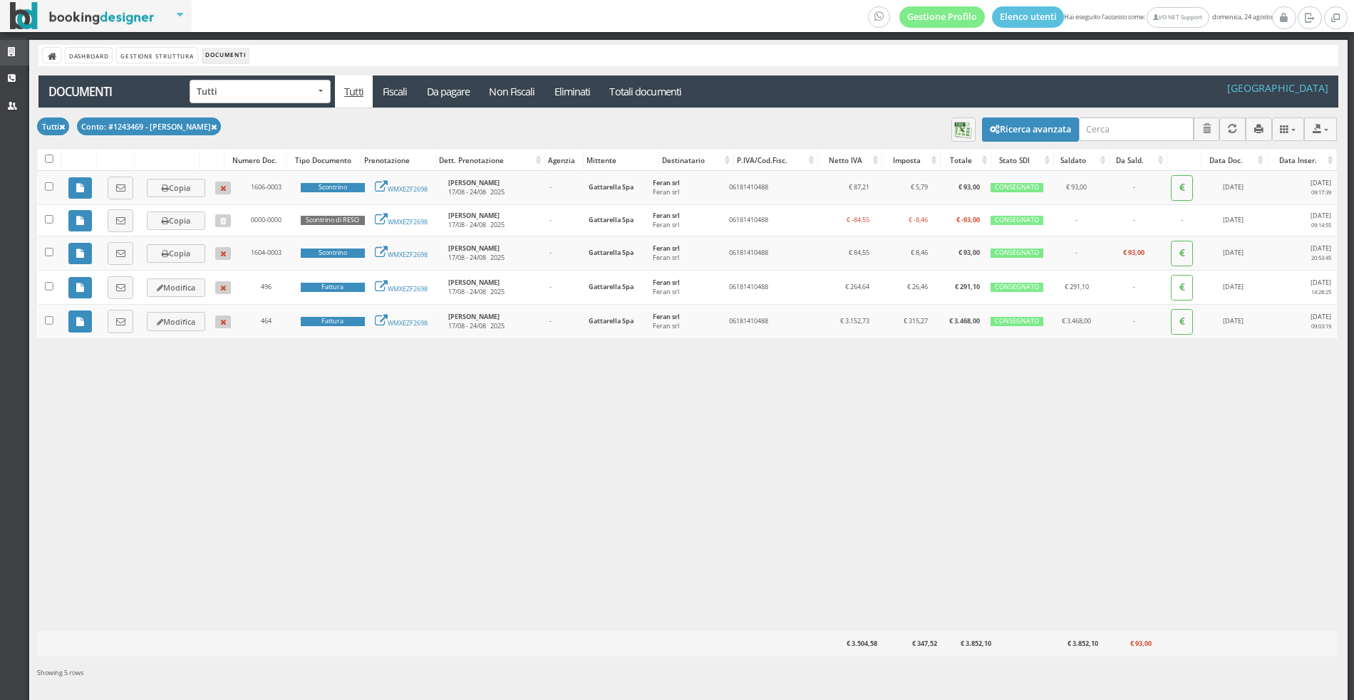
click at [11, 62] on link "Strutture" at bounding box center [14, 53] width 29 height 26
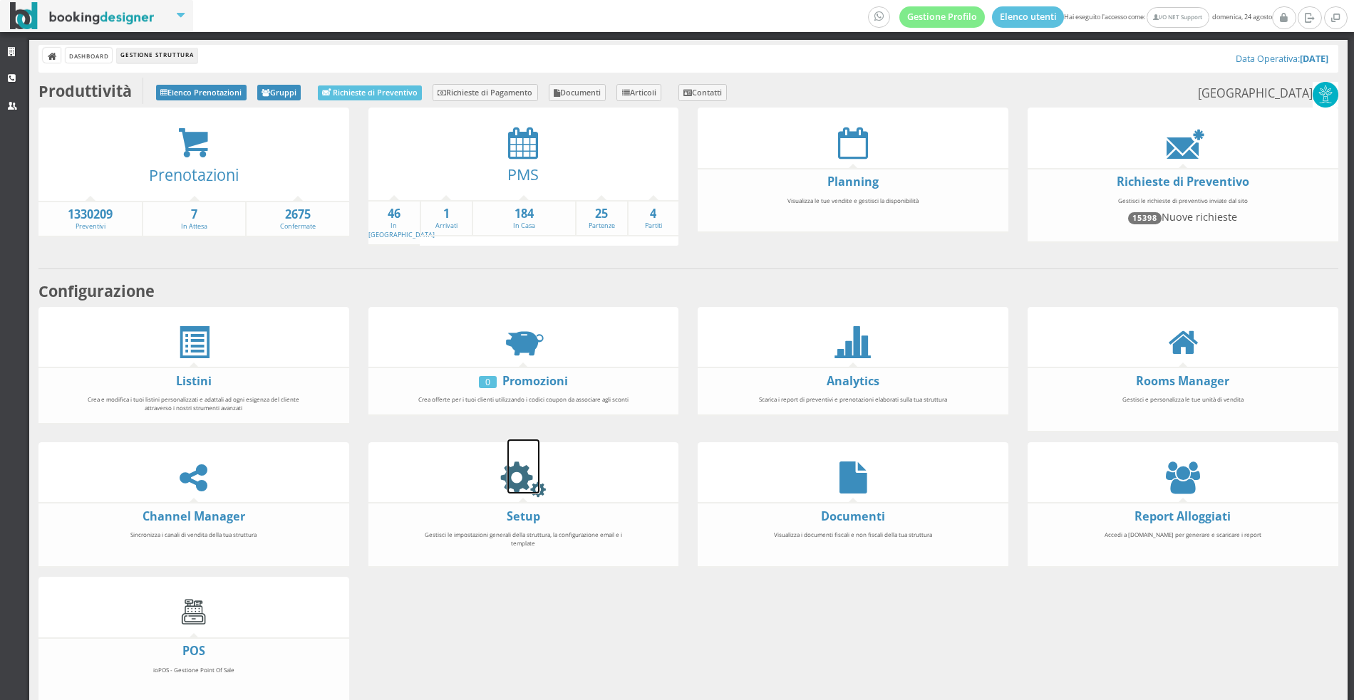
click at [535, 474] on icon at bounding box center [523, 478] width 32 height 32
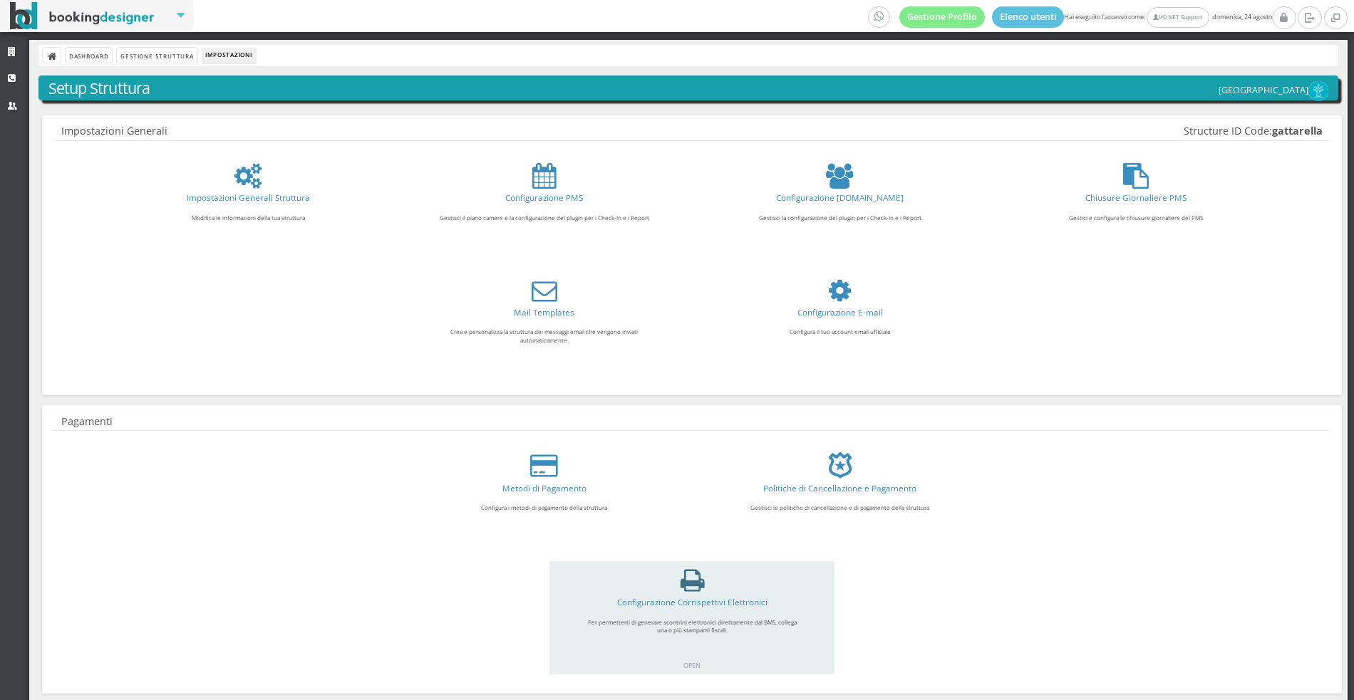
click at [695, 585] on icon at bounding box center [692, 581] width 24 height 26
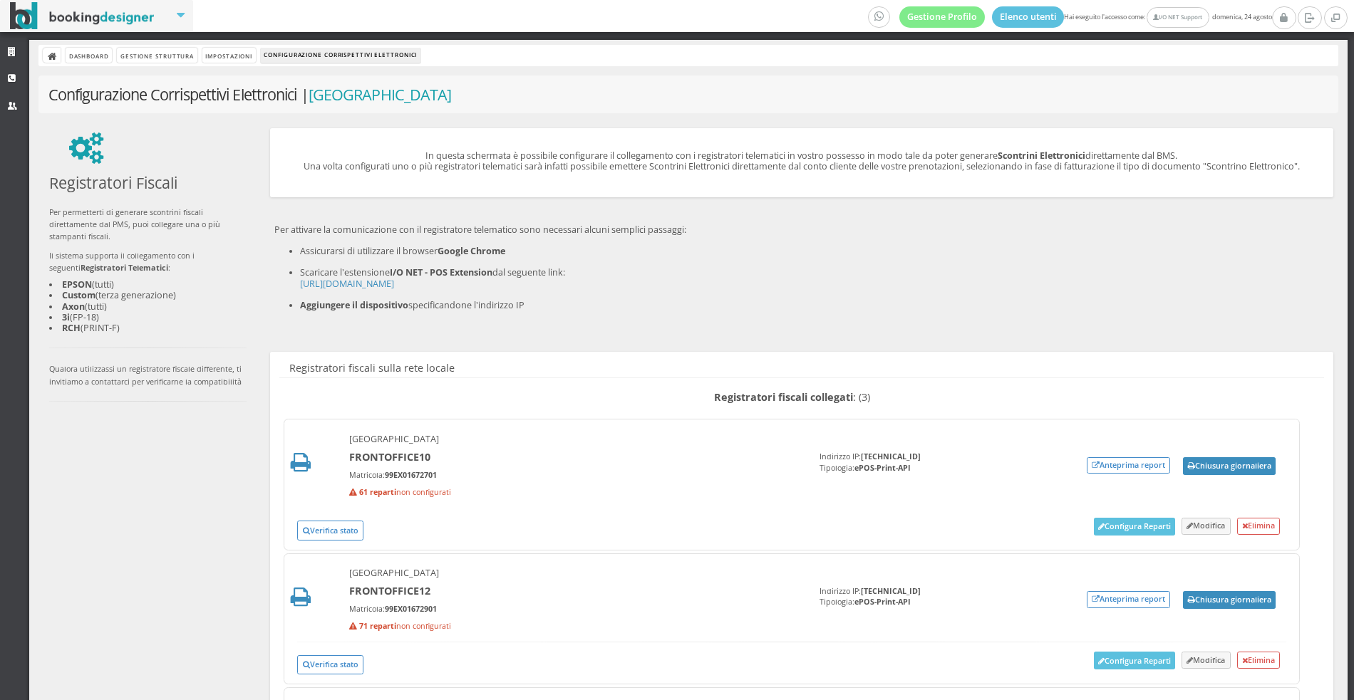
scroll to position [259, 0]
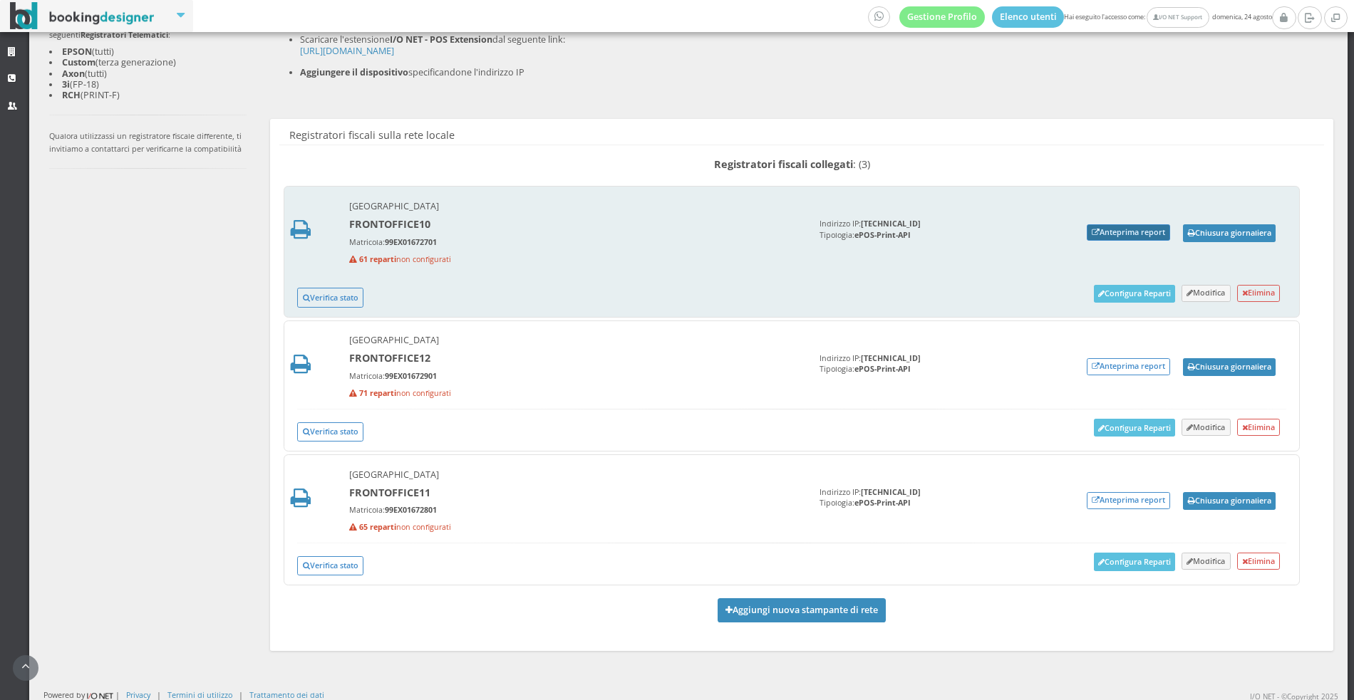
click at [1097, 227] on link "Anteprima report" at bounding box center [1128, 232] width 84 height 17
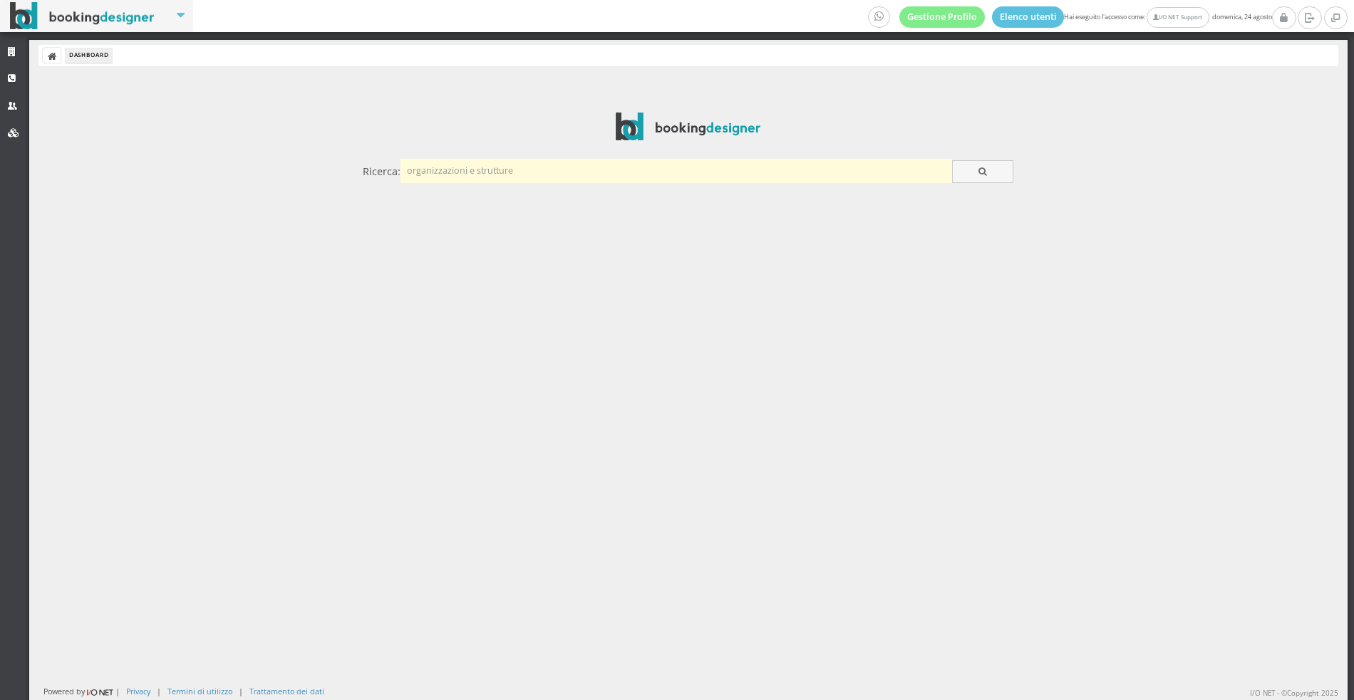
click at [469, 175] on input "text" at bounding box center [675, 171] width 551 height 24
type input "senape"
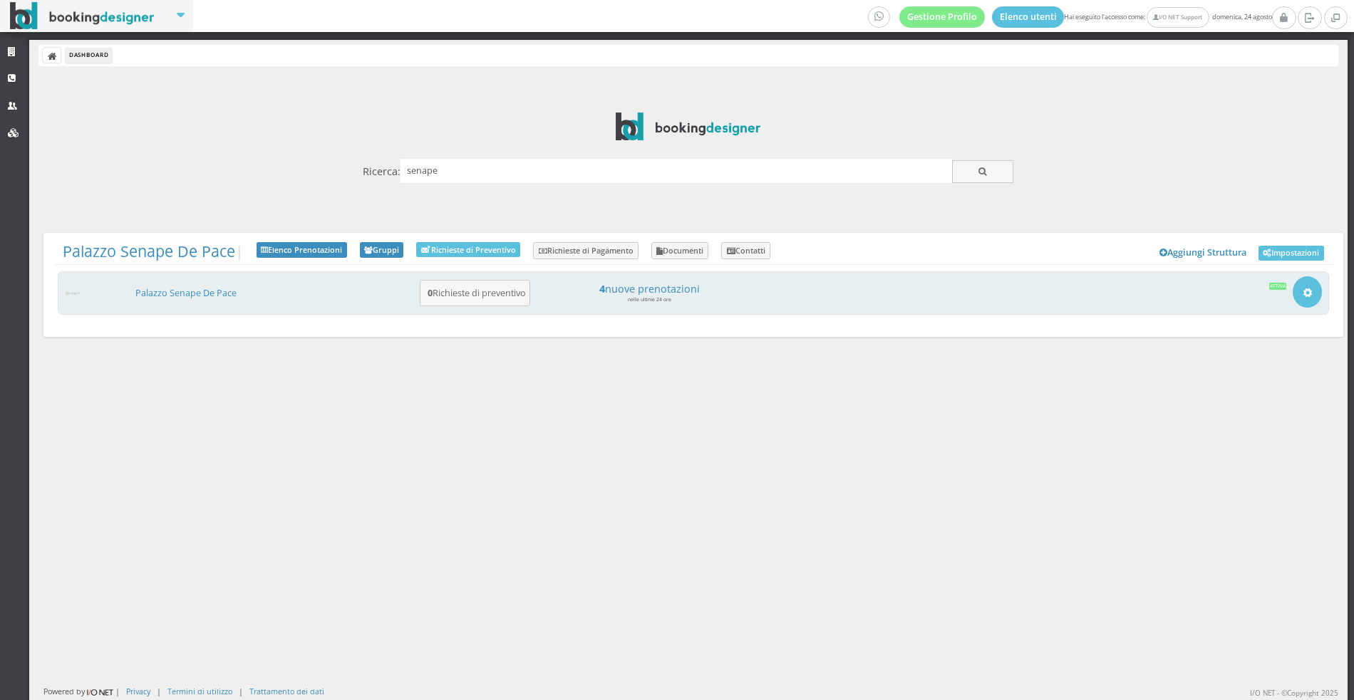
click at [187, 306] on div "Palazzo Senape De Pace 0 Richieste di preventivo 4 nuove prenotazioni nelle ult…" at bounding box center [693, 293] width 1271 height 44
click at [160, 284] on div "Palazzo Senape De Pace 0 Richieste di preventivo 4 nuove prenotazioni nelle ult…" at bounding box center [693, 293] width 1271 height 44
click at [163, 289] on link "Palazzo Senape De Pace" at bounding box center [185, 293] width 101 height 12
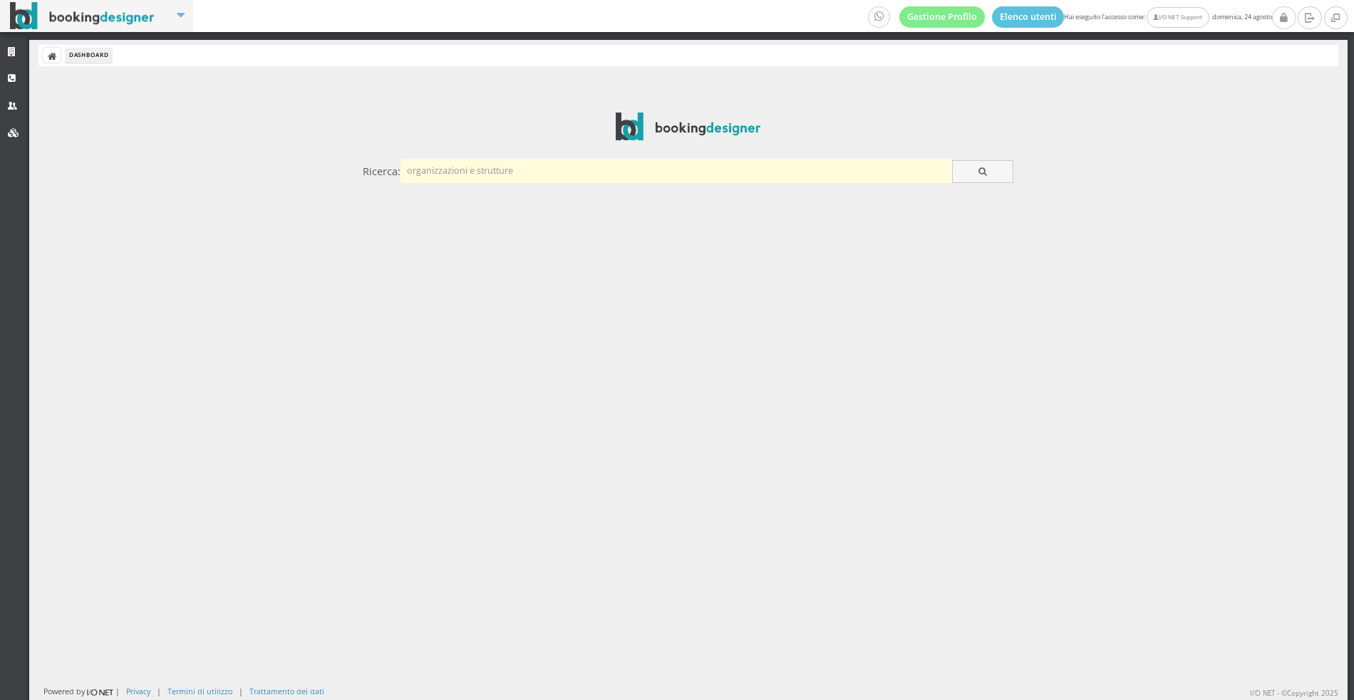
click at [514, 175] on input "text" at bounding box center [675, 171] width 551 height 24
type input "w"
type input "senape [PERSON_NAME]"
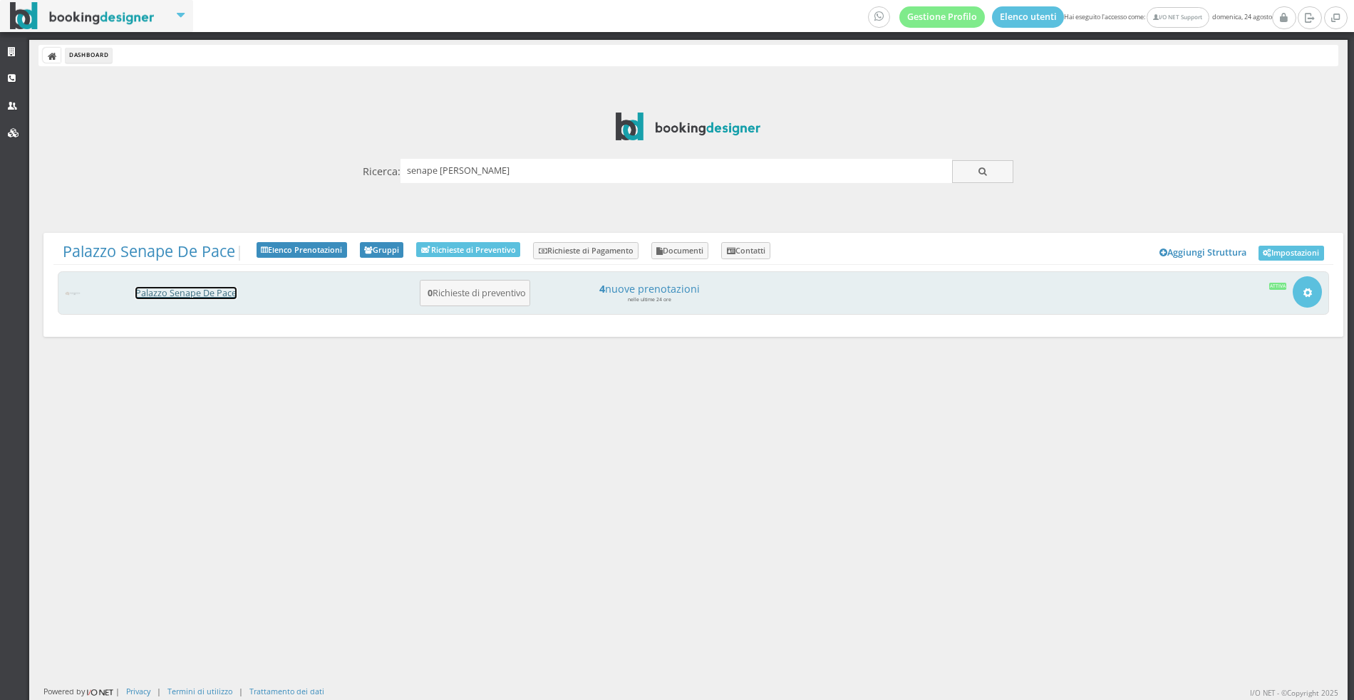
click at [202, 289] on link "Palazzo Senape De Pace" at bounding box center [185, 293] width 101 height 12
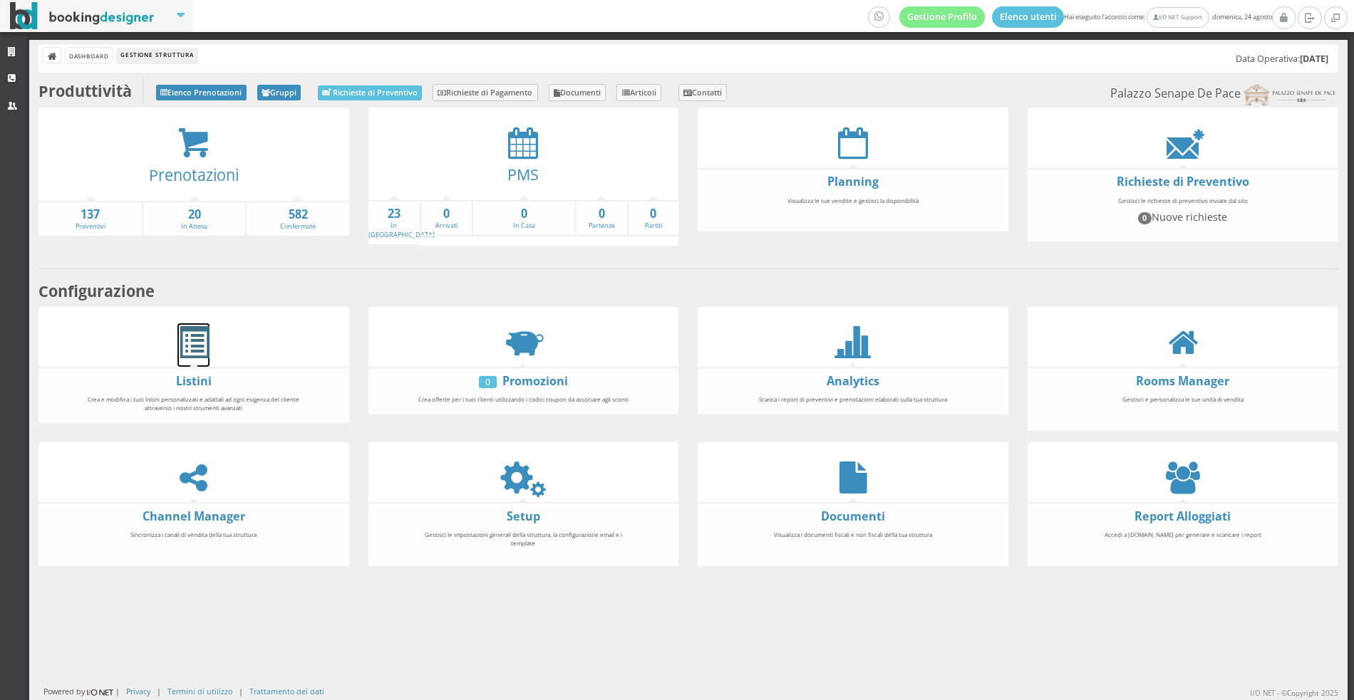
click at [197, 327] on span at bounding box center [193, 343] width 32 height 32
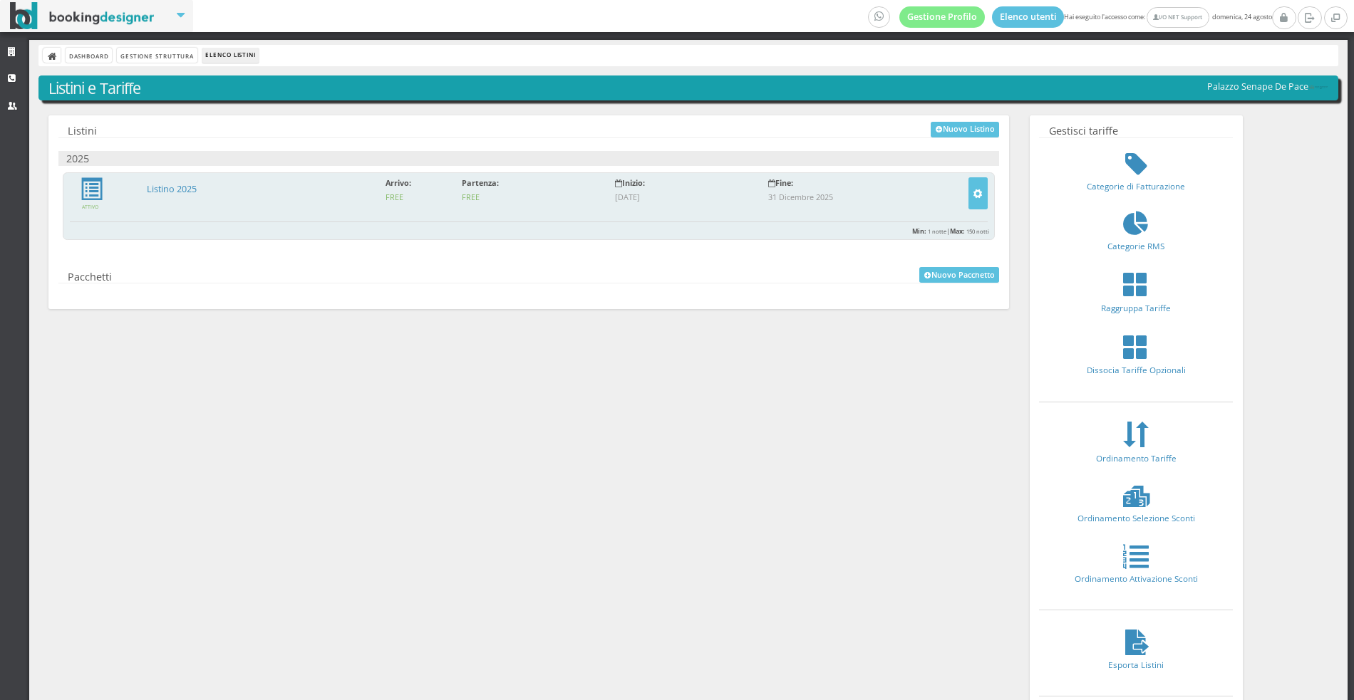
click at [172, 179] on div "Attivo Listino 2025 [GEOGRAPHIC_DATA]: FREE Partenza: FREE Inizio: [DATE] Fine:…" at bounding box center [529, 206] width 932 height 68
click at [173, 195] on p at bounding box center [261, 196] width 229 height 4
click at [158, 190] on link "Listino 2025" at bounding box center [172, 189] width 50 height 12
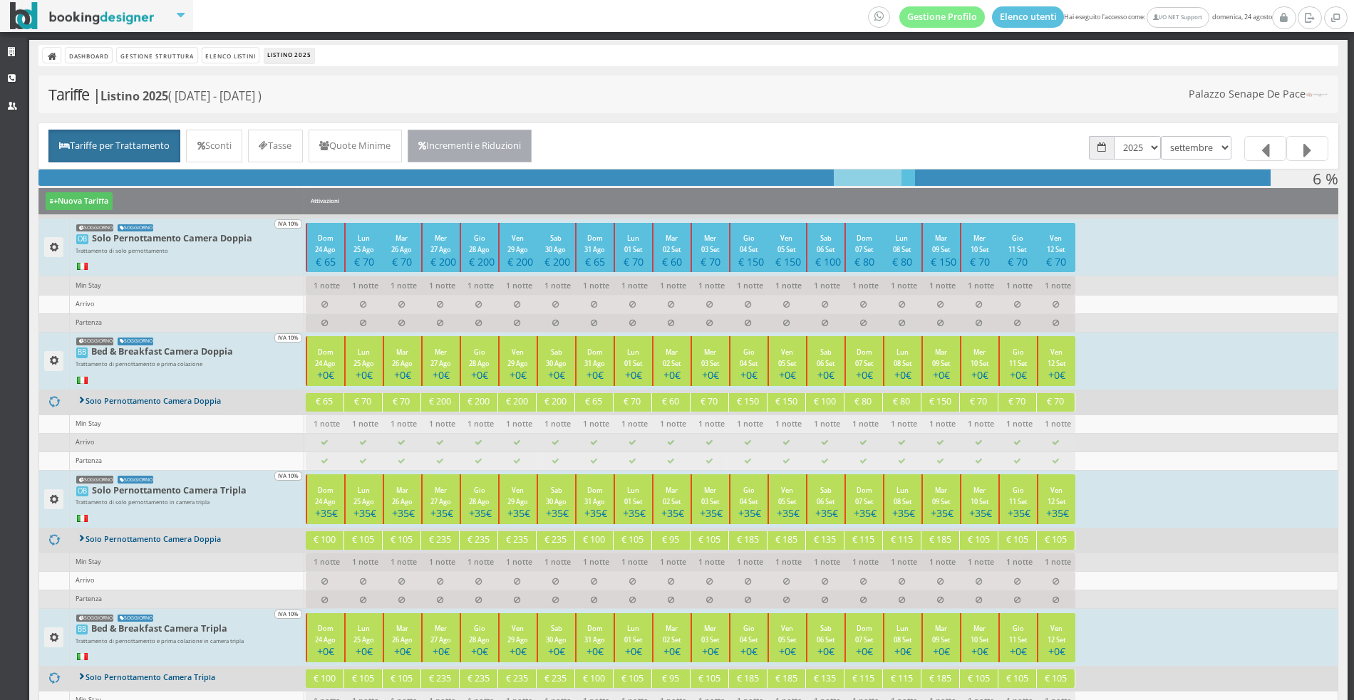
click at [445, 140] on link "Incrementi e Riduzioni" at bounding box center [470, 146] width 125 height 33
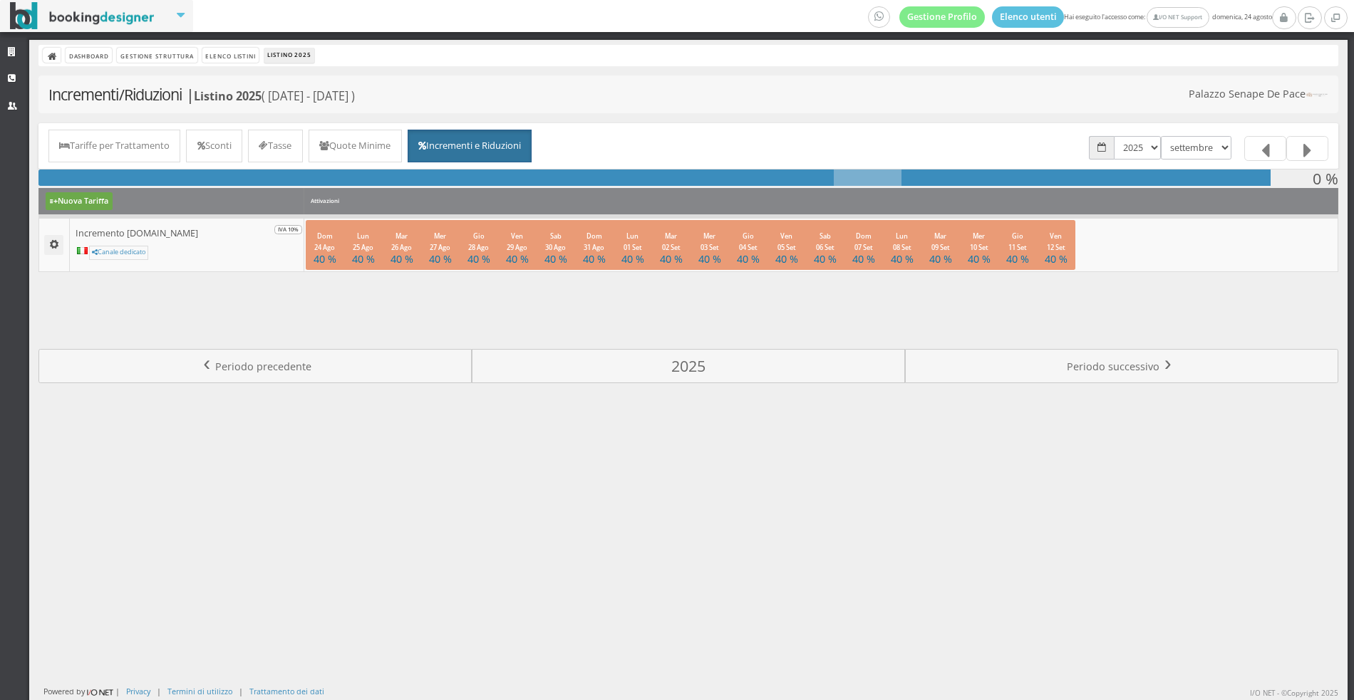
click at [78, 207] on button "Nuova Tariffa" at bounding box center [79, 201] width 67 height 18
click at [128, 385] on link "Nuovo Incremento/Riduzione" at bounding box center [123, 391] width 155 height 16
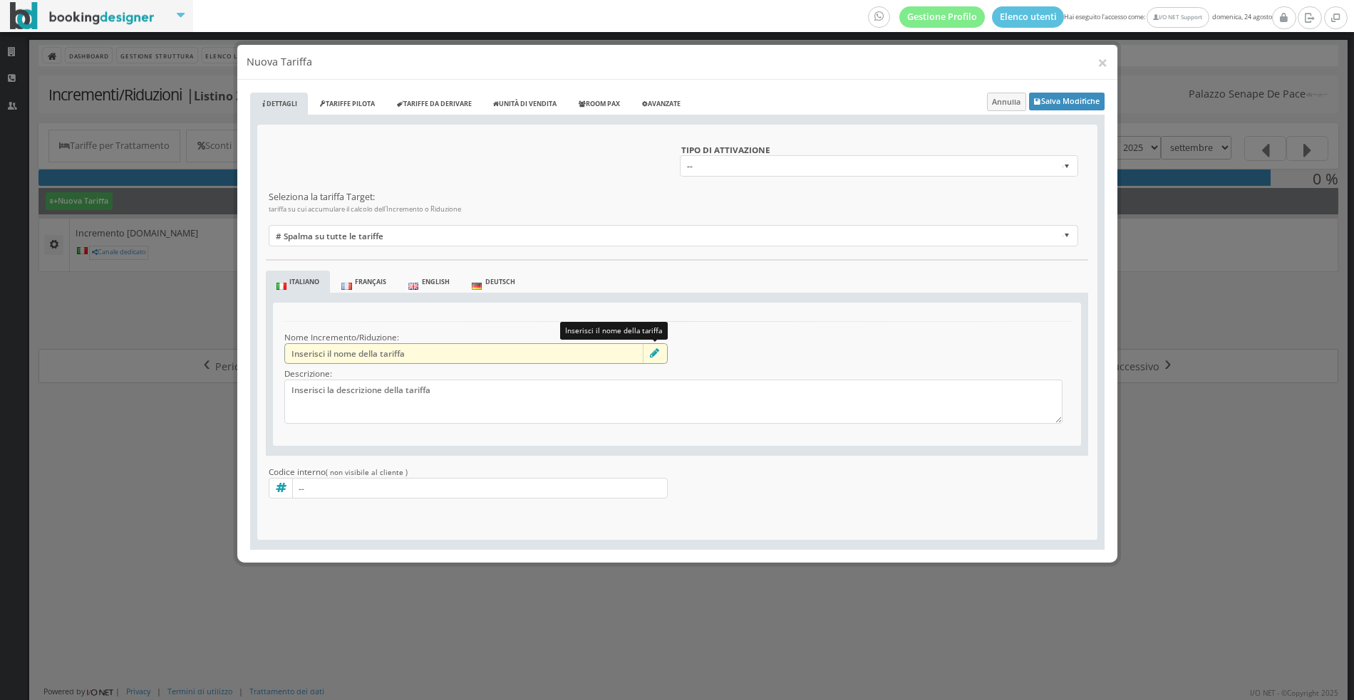
click at [410, 358] on input"] "Inserisci il nome della tariffa" at bounding box center [475, 353] width 383 height 21
type input"] "Incremento Expedia"
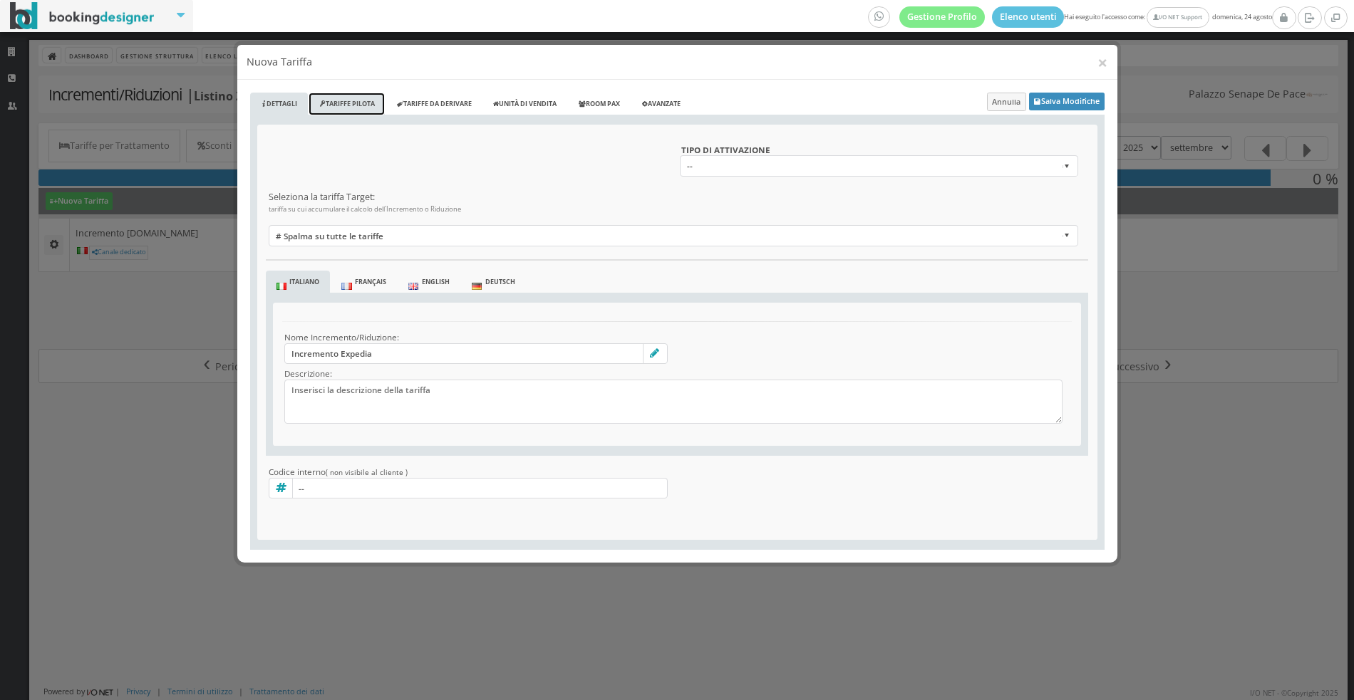
click at [350, 95] on link "Tariffe Pilota" at bounding box center [346, 105] width 76 height 24
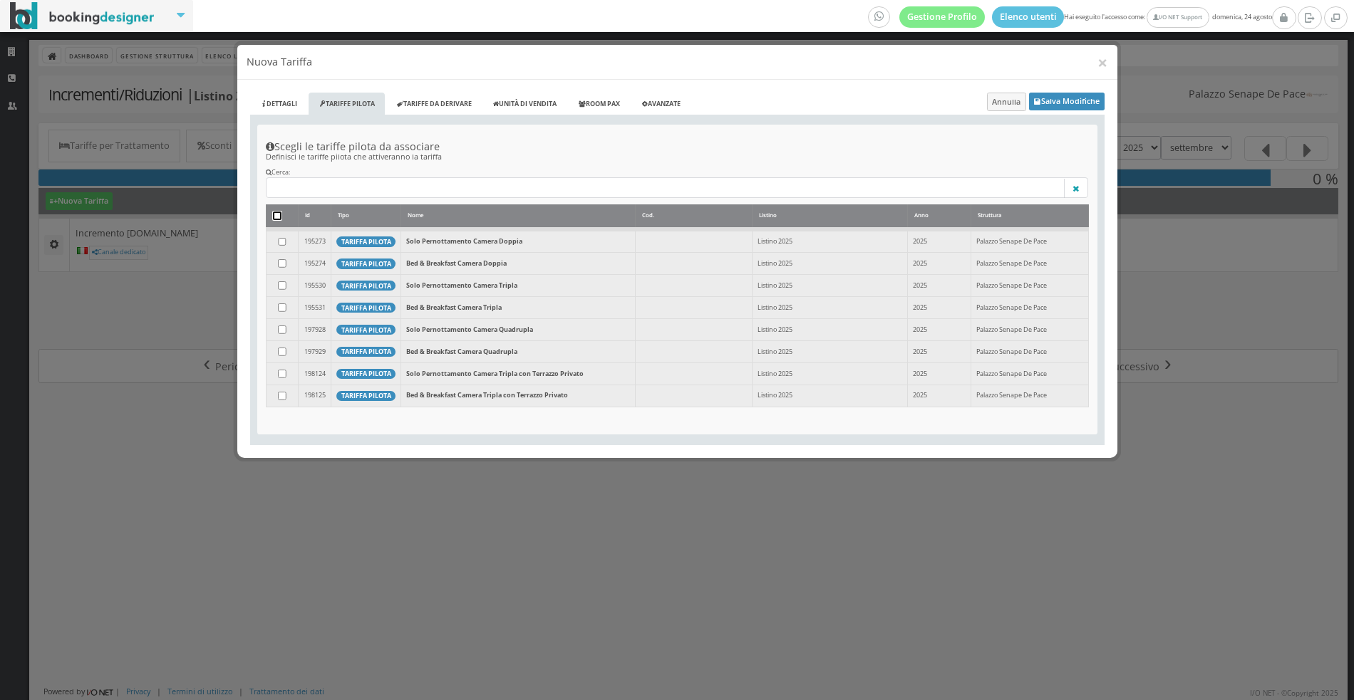
click at [279, 216] on input "checkbox" at bounding box center [277, 216] width 9 height 9
checkbox input "true"
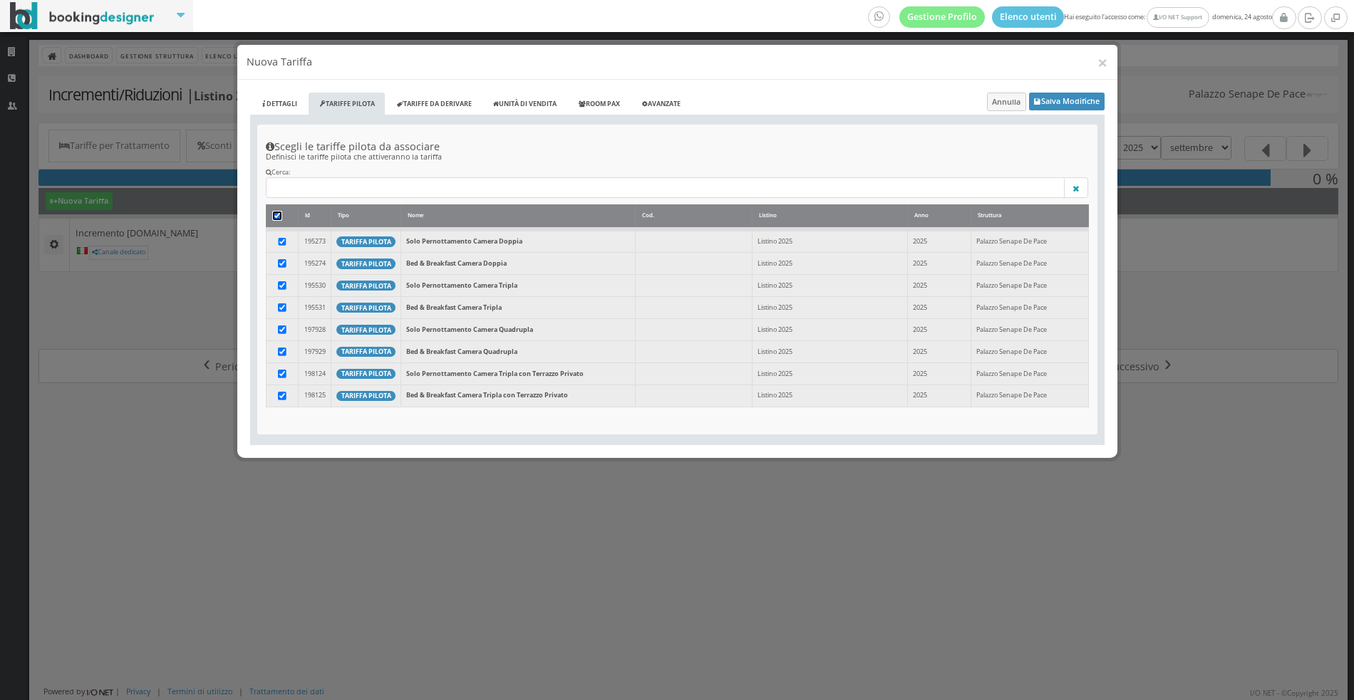
checkbox input "true"
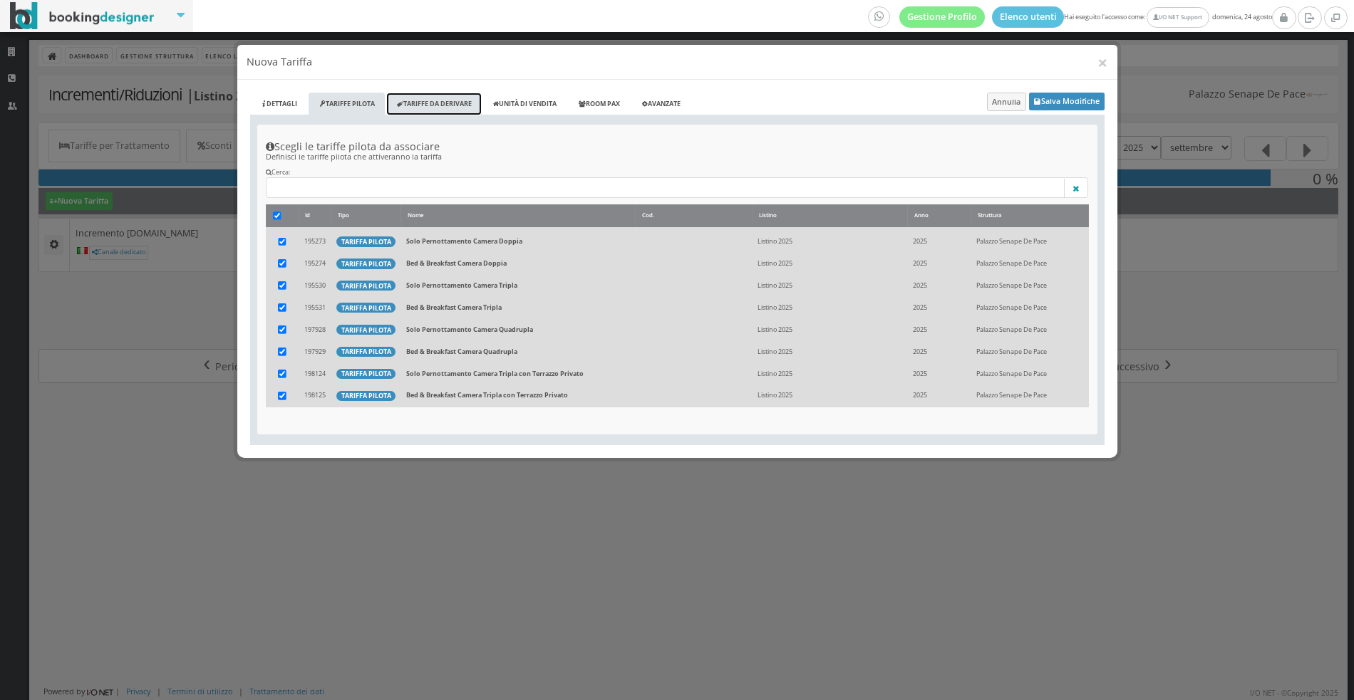
click at [454, 98] on link "Tariffe da derivare" at bounding box center [433, 105] width 95 height 24
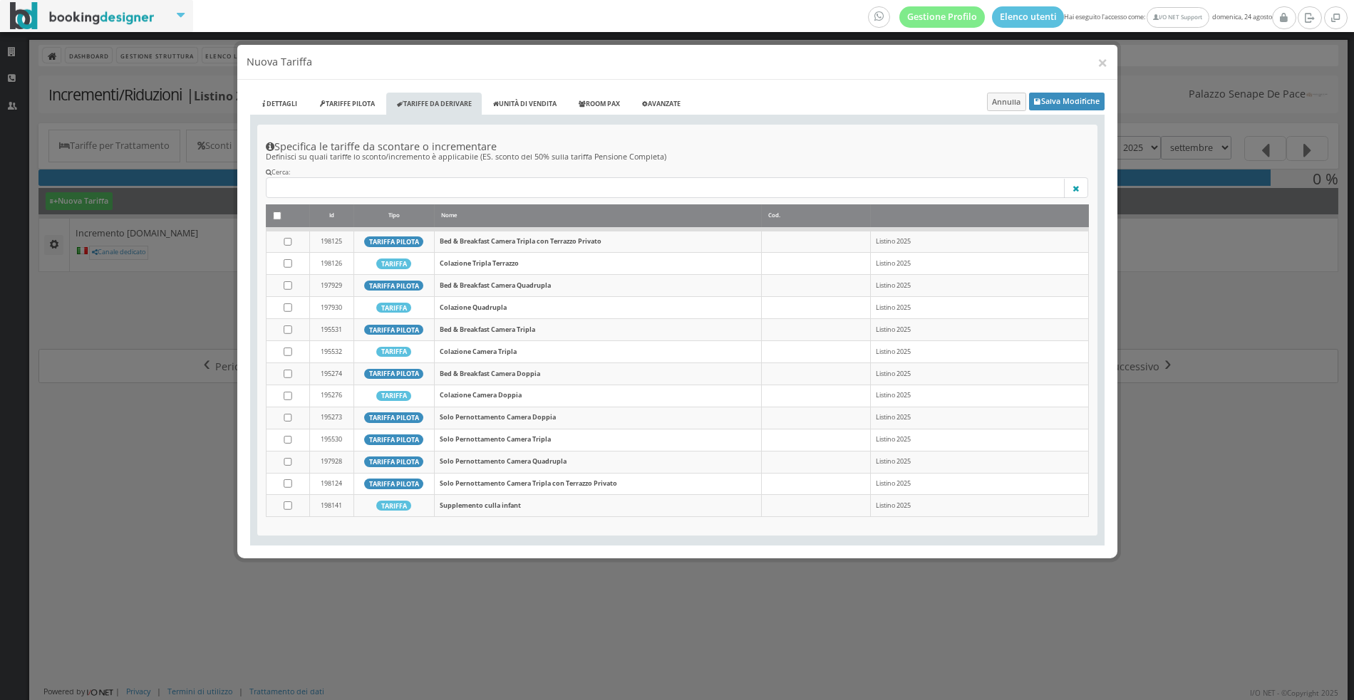
click at [271, 214] on th at bounding box center [287, 216] width 43 height 24
click at [272, 219] on th at bounding box center [287, 216] width 43 height 24
click at [273, 214] on input "checkbox" at bounding box center [277, 216] width 9 height 9
checkbox input "true"
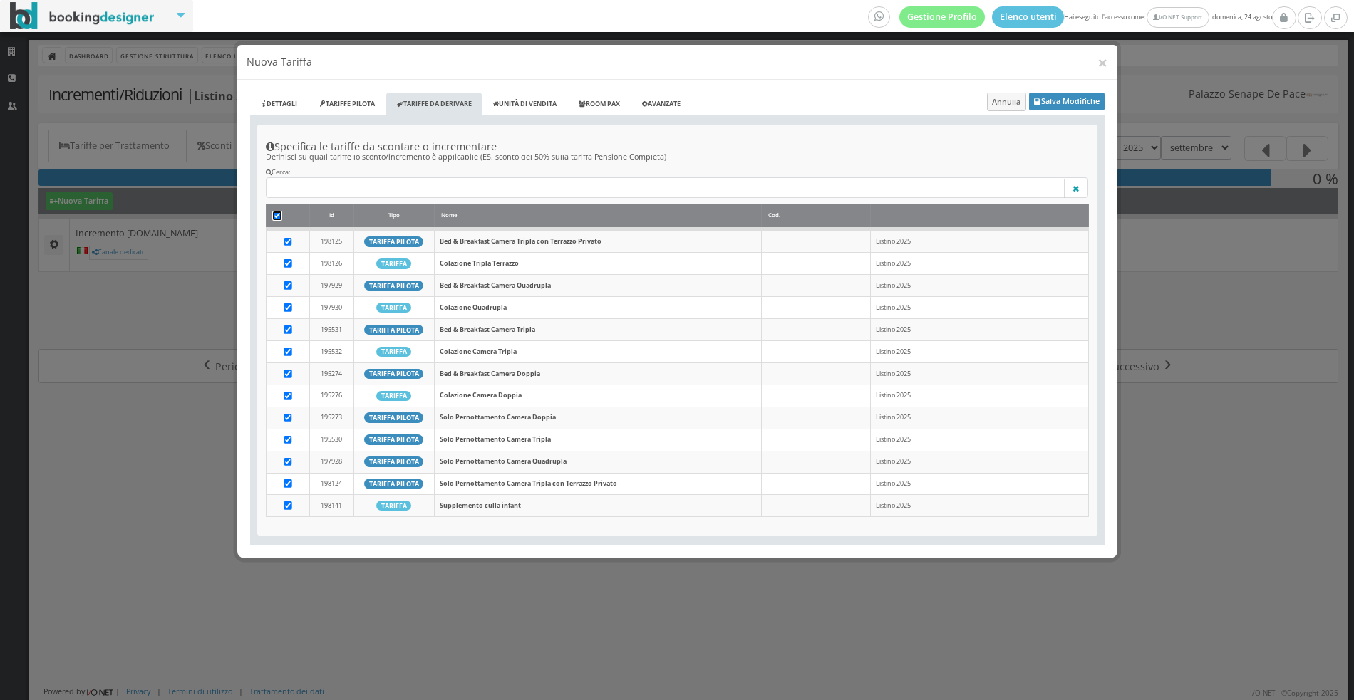
checkbox input "true"
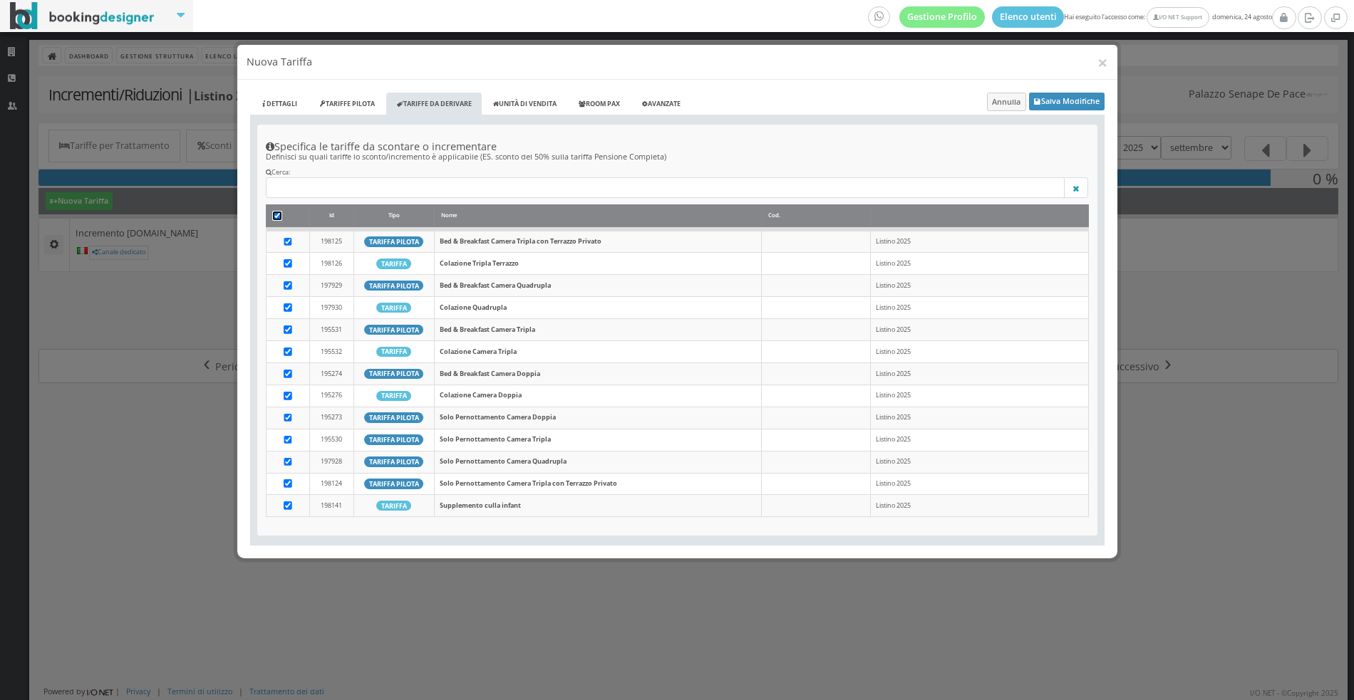
checkbox input "true"
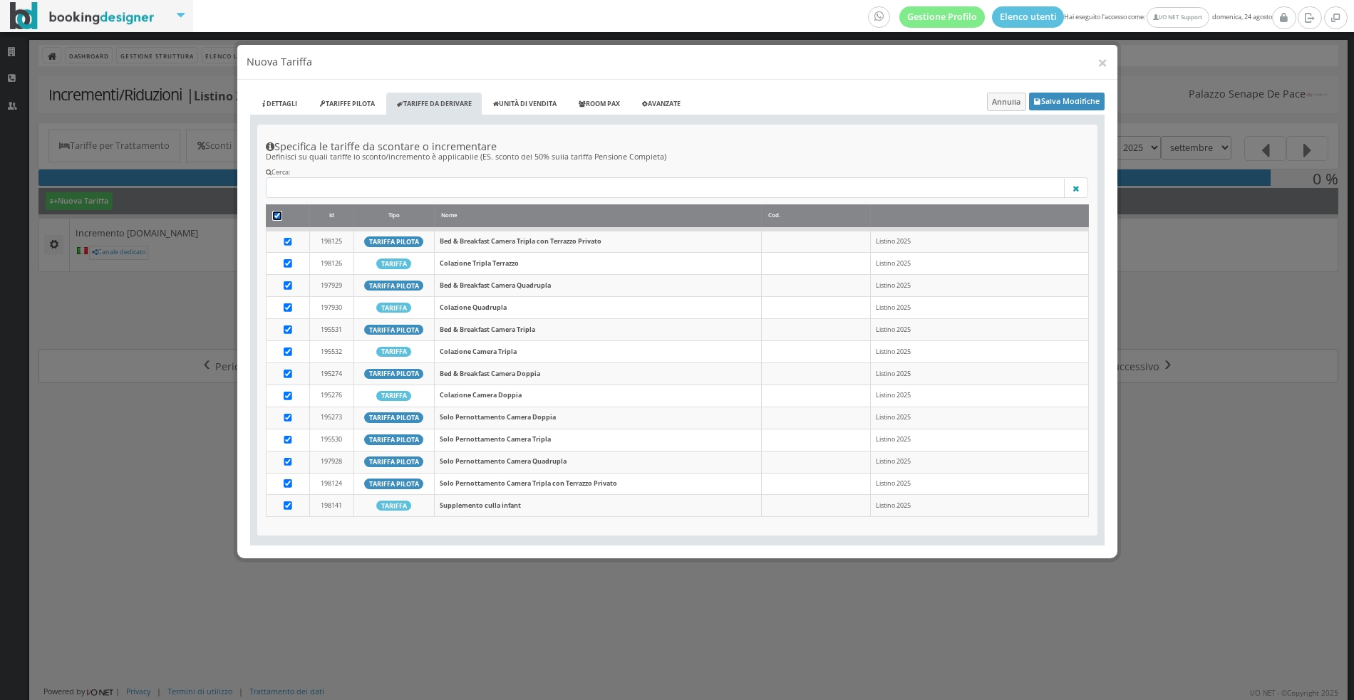
checkbox input "true"
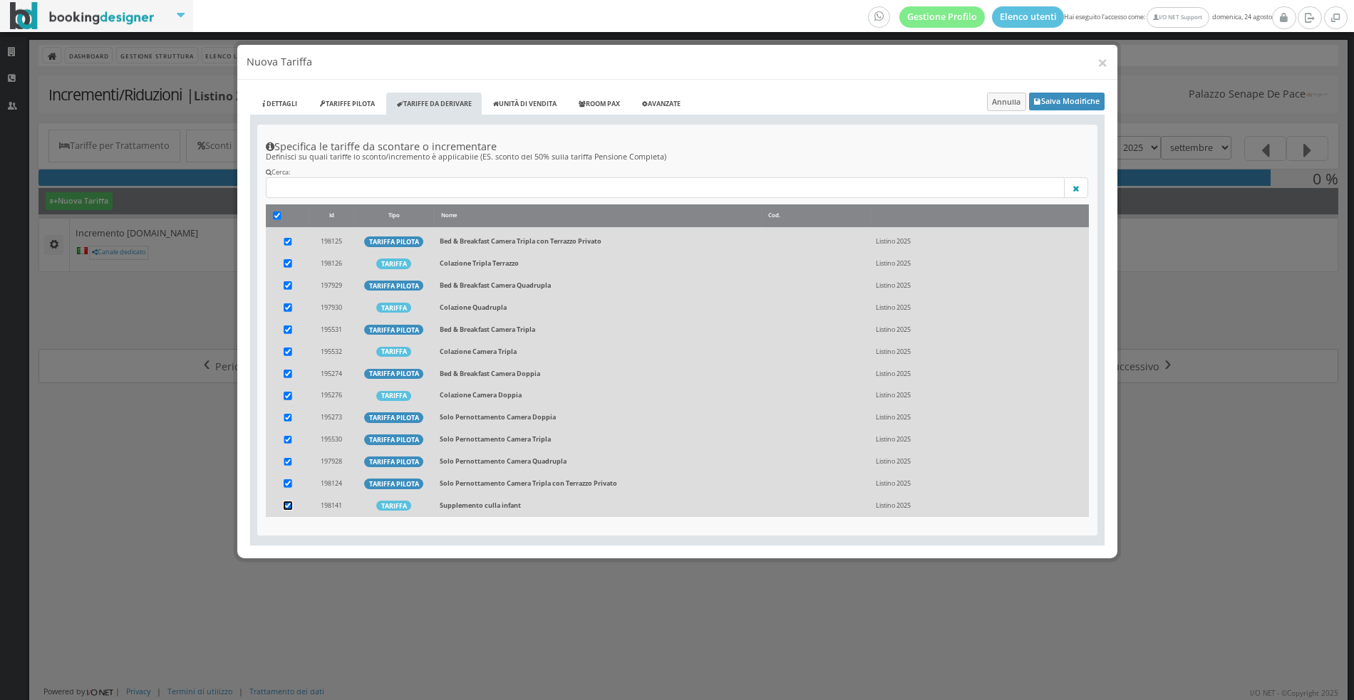
click at [284, 502] on input "checkbox" at bounding box center [288, 506] width 9 height 9
checkbox input "false"
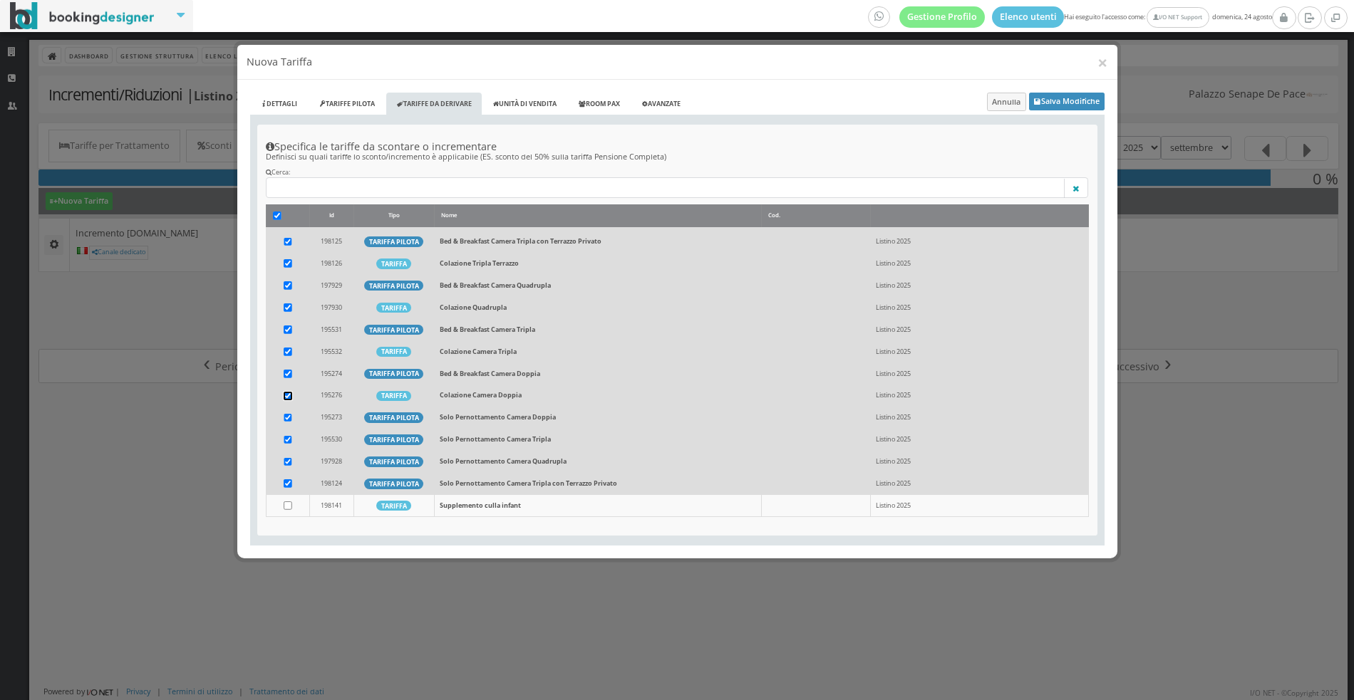
click at [286, 392] on input "checkbox" at bounding box center [288, 396] width 9 height 9
checkbox input "false"
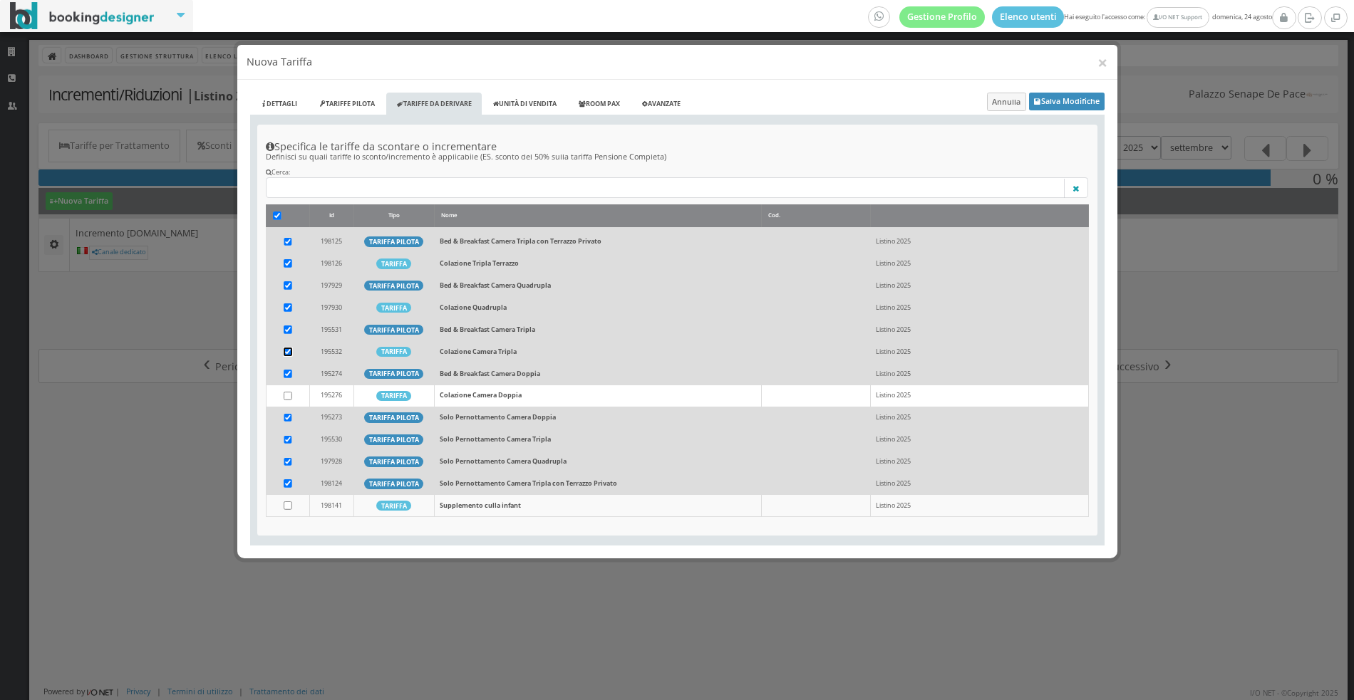
click at [288, 348] on input "checkbox" at bounding box center [288, 352] width 9 height 9
checkbox input "false"
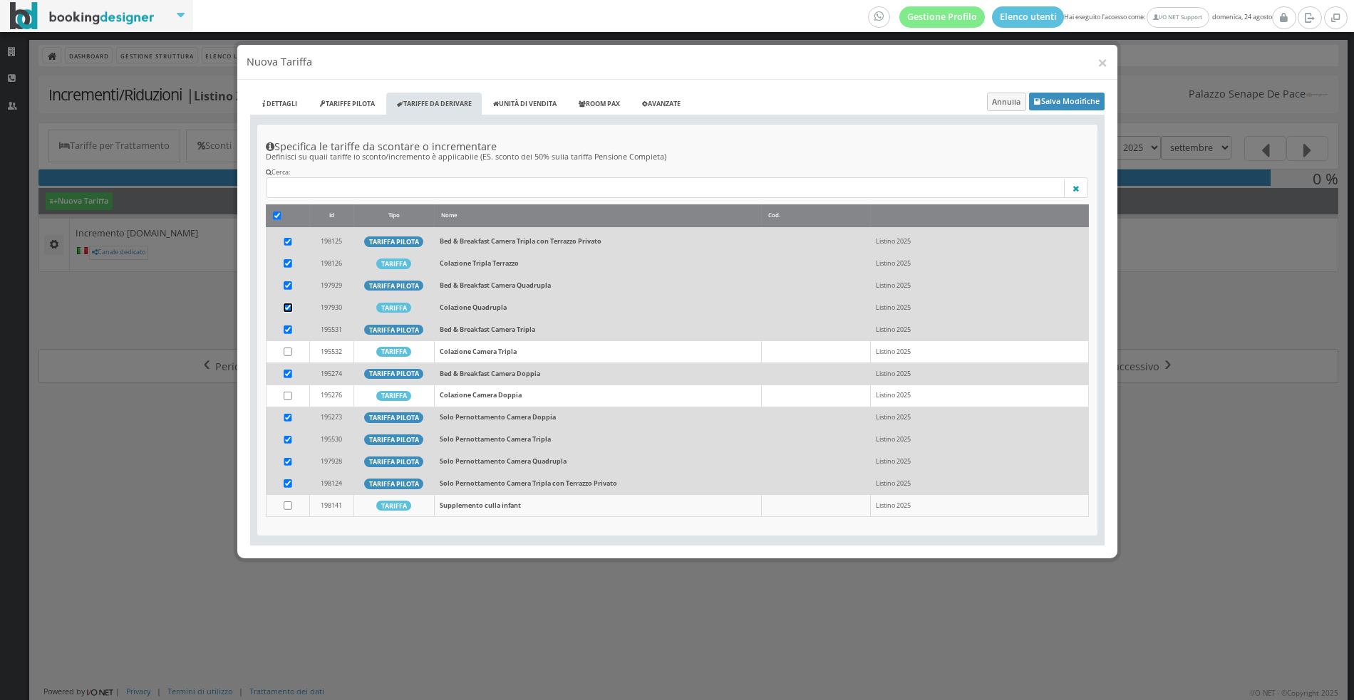
click at [284, 306] on input "checkbox" at bounding box center [288, 308] width 9 height 9
checkbox input "false"
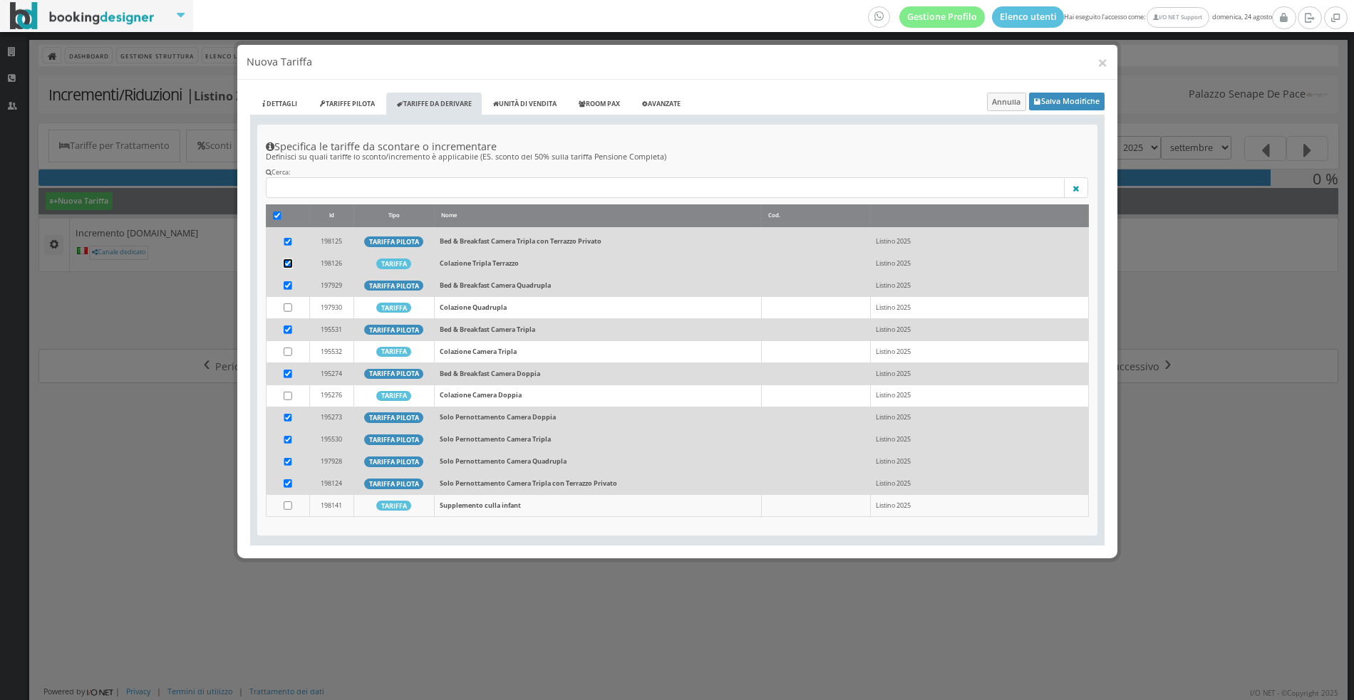
click at [287, 261] on input "checkbox" at bounding box center [288, 263] width 9 height 9
checkbox input "false"
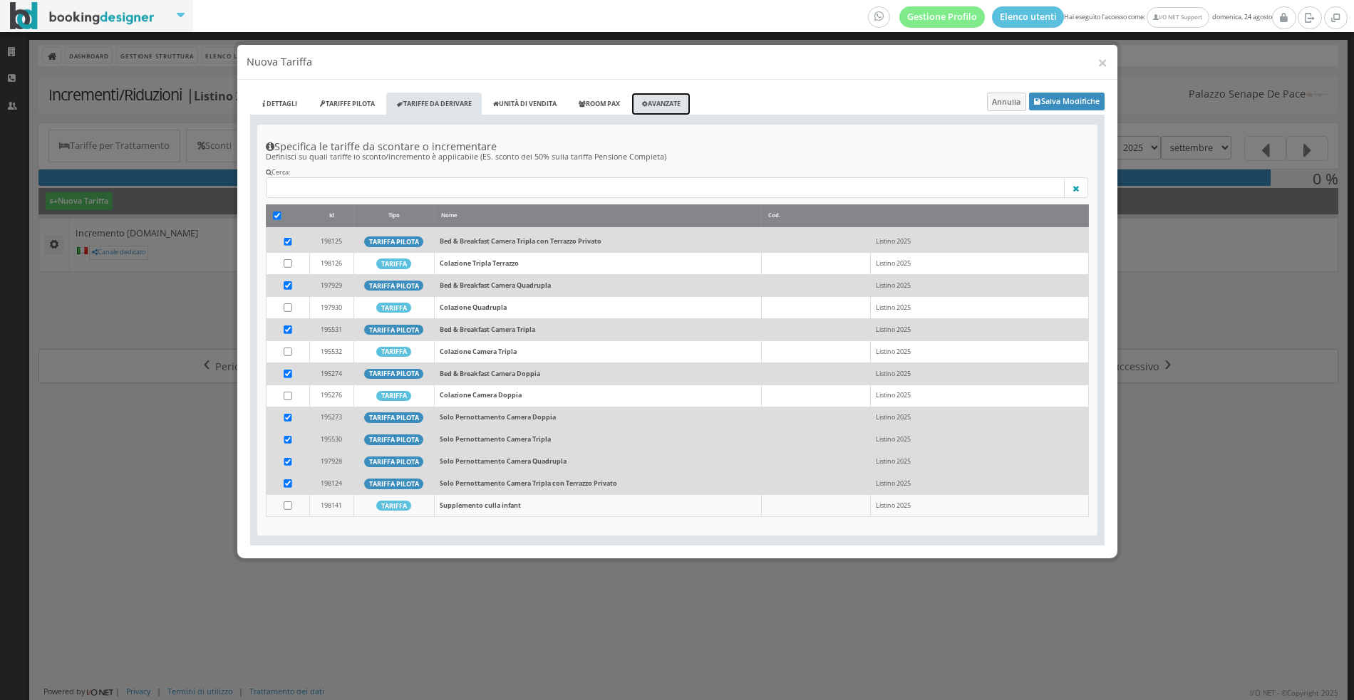
click at [676, 99] on link "Avanzate" at bounding box center [660, 105] width 59 height 24
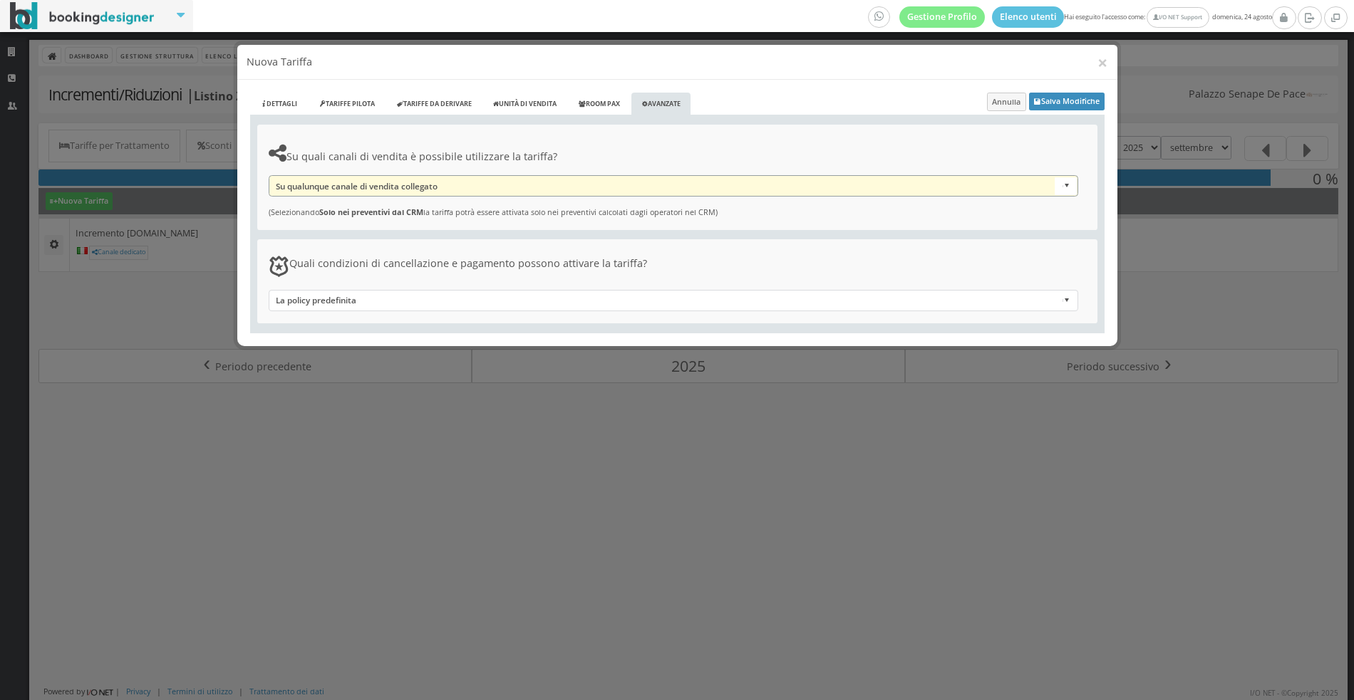
click at [385, 182] on select "Su qualunque canale di vendita collegato Solo nei preventivi dal CRM Seleziona …" at bounding box center [674, 185] width 810 height 21
select select "2"
click at [269, 176] on select "Su qualunque canale di vendita collegato Solo nei preventivi dal CRM Seleziona …" at bounding box center [674, 185] width 810 height 21
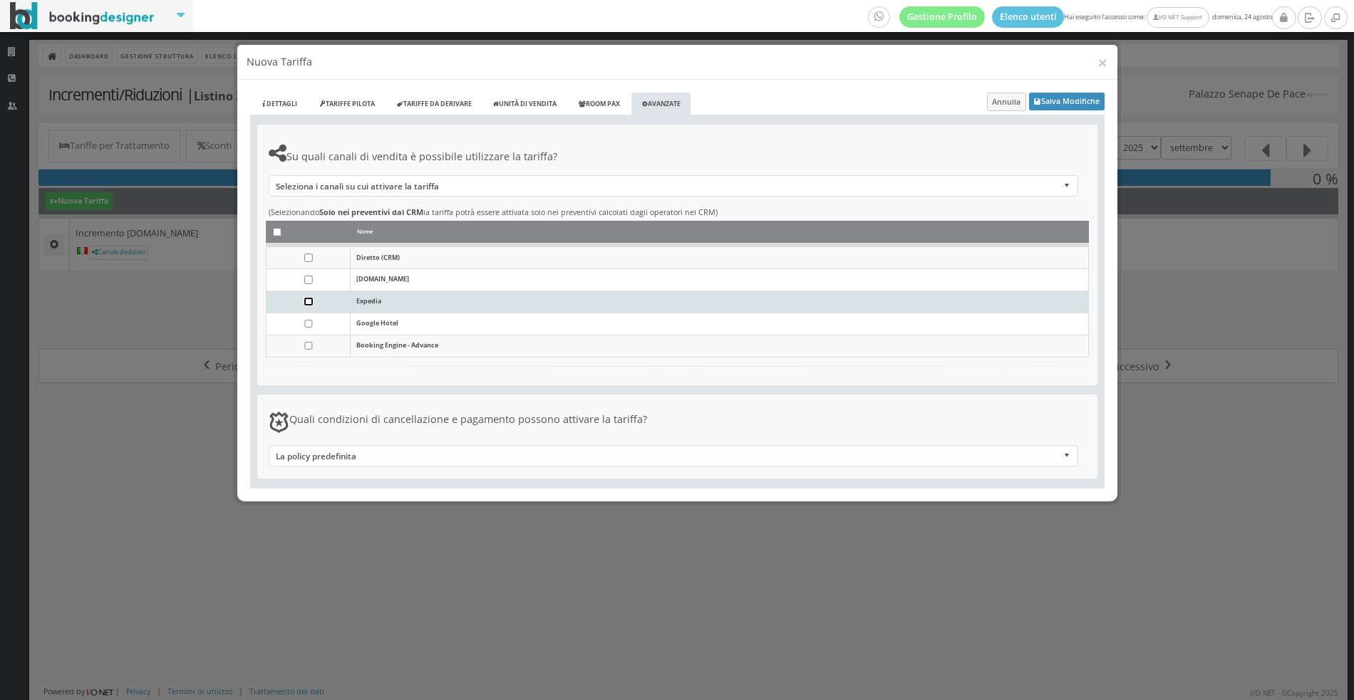
click at [306, 300] on input "checkbox" at bounding box center [308, 302] width 9 height 9
checkbox input "true"
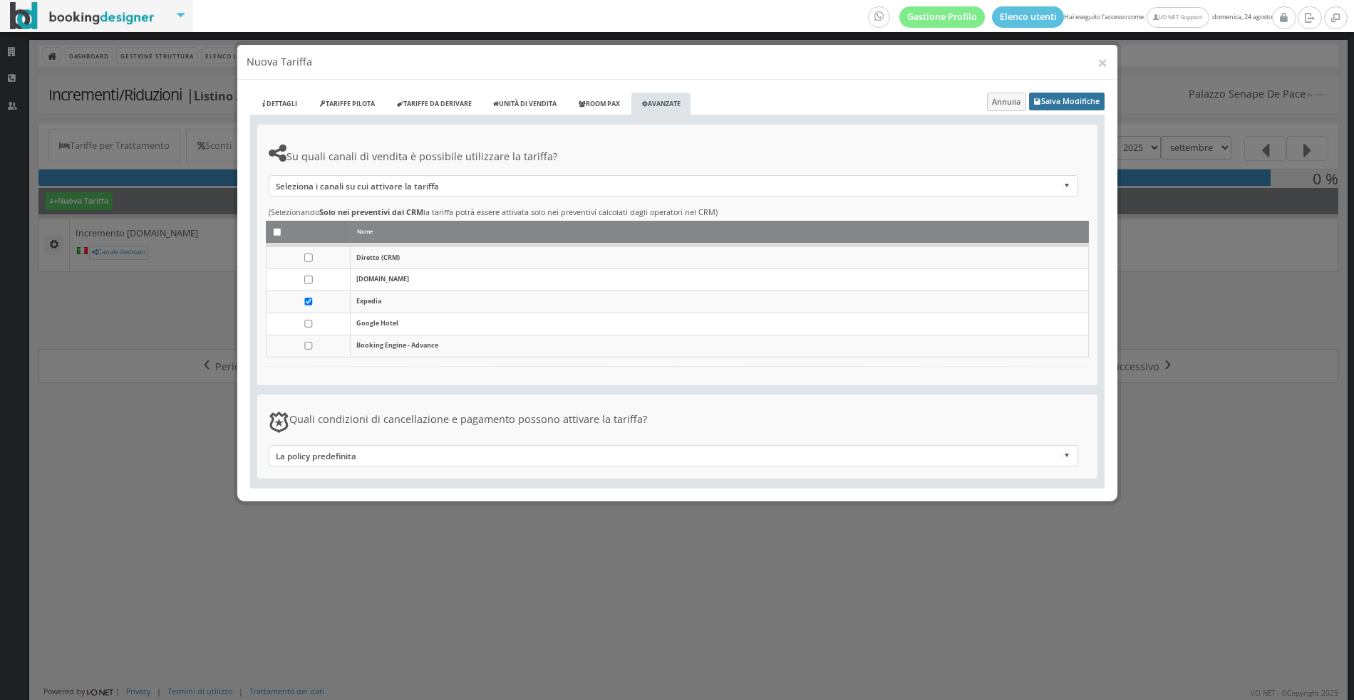
click at [1036, 109] on button "Salva Modifiche" at bounding box center [1066, 102] width 75 height 18
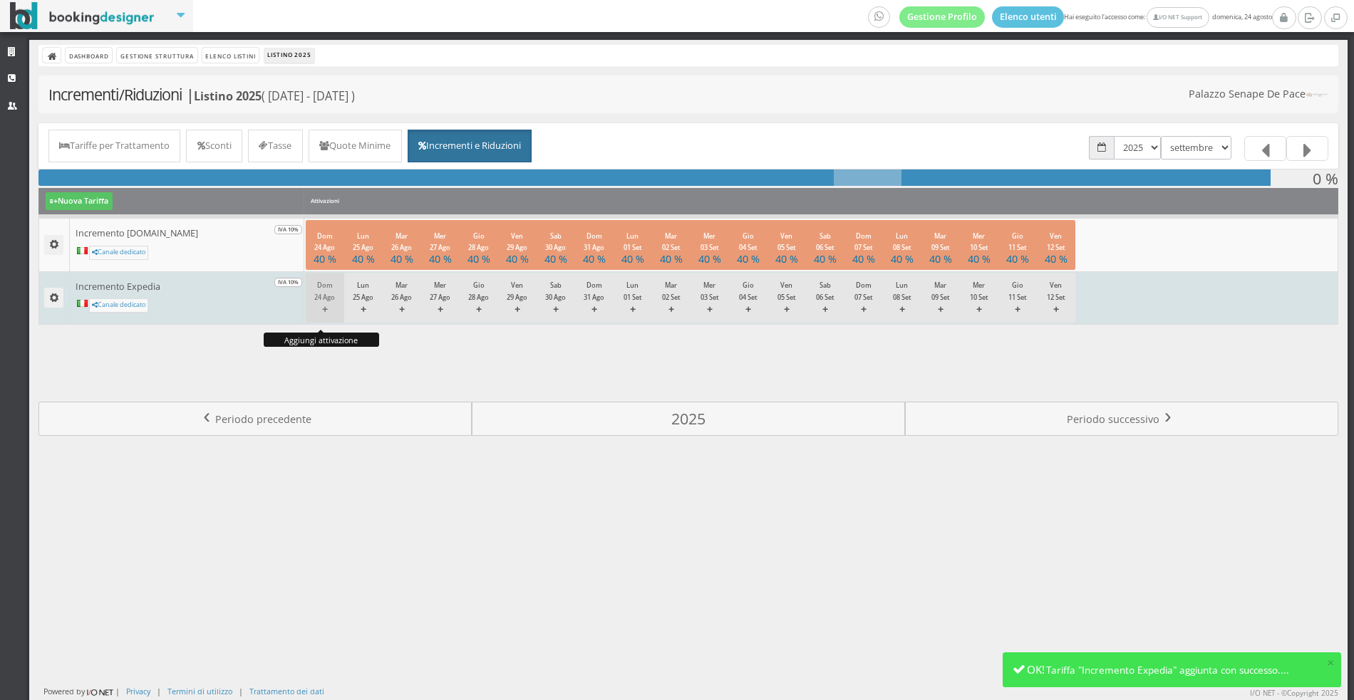
click at [324, 299] on small "Dom 24 Ago" at bounding box center [324, 291] width 21 height 21
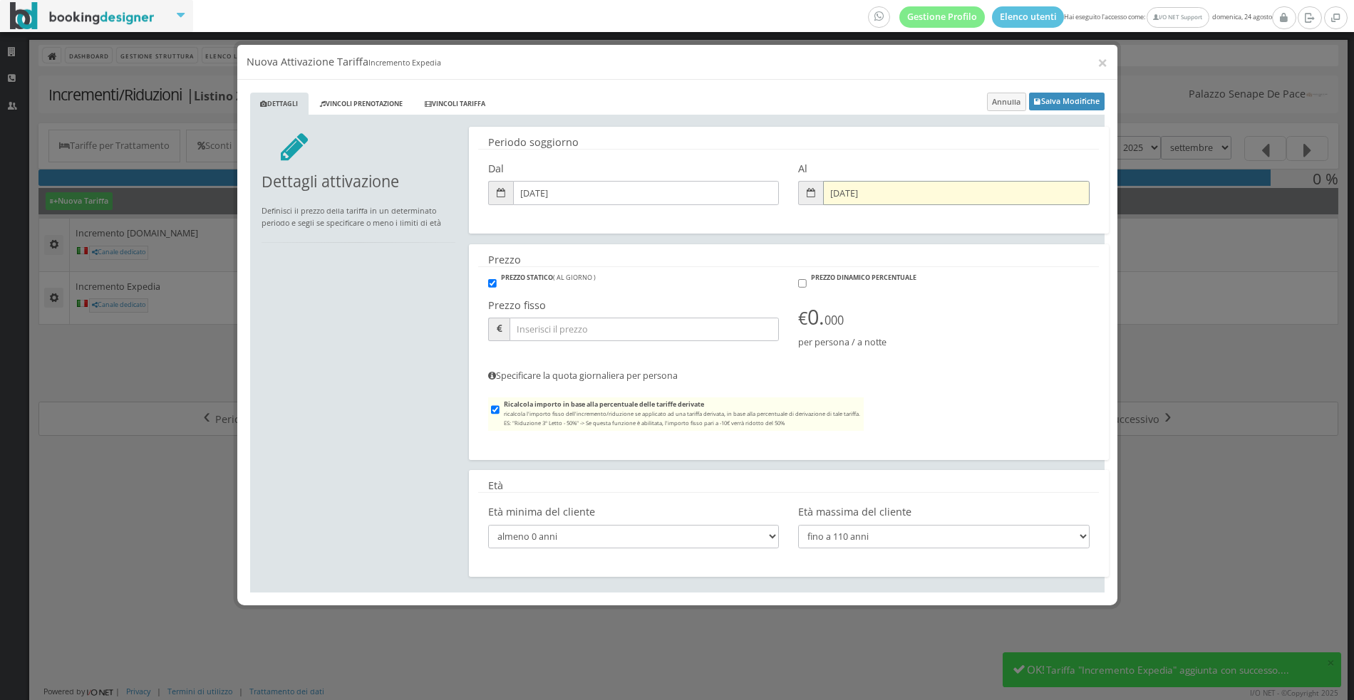
click at [824, 196] on input "25/08/2025" at bounding box center [956, 193] width 266 height 24
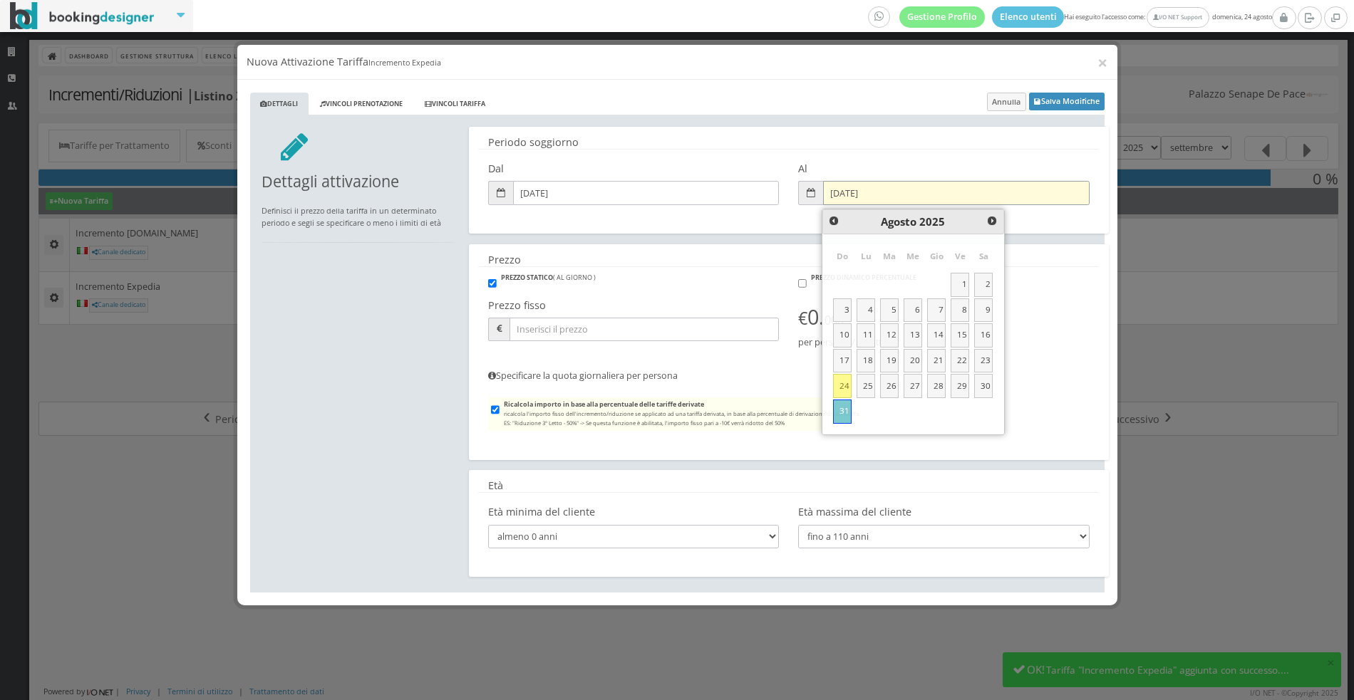
click at [846, 195] on input "31/08/2025" at bounding box center [956, 193] width 266 height 24
click at [846, 195] on input "31/1/2025" at bounding box center [956, 193] width 266 height 24
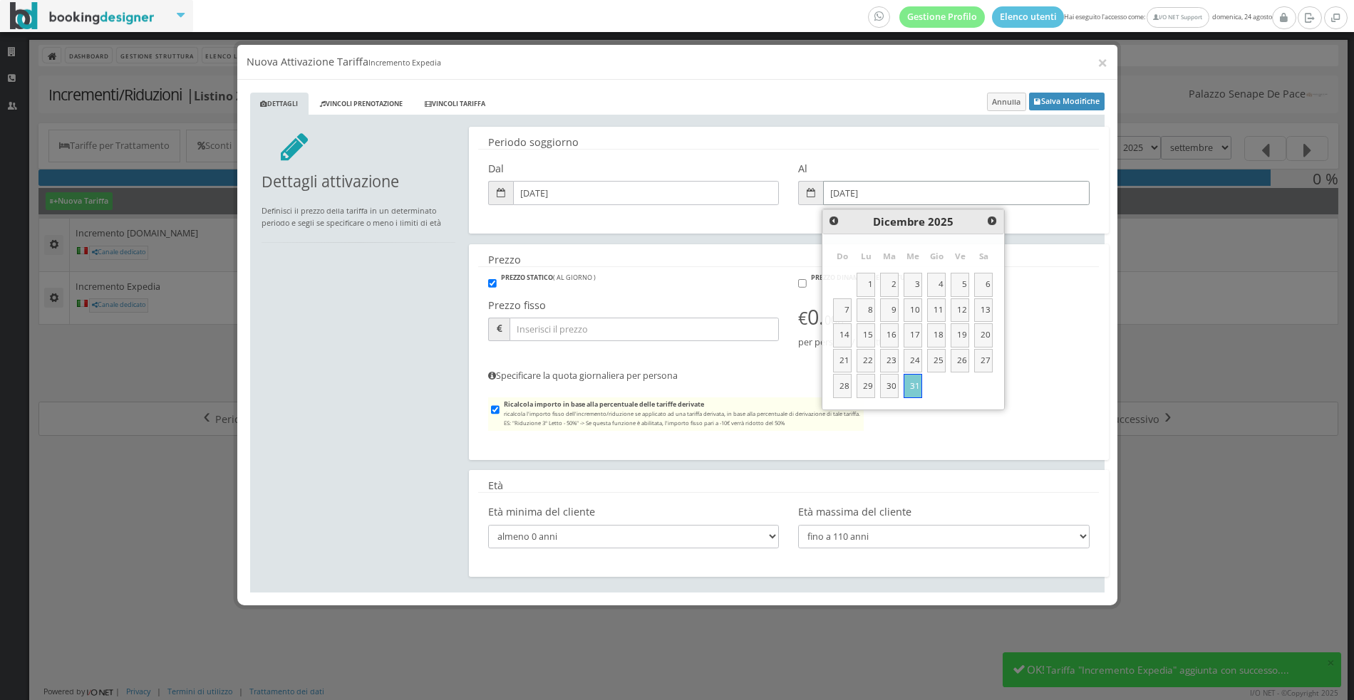
type input "31/12/2025"
click at [812, 287] on div "PREZZO DINAMICO PERCENTUALE" at bounding box center [944, 283] width 310 height 19
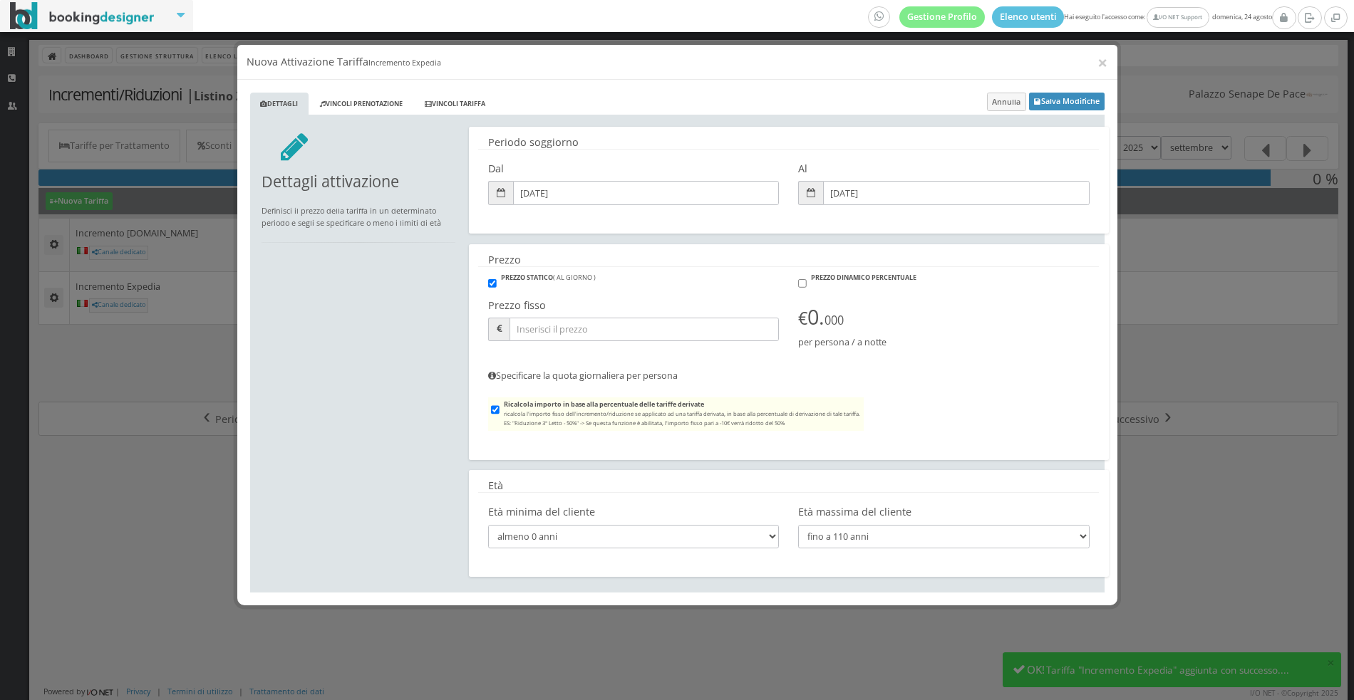
click at [797, 282] on div "PREZZO DINAMICO PERCENTUALE" at bounding box center [944, 283] width 310 height 19
click at [802, 282] on input "PREZZO DINAMICO PERCENTUALE" at bounding box center [802, 283] width 9 height 14
checkbox input "true"
checkbox input "false"
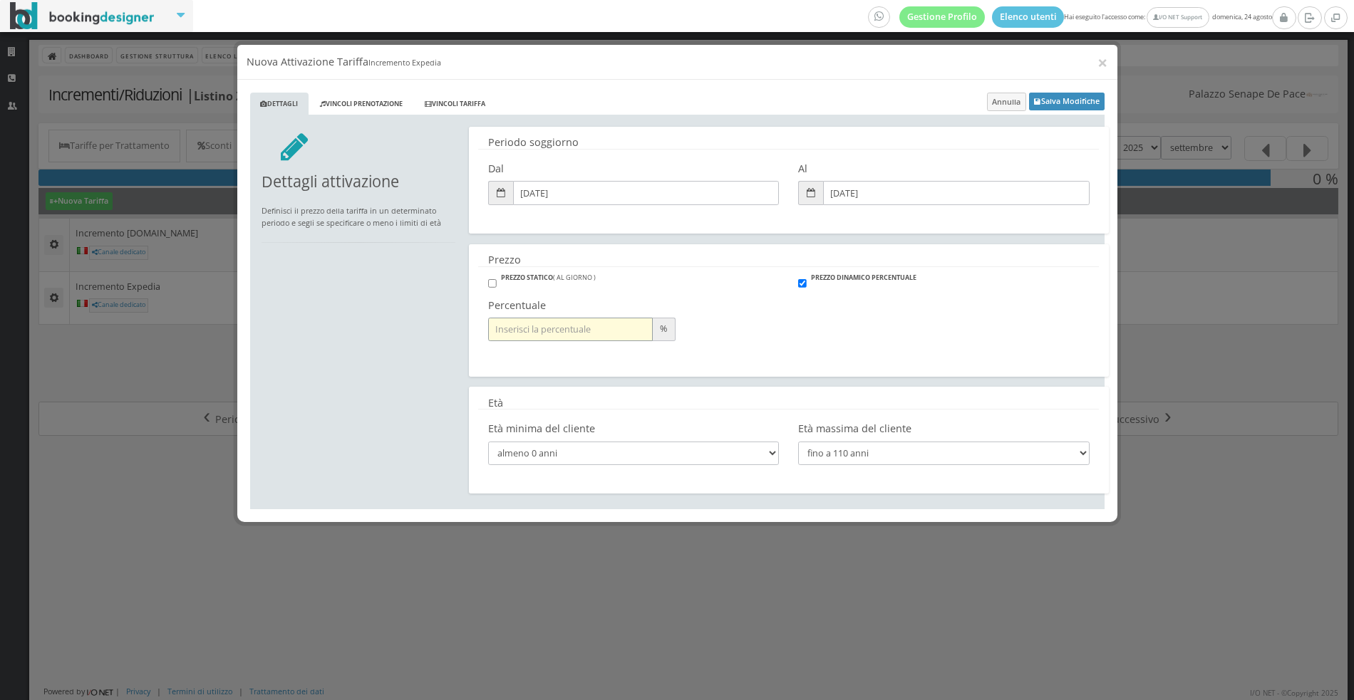
click at [621, 326] on input "number" at bounding box center [570, 330] width 165 height 24
type input "40"
click at [1029, 93] on button "Salva Modifiche" at bounding box center [1066, 102] width 75 height 18
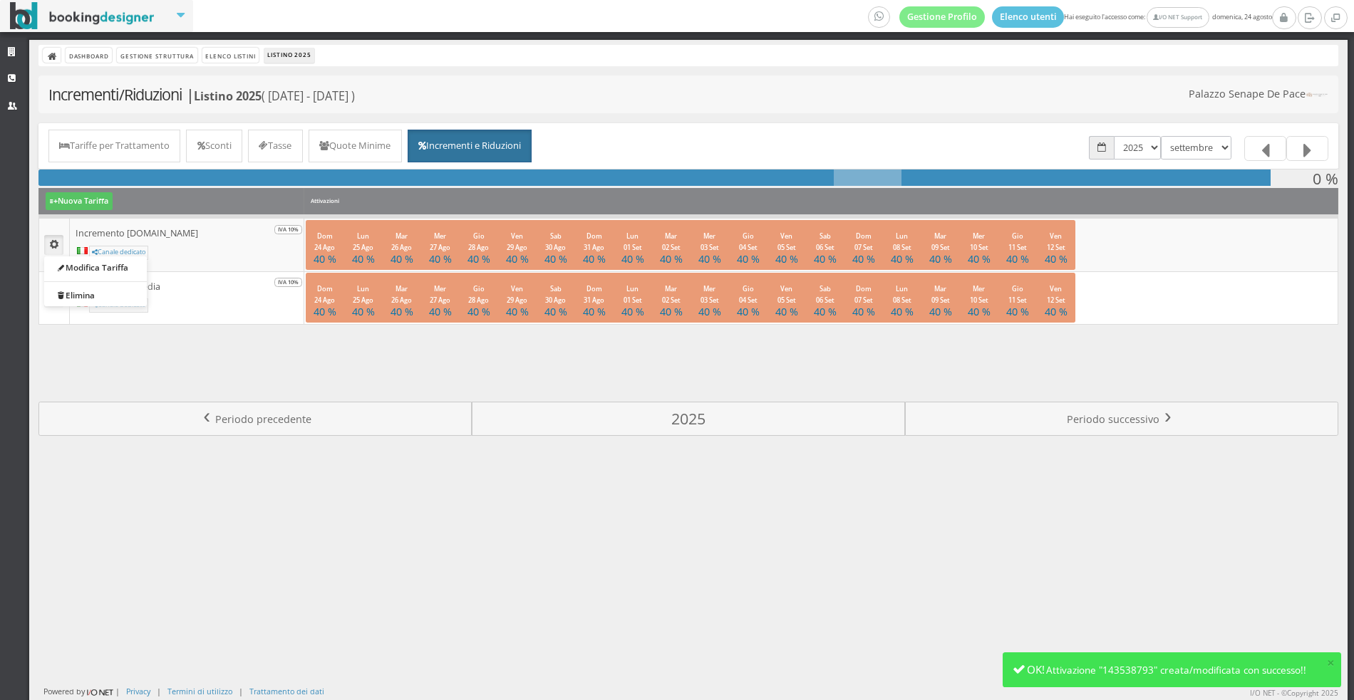
click at [73, 267] on link "Modifica Tariffa" at bounding box center [95, 267] width 103 height 16
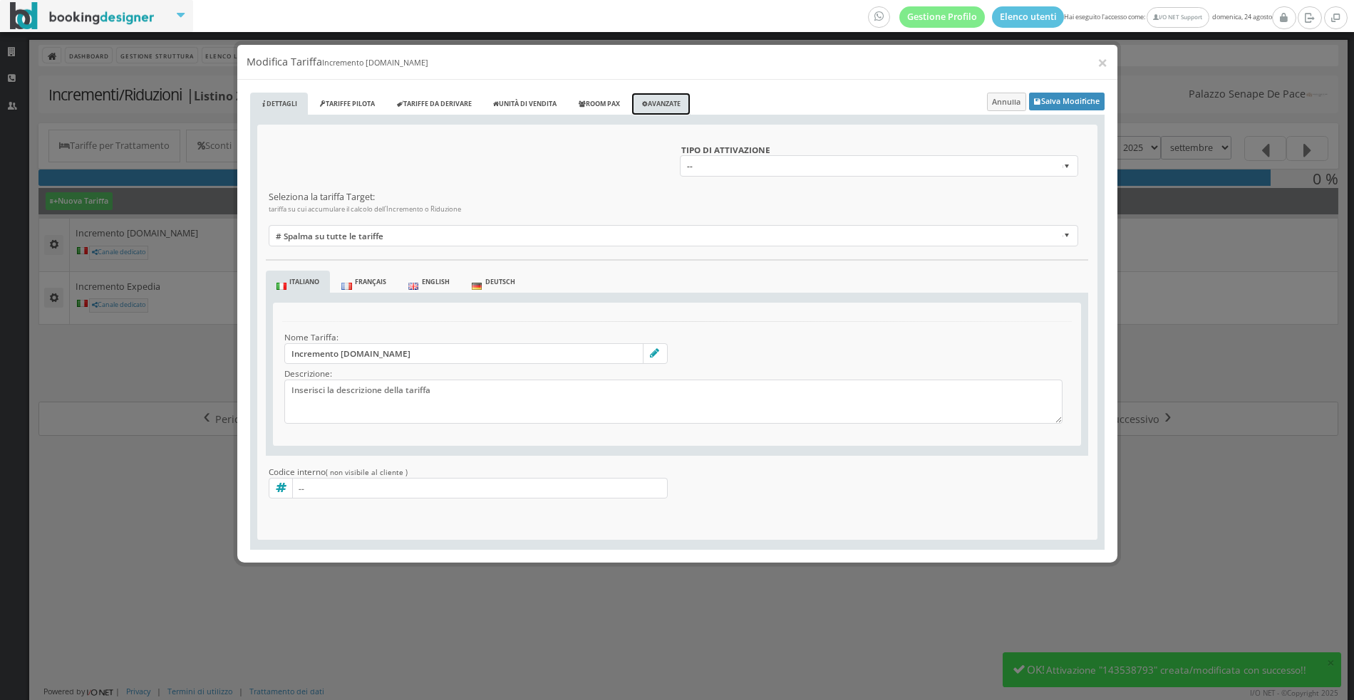
click at [680, 98] on link "Avanzate" at bounding box center [660, 105] width 59 height 24
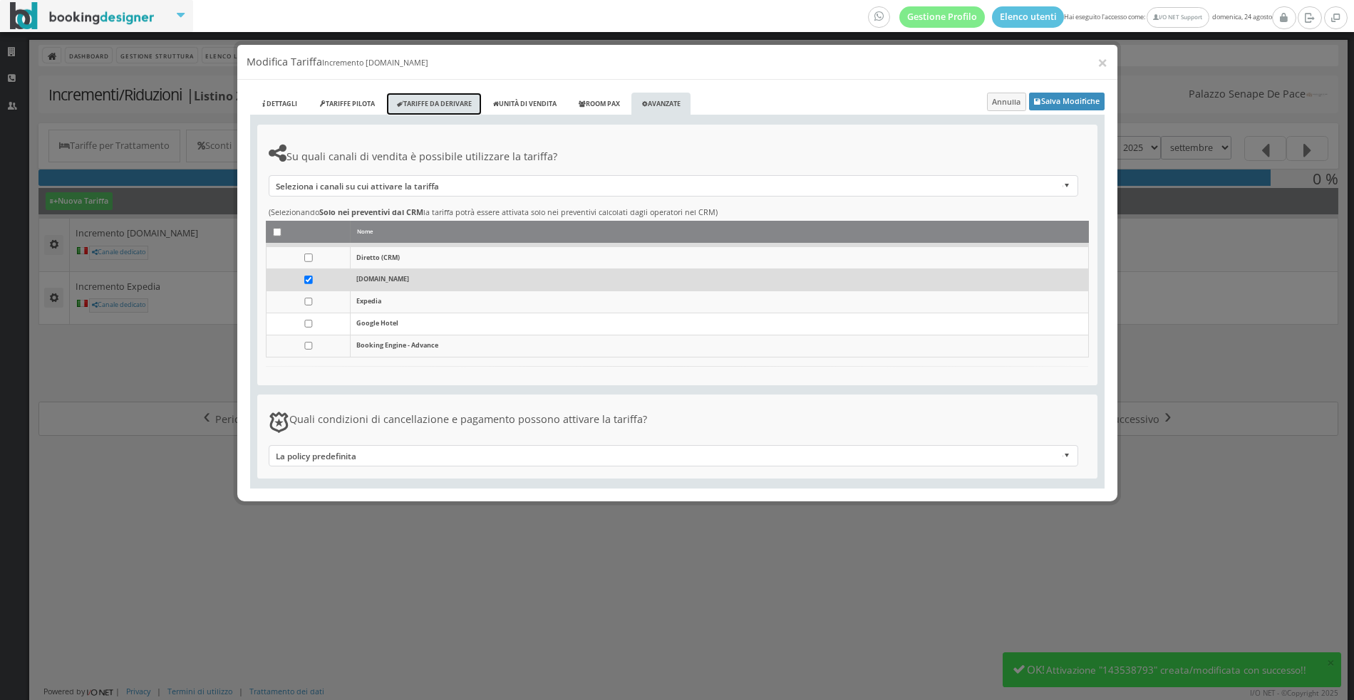
click at [451, 106] on link "Tariffe da derivare" at bounding box center [433, 105] width 95 height 24
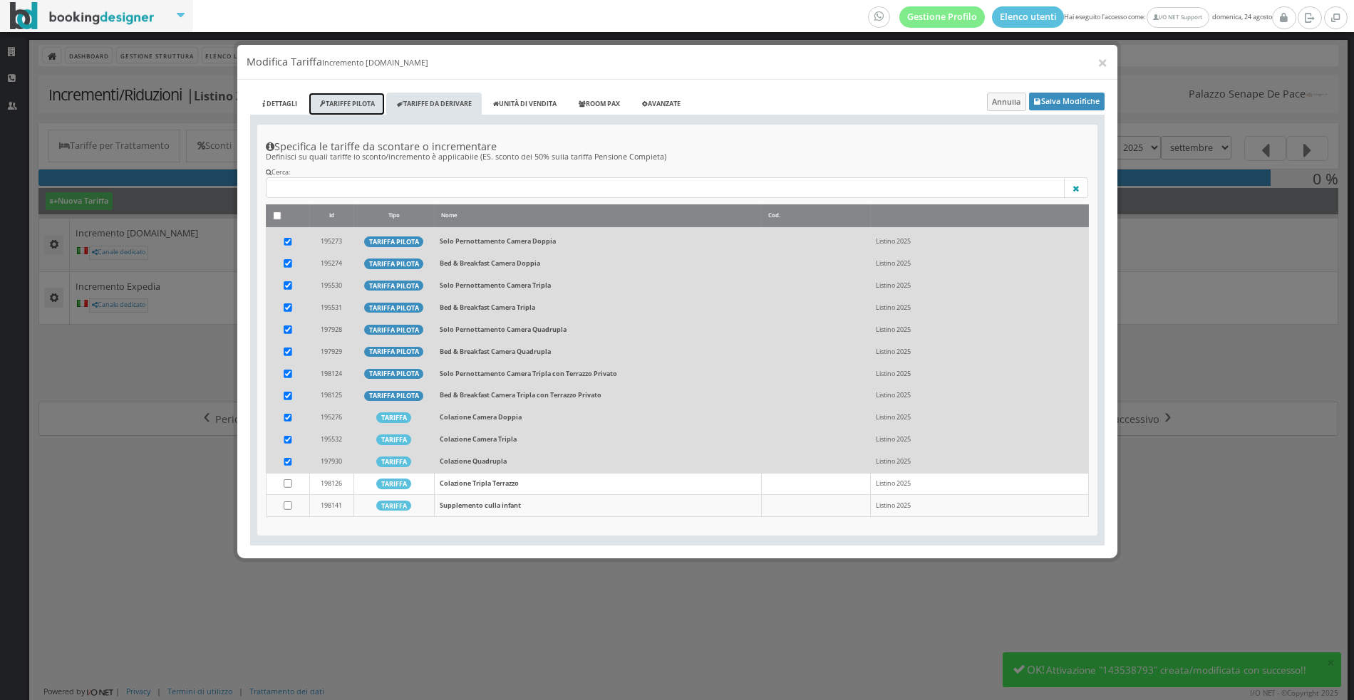
click at [341, 102] on link "Tariffe Pilota" at bounding box center [346, 105] width 76 height 24
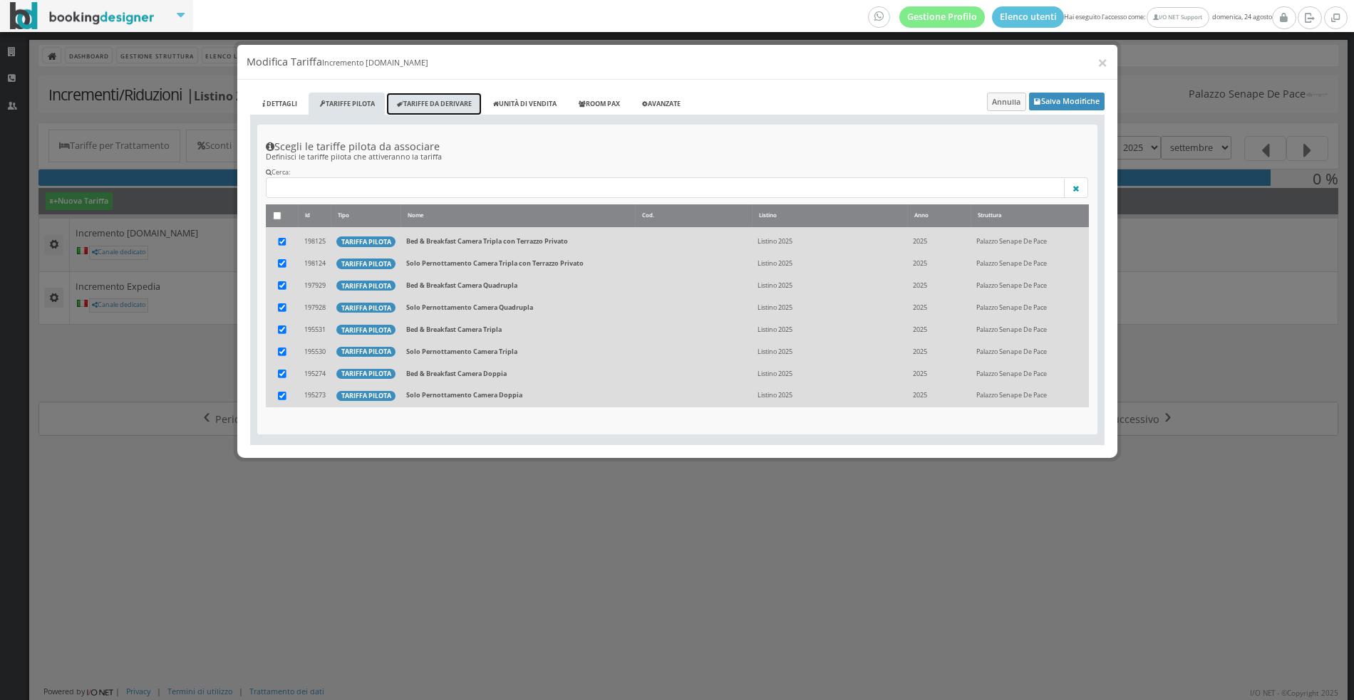
click at [439, 105] on link "Tariffe da derivare" at bounding box center [433, 105] width 95 height 24
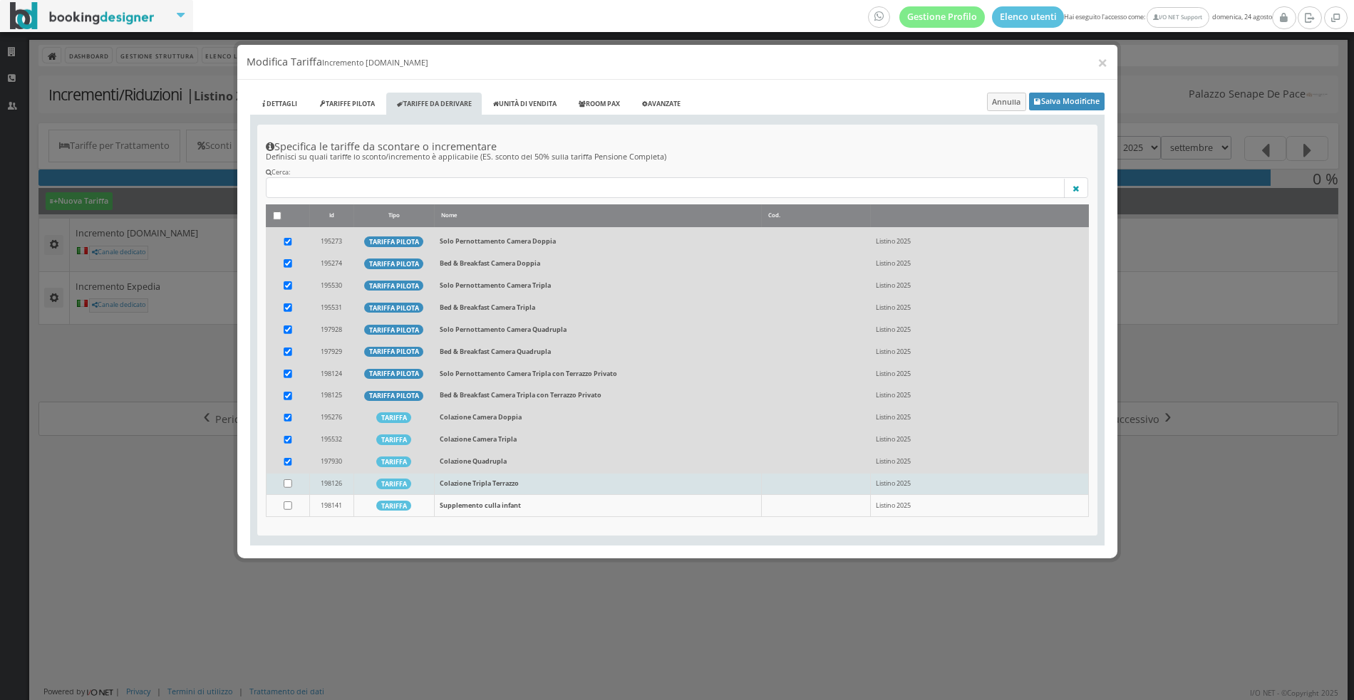
click at [286, 473] on td at bounding box center [287, 484] width 43 height 22
click at [285, 482] on input "checkbox" at bounding box center [288, 483] width 9 height 9
checkbox input "true"
click at [1088, 107] on button "Salva Modifiche" at bounding box center [1066, 102] width 75 height 18
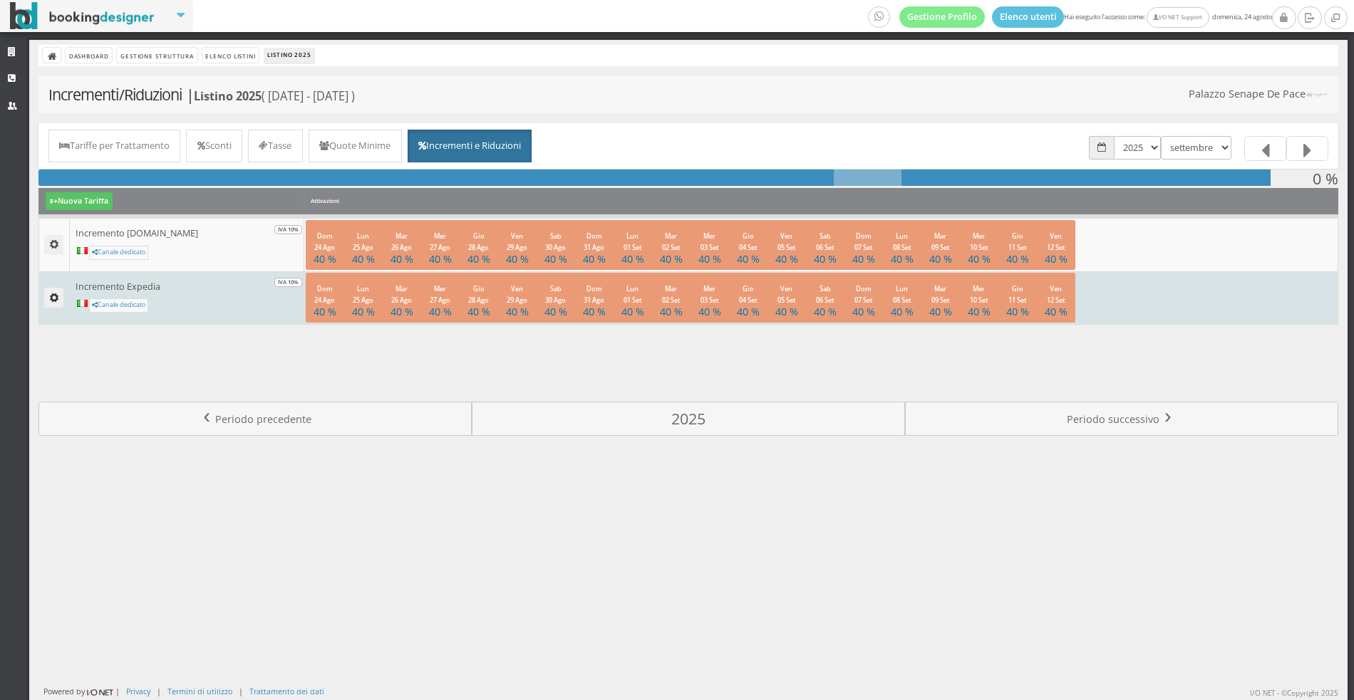
click at [46, 293] on button "button" at bounding box center [53, 298] width 19 height 20
click at [73, 312] on link "Modifica Tariffa" at bounding box center [95, 320] width 103 height 16
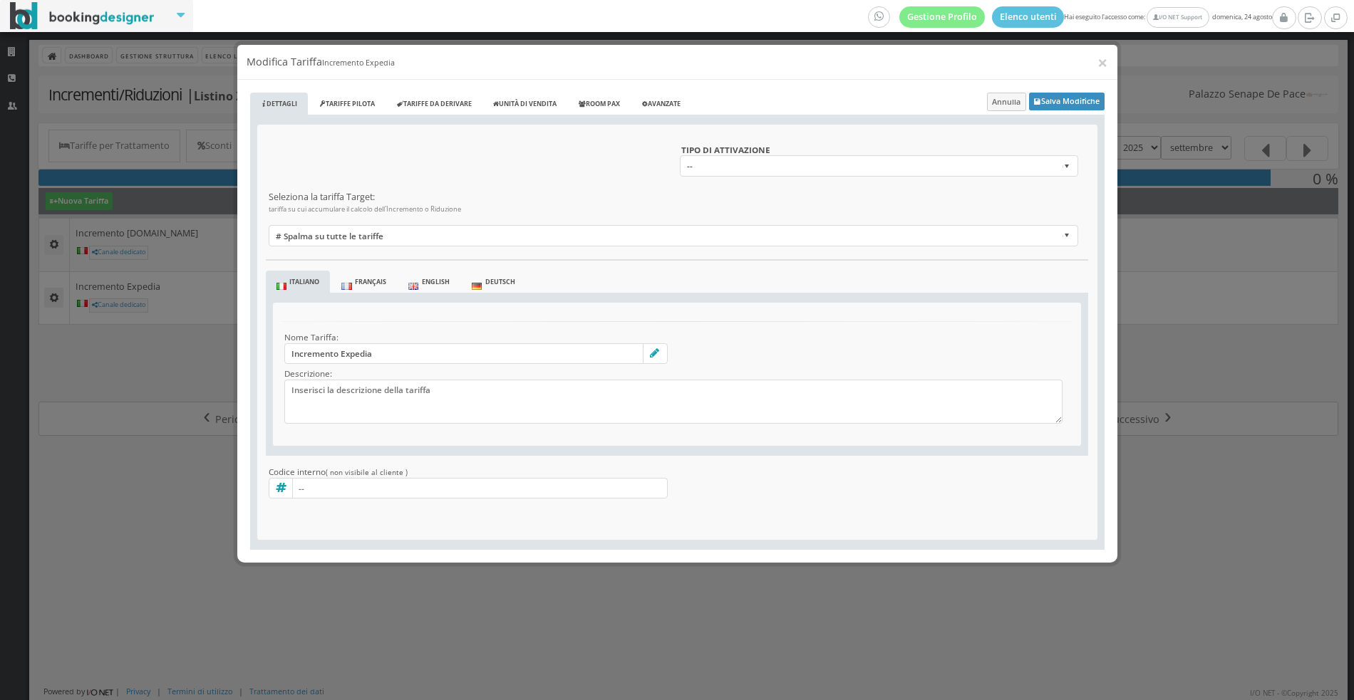
click at [353, 86] on div "Dettagli Tariffe Pilota Tariffe da derivare Codici COUPON Unità di vendita Room…" at bounding box center [677, 322] width 880 height 484
click at [436, 102] on link "Tariffe da derivare" at bounding box center [433, 105] width 95 height 24
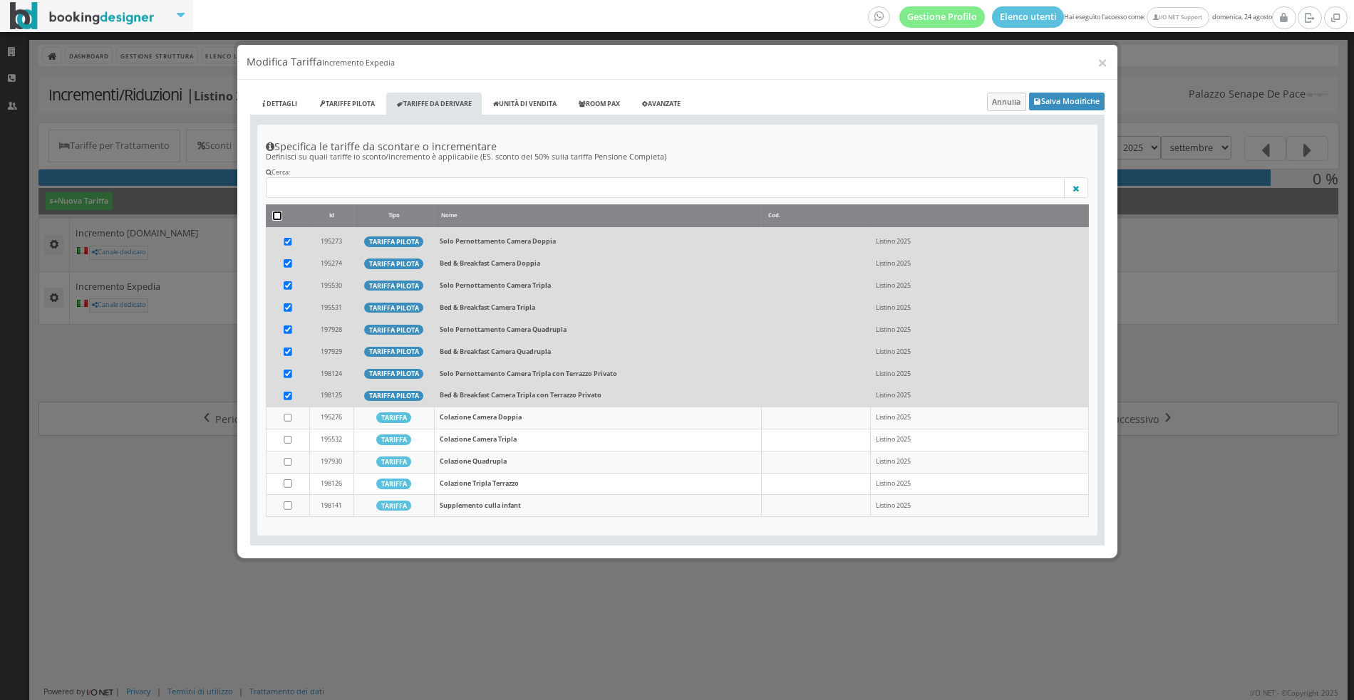
click at [273, 216] on input "checkbox" at bounding box center [277, 216] width 9 height 9
checkbox input "true"
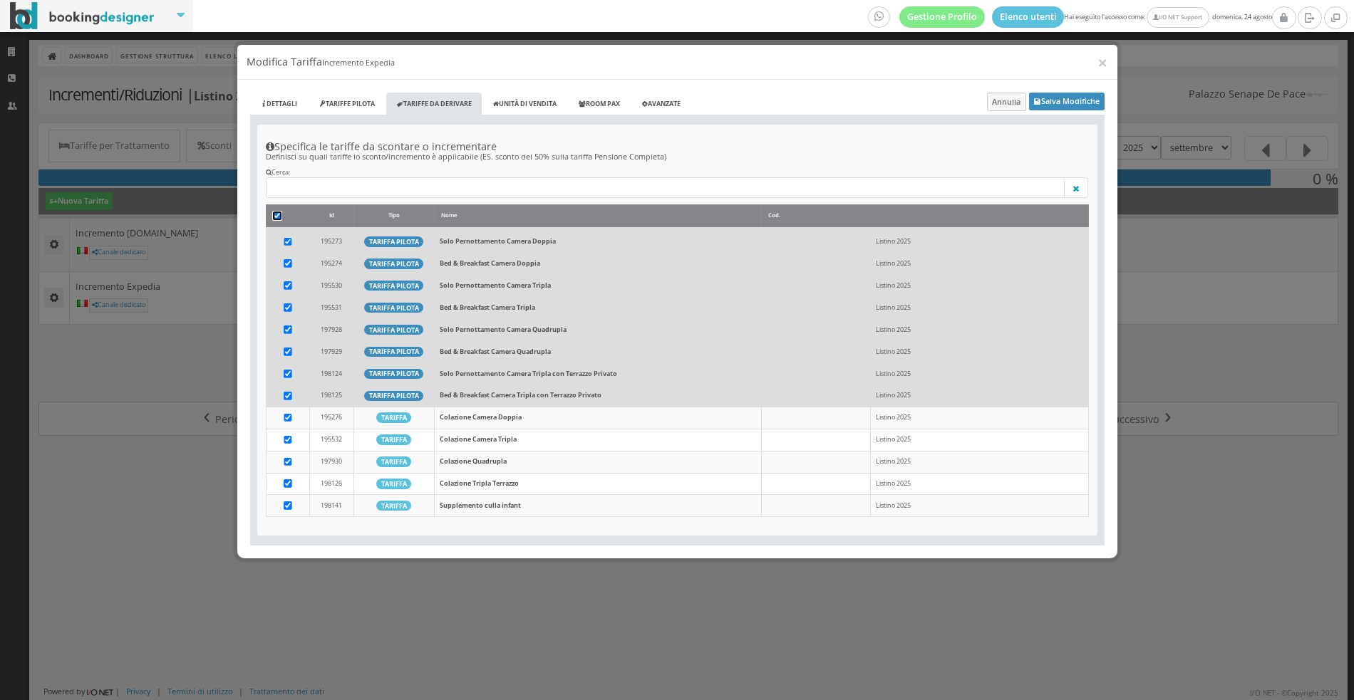
checkbox input "true"
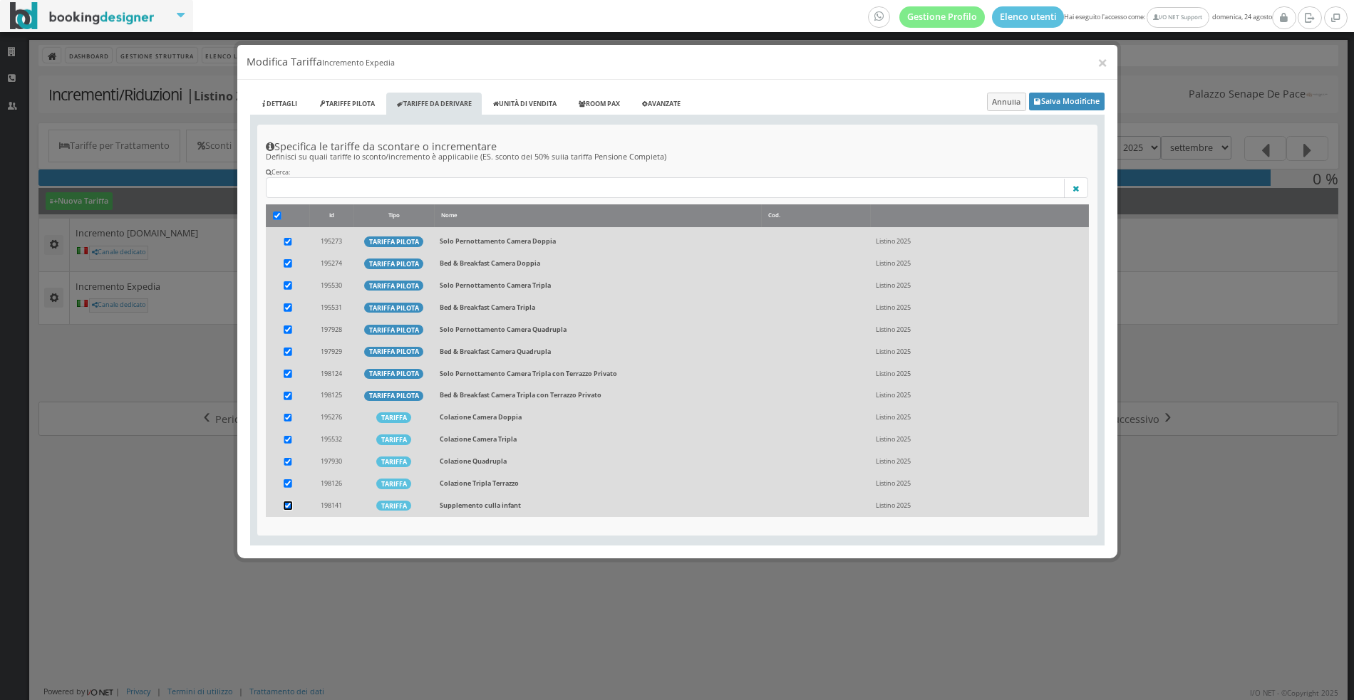
click at [289, 502] on input "checkbox" at bounding box center [288, 506] width 9 height 9
checkbox input "false"
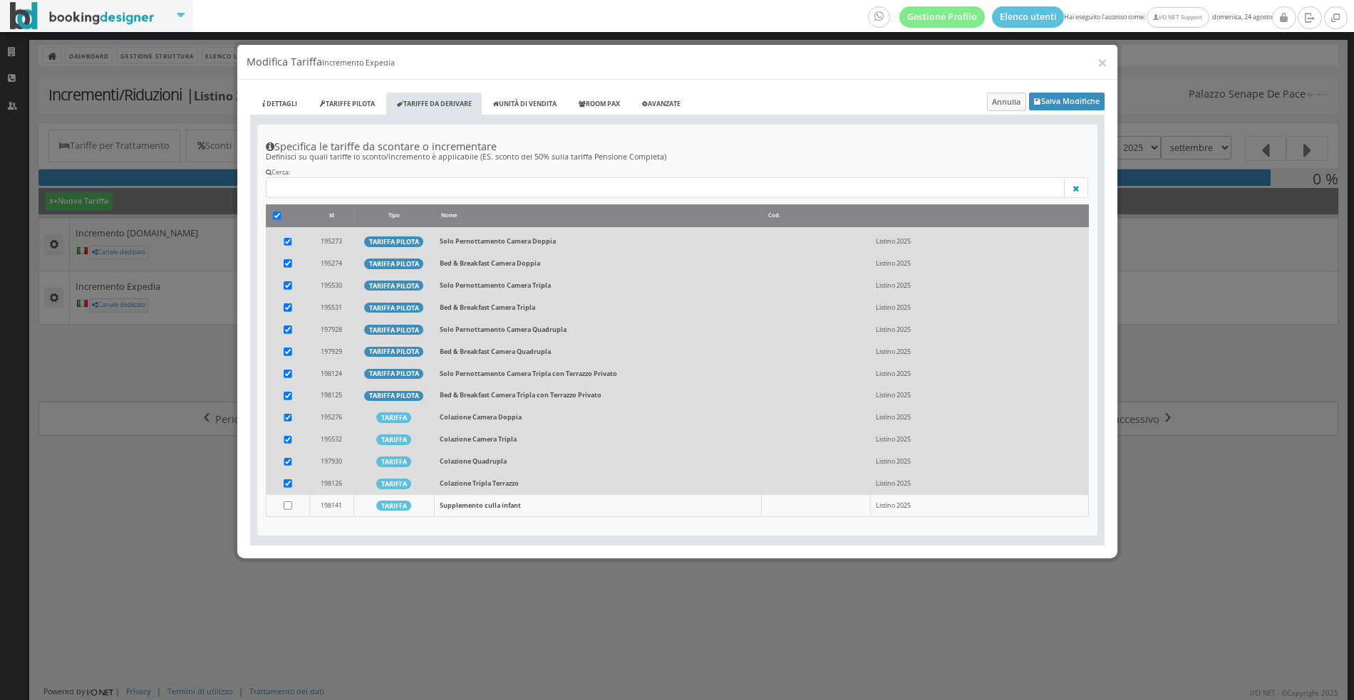
click at [1039, 110] on ul "Dettagli Tariffe Pilota Tariffe da derivare Codici COUPON Unità di vendita Room…" at bounding box center [677, 104] width 854 height 23
click at [1052, 108] on button "Salva Modifiche" at bounding box center [1066, 102] width 75 height 18
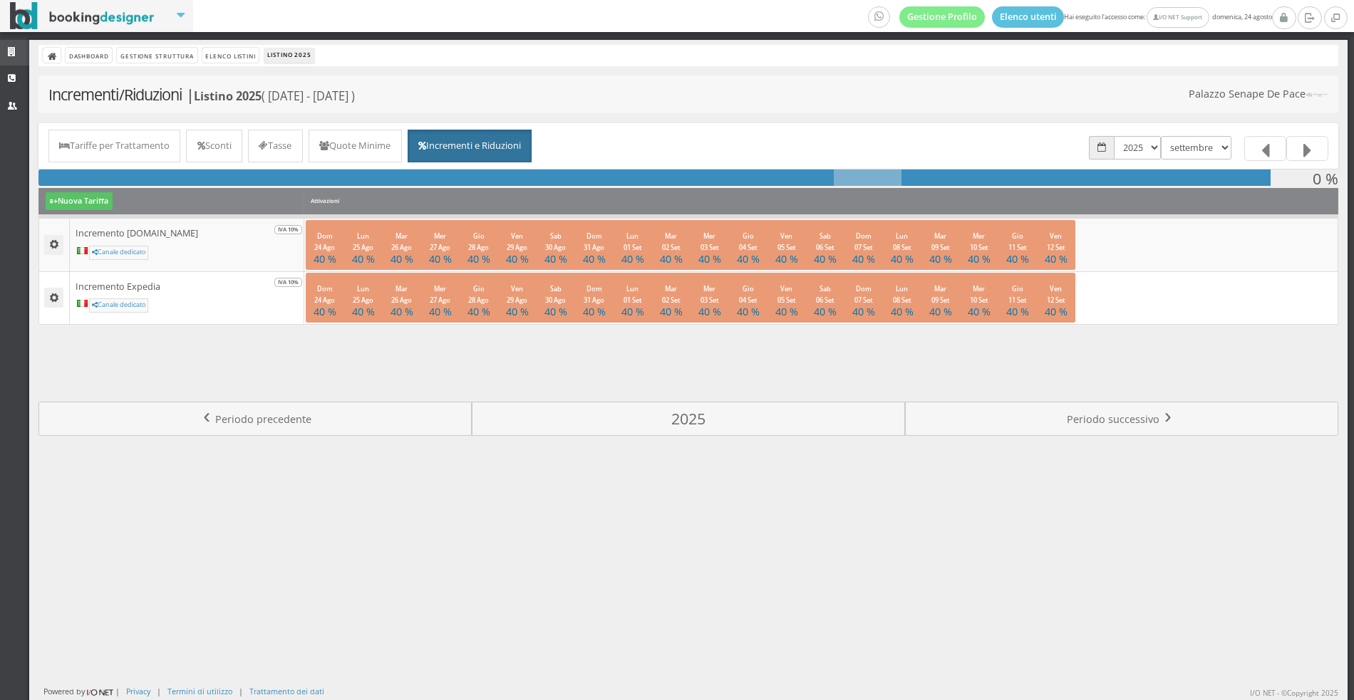
click at [19, 51] on icon at bounding box center [13, 52] width 11 height 9
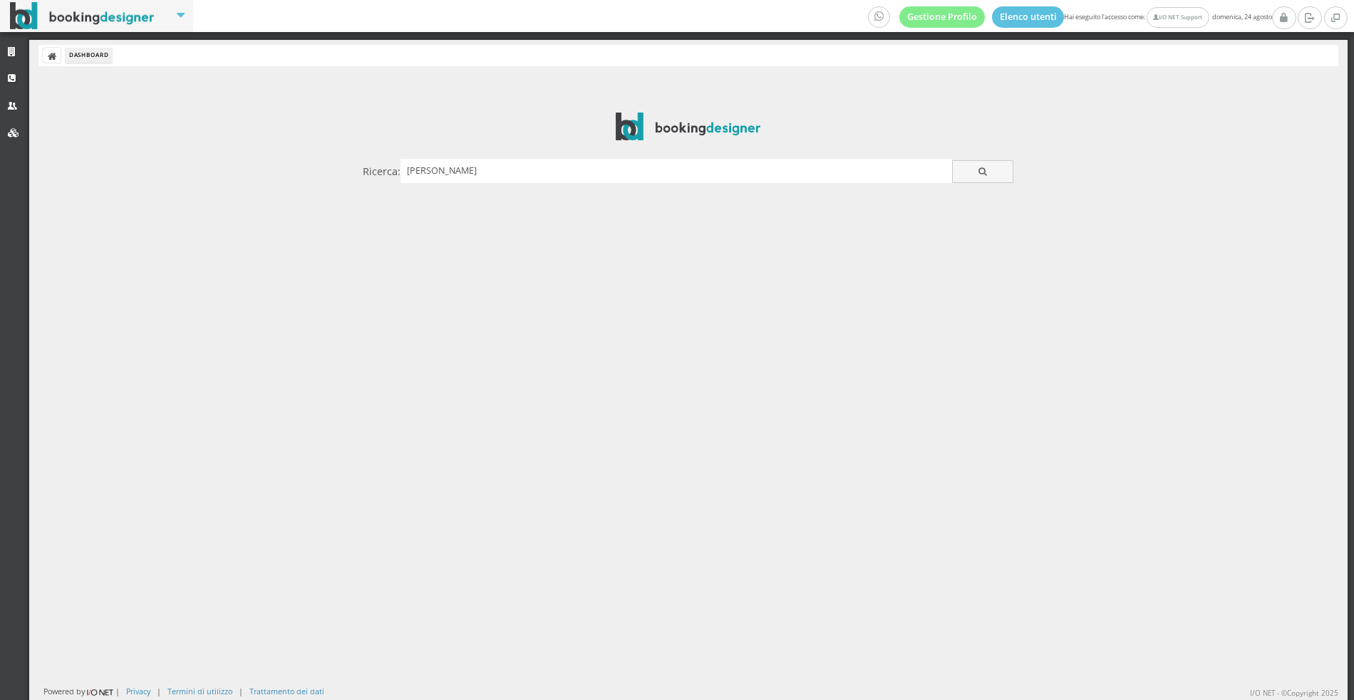
type input "[PERSON_NAME]"
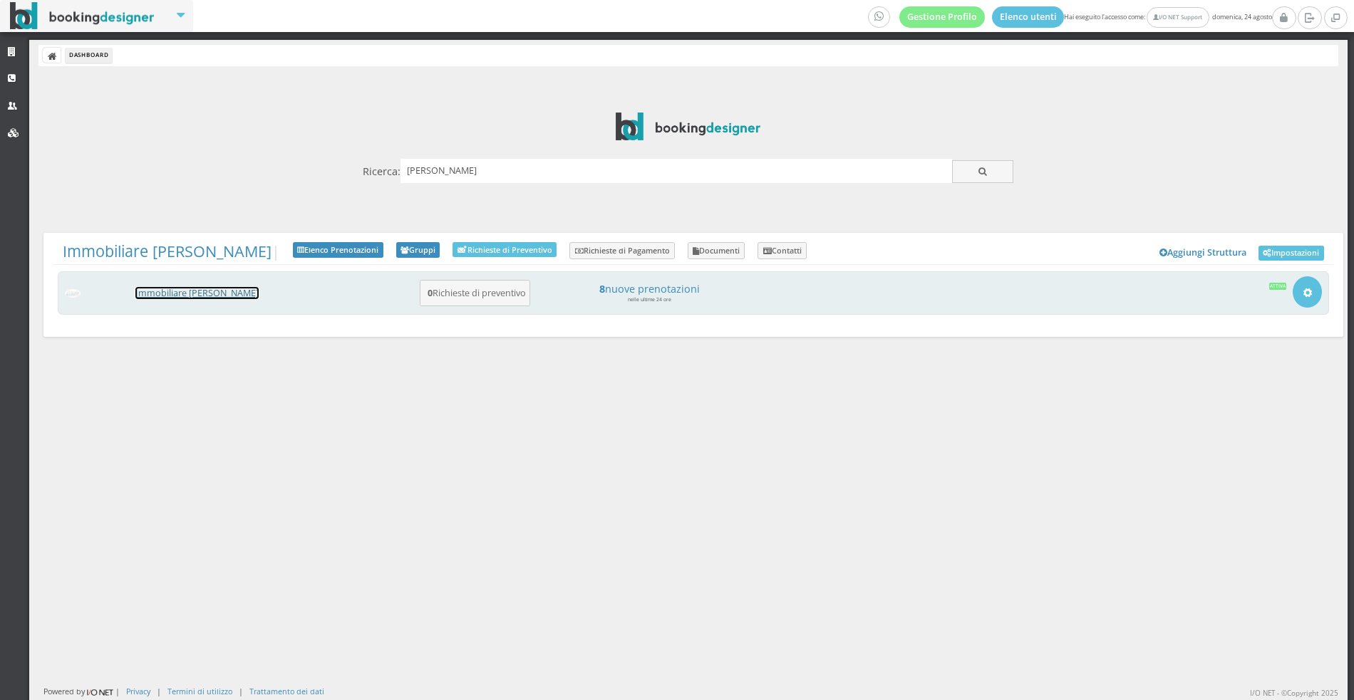
click at [193, 292] on link "Immobiliare [PERSON_NAME]" at bounding box center [196, 293] width 123 height 12
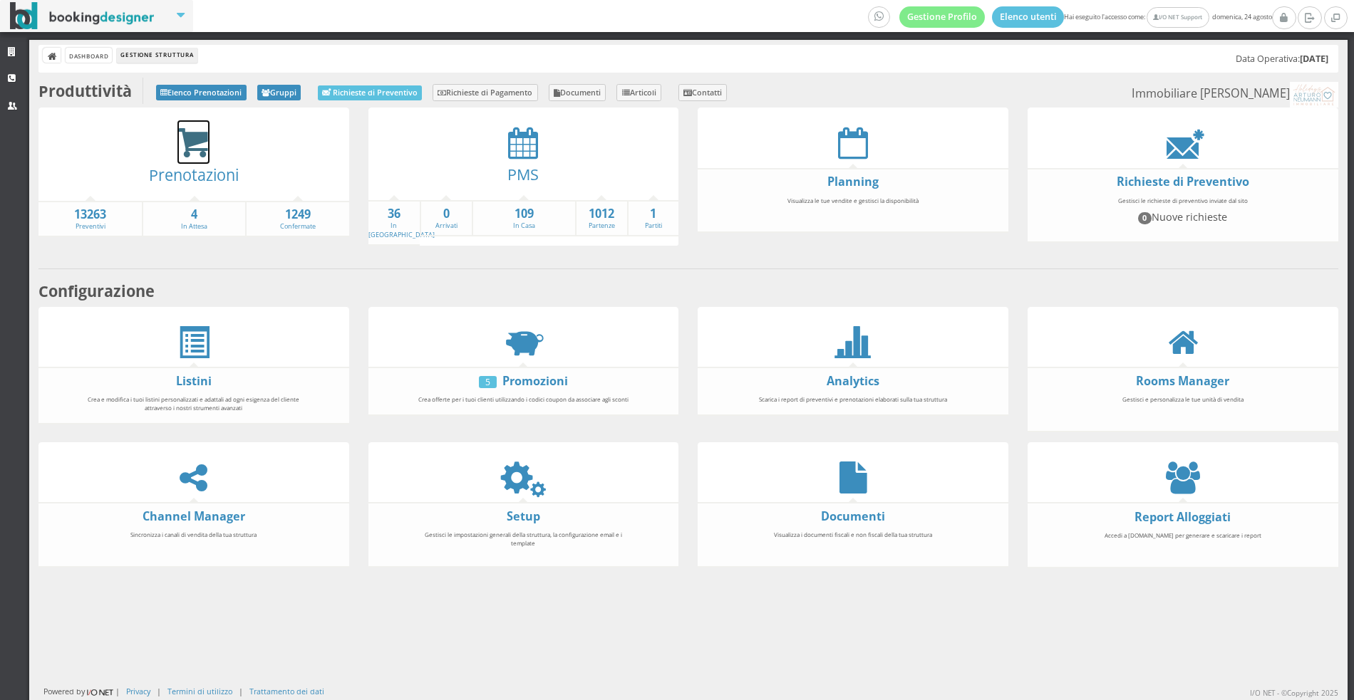
click at [189, 135] on icon at bounding box center [193, 143] width 32 height 33
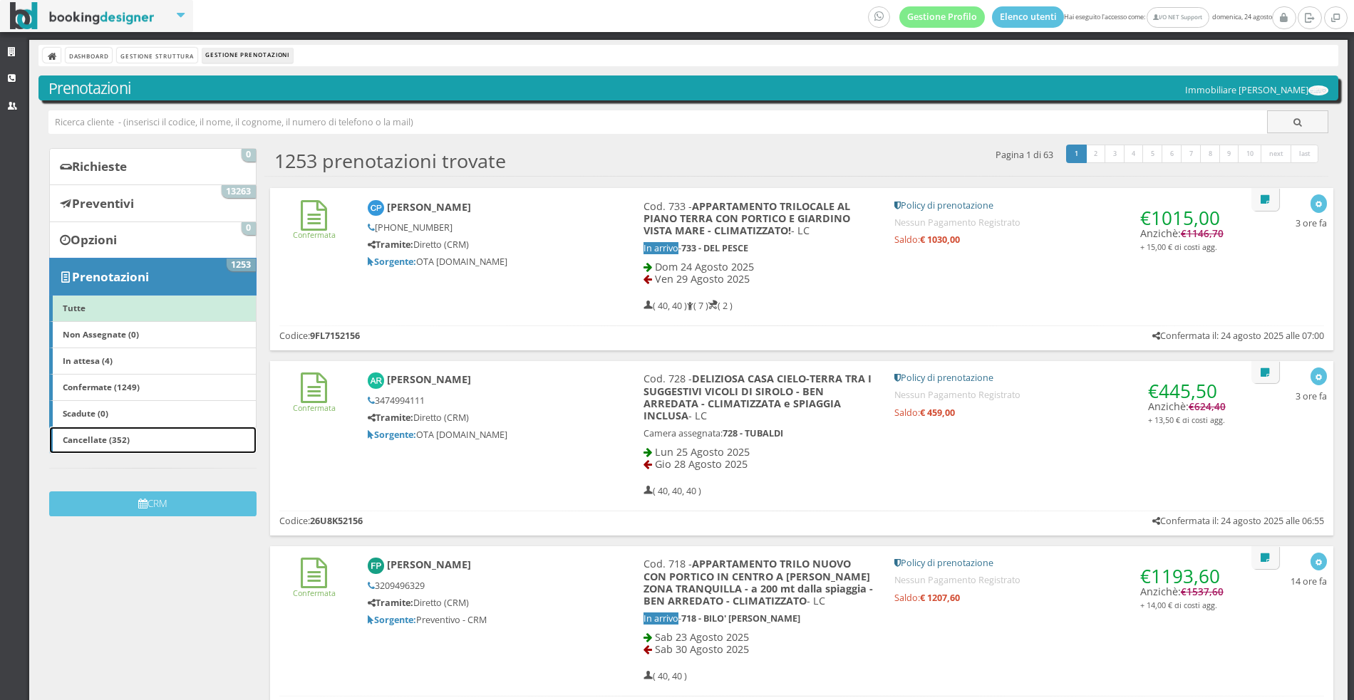
click at [152, 437] on link "Cancellate (352)" at bounding box center [152, 440] width 207 height 27
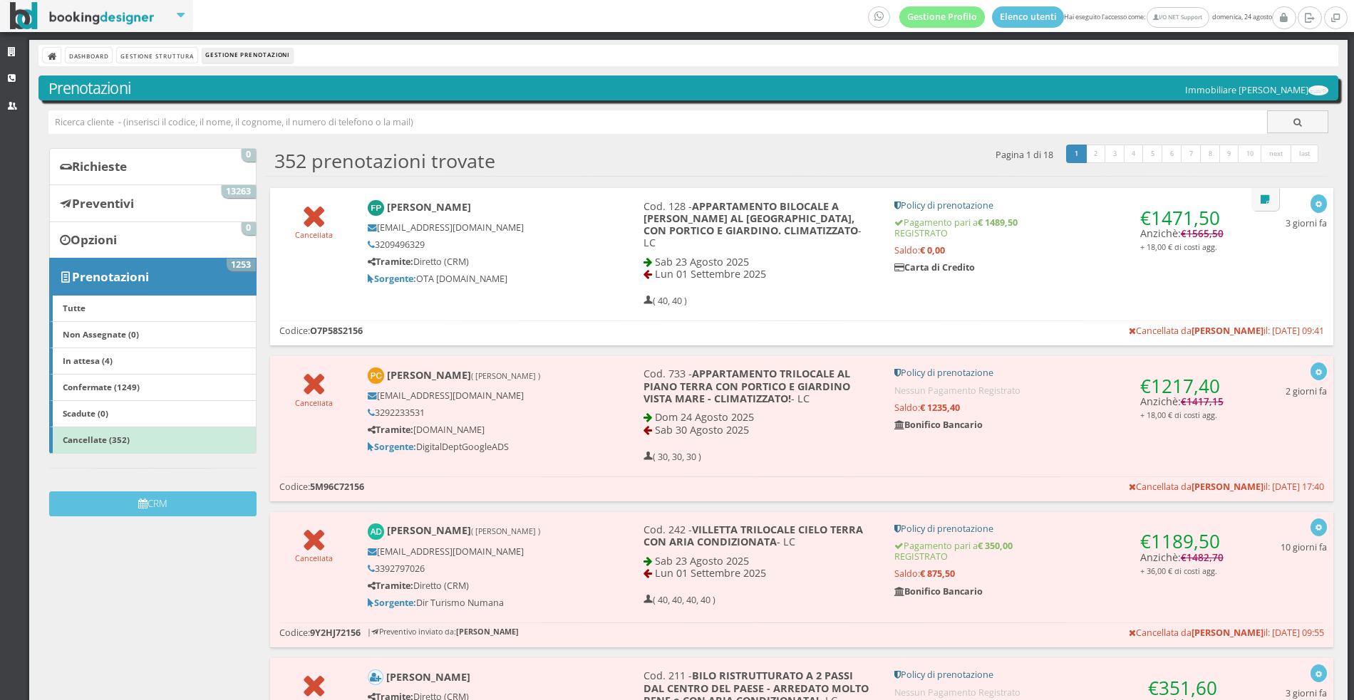
click at [564, 256] on h5 "Tramite: Diretto (CRM)" at bounding box center [481, 261] width 227 height 11
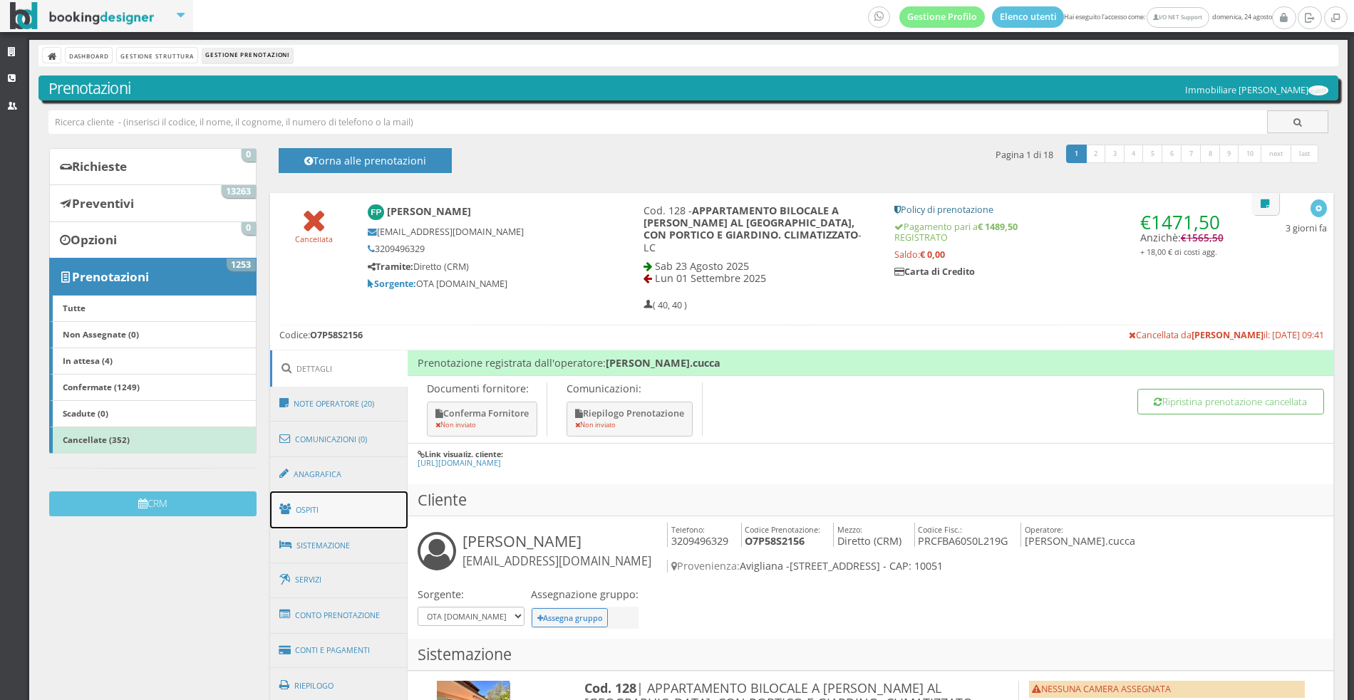
click at [332, 492] on link "Ospiti" at bounding box center [339, 510] width 138 height 37
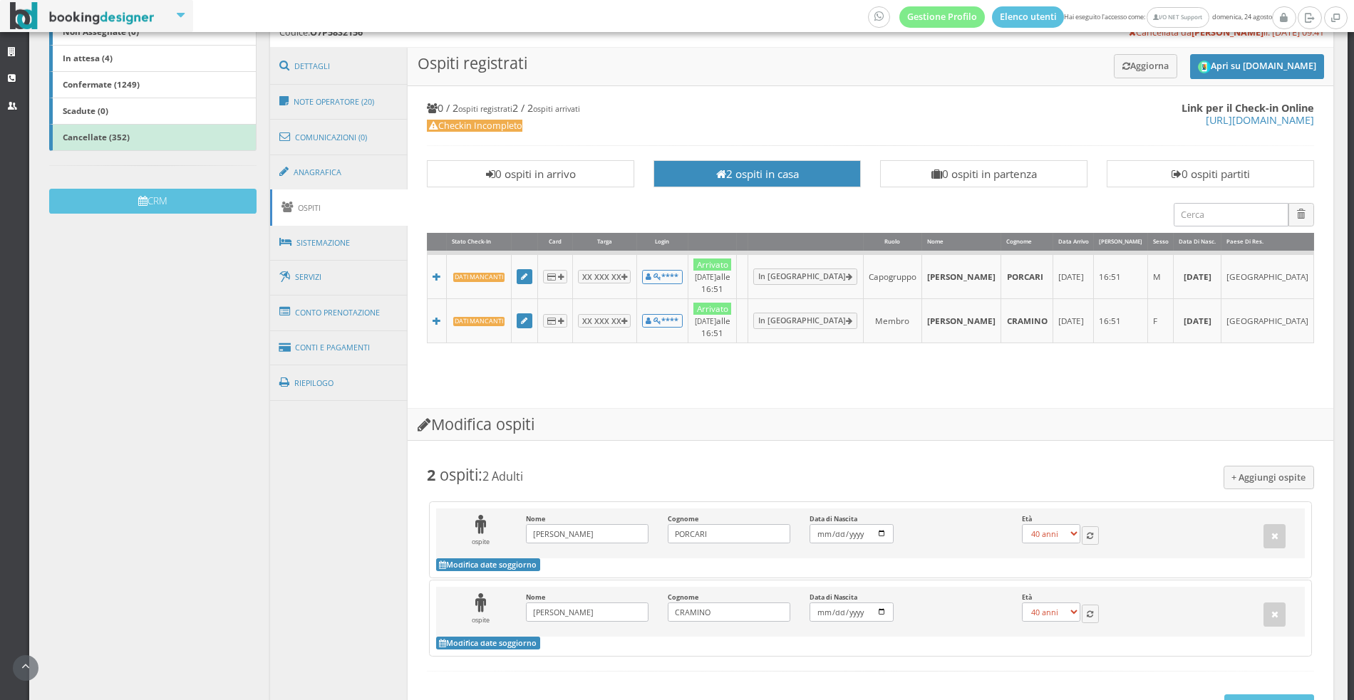
scroll to position [291, 0]
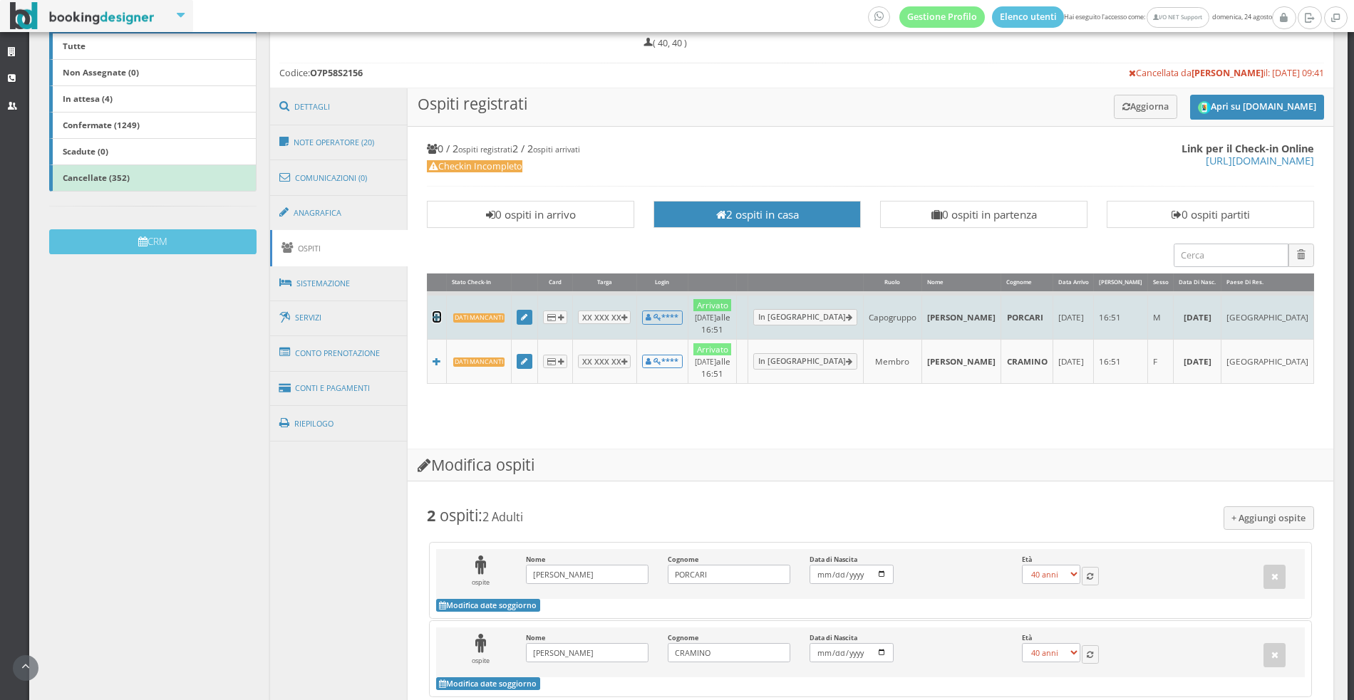
click at [438, 313] on icon at bounding box center [436, 317] width 9 height 9
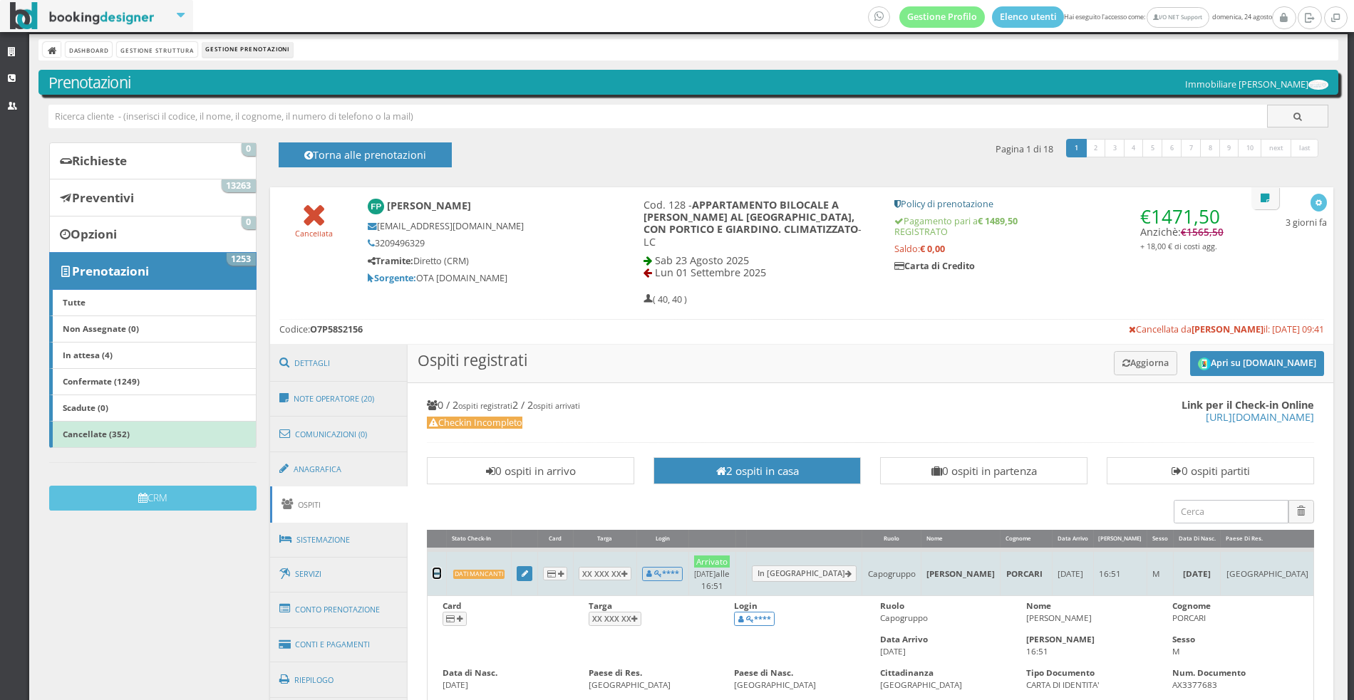
scroll to position [249, 0]
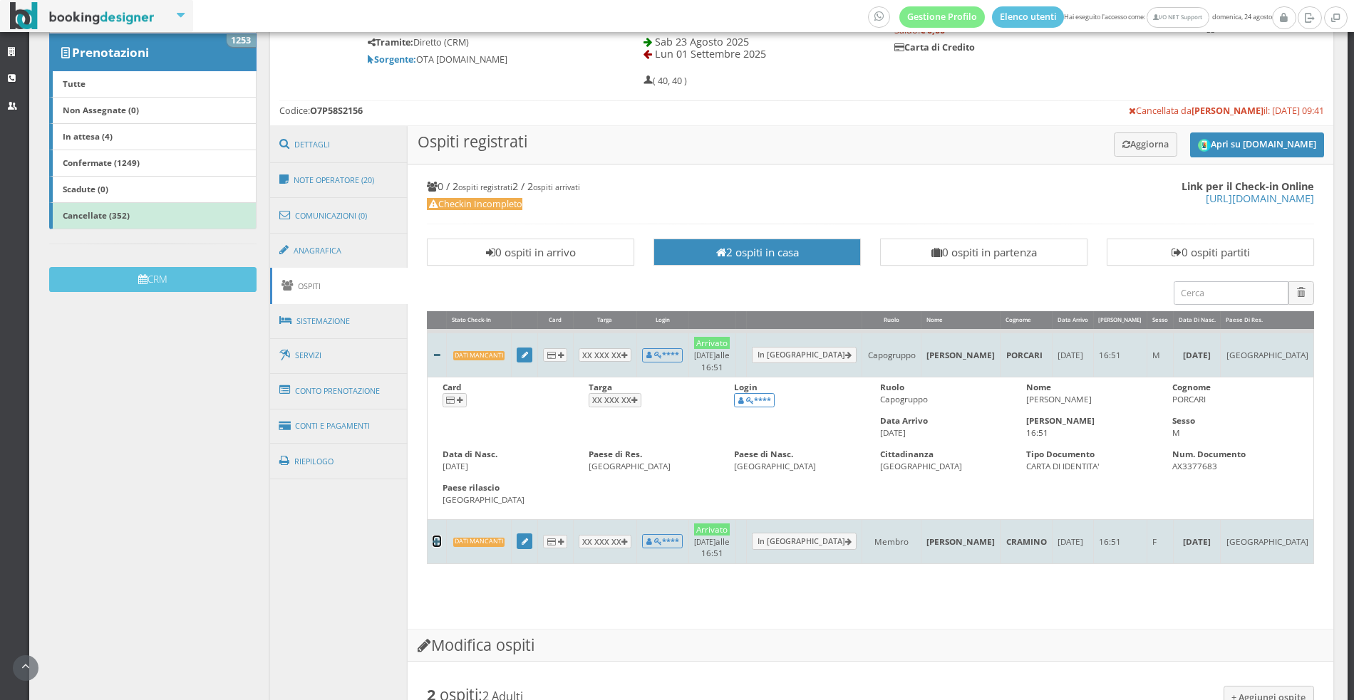
click at [437, 538] on icon at bounding box center [436, 542] width 9 height 9
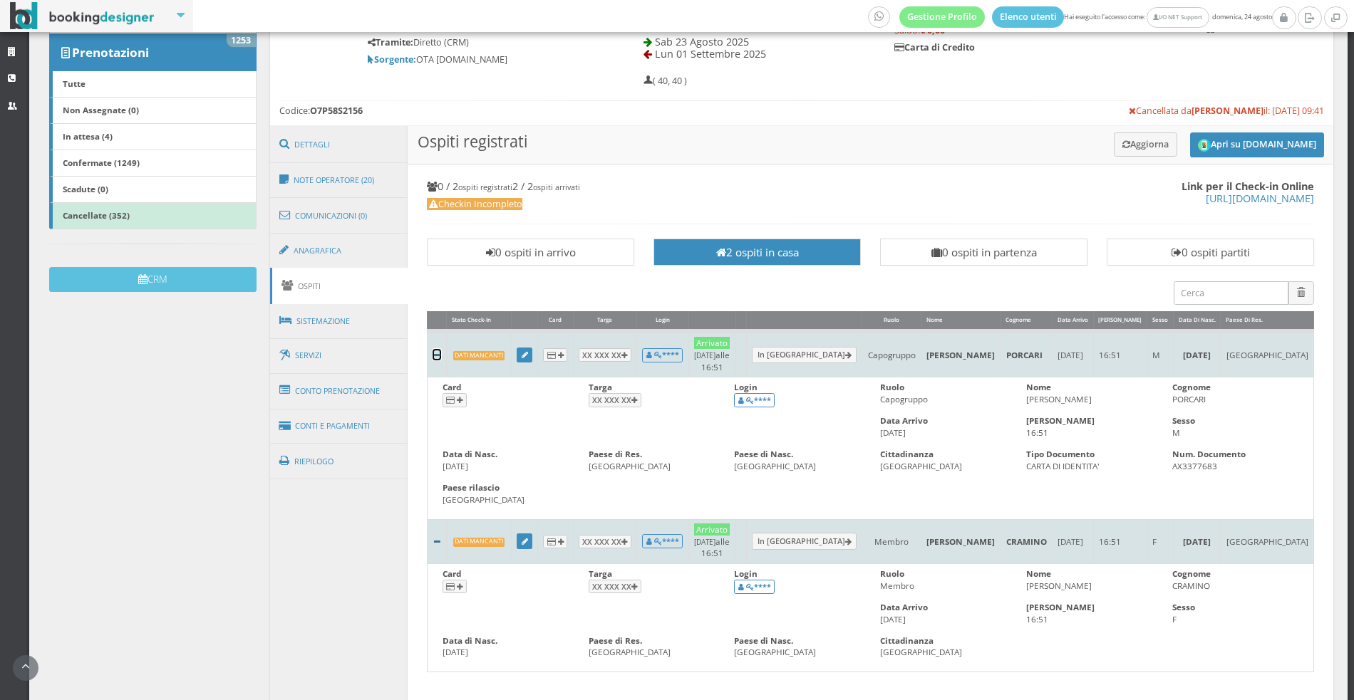
click at [437, 351] on icon at bounding box center [436, 355] width 9 height 9
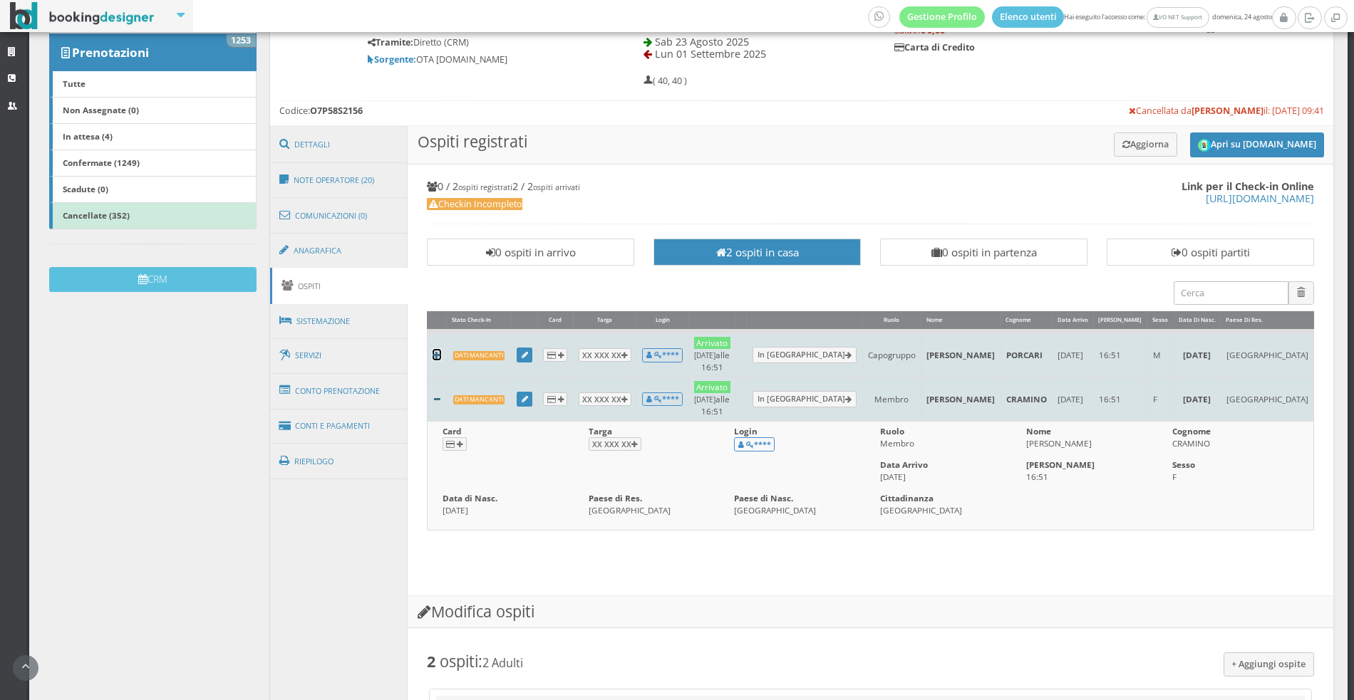
click at [437, 351] on icon at bounding box center [436, 355] width 9 height 9
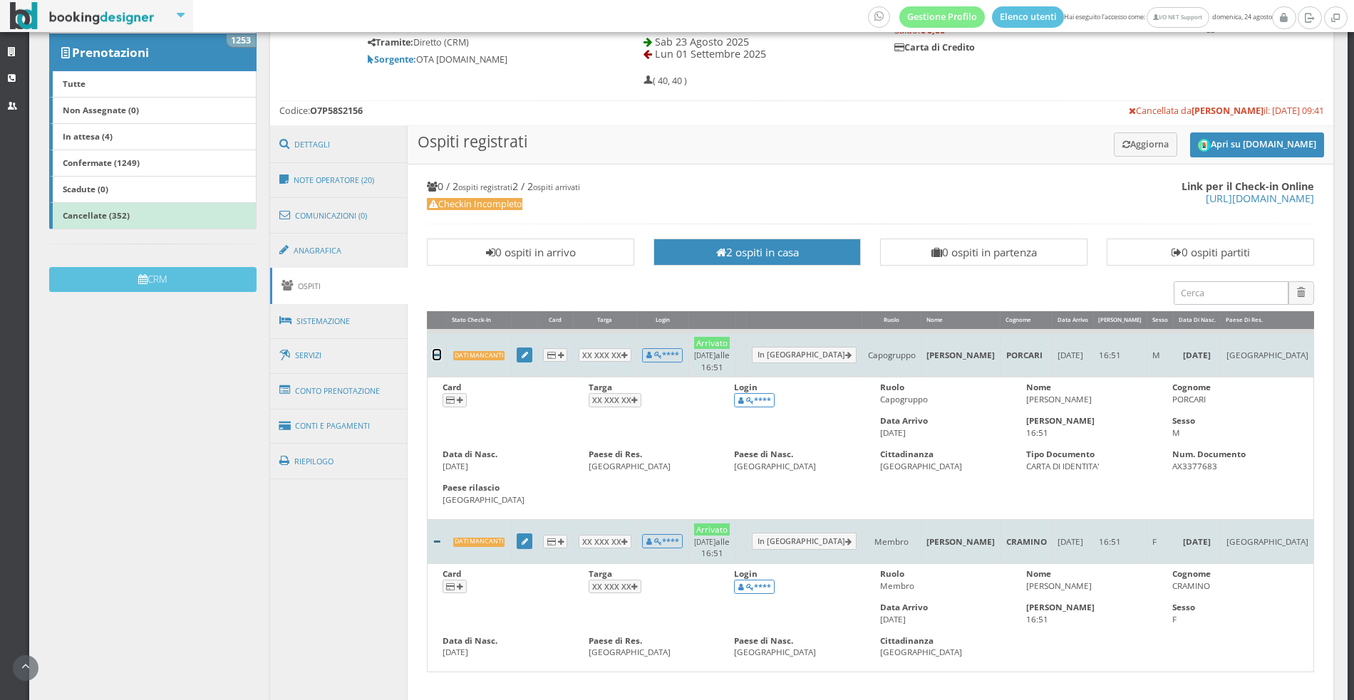
scroll to position [0, 0]
